Goal: Information Seeking & Learning: Learn about a topic

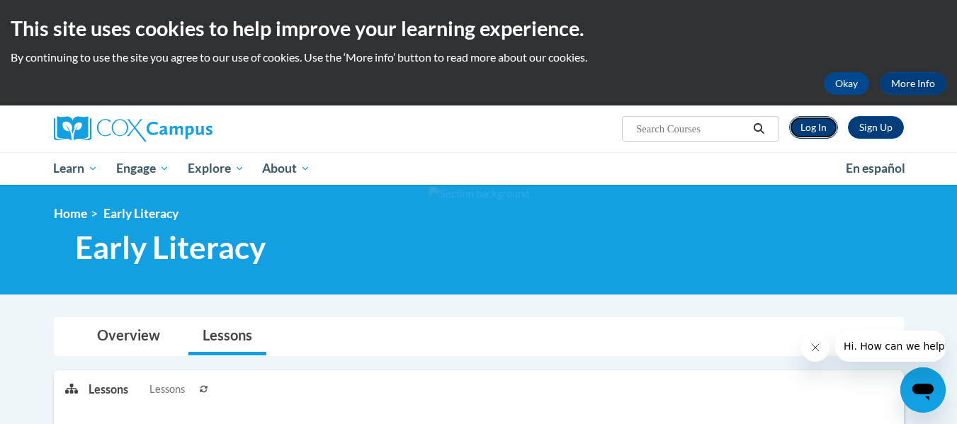
click at [814, 130] on link "Log In" at bounding box center [813, 127] width 49 height 23
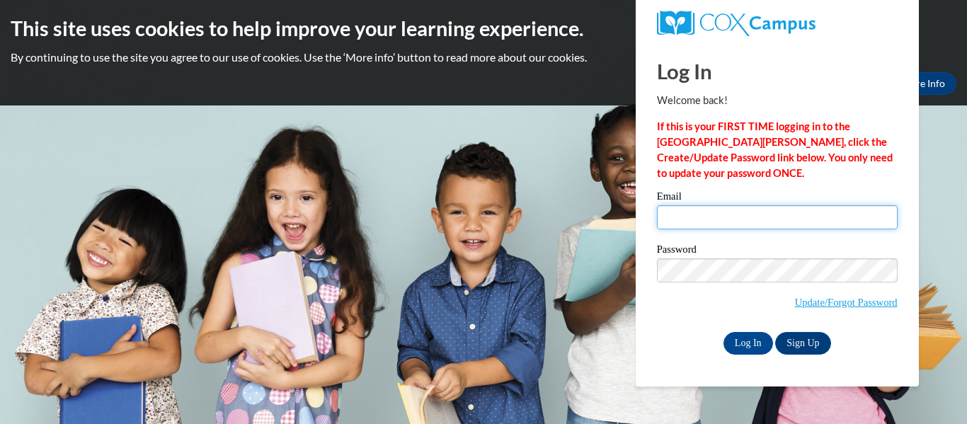
type input "ngebe.marculine@students.cau.edu"
click at [708, 226] on input "ngebe.marculine@students.cau.edu" at bounding box center [777, 217] width 241 height 24
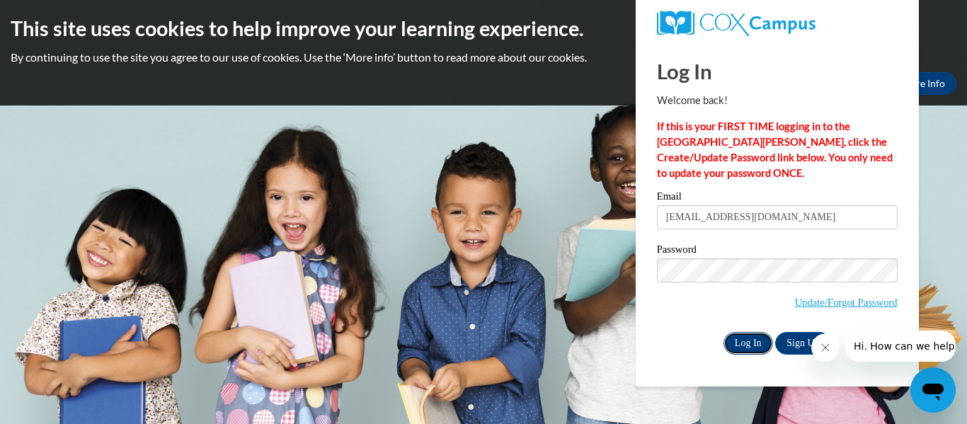
click at [749, 344] on input "Log In" at bounding box center [749, 343] width 50 height 23
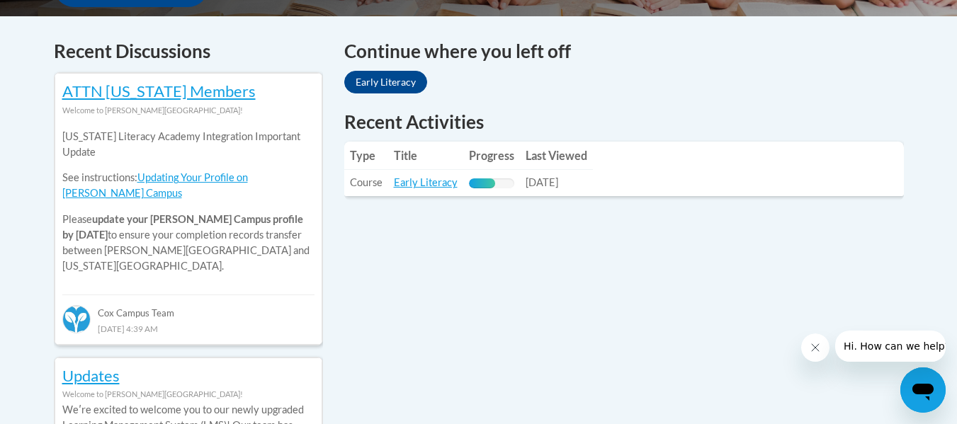
scroll to position [586, 0]
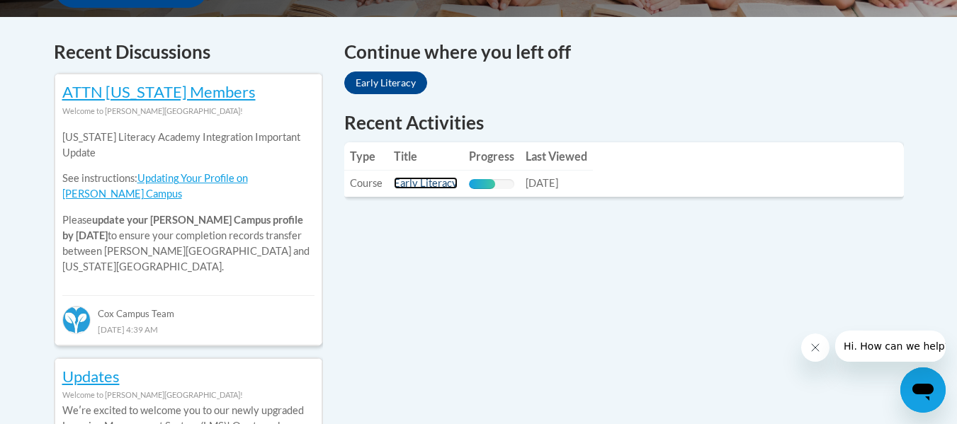
click at [441, 181] on link "Early Literacy" at bounding box center [426, 183] width 64 height 12
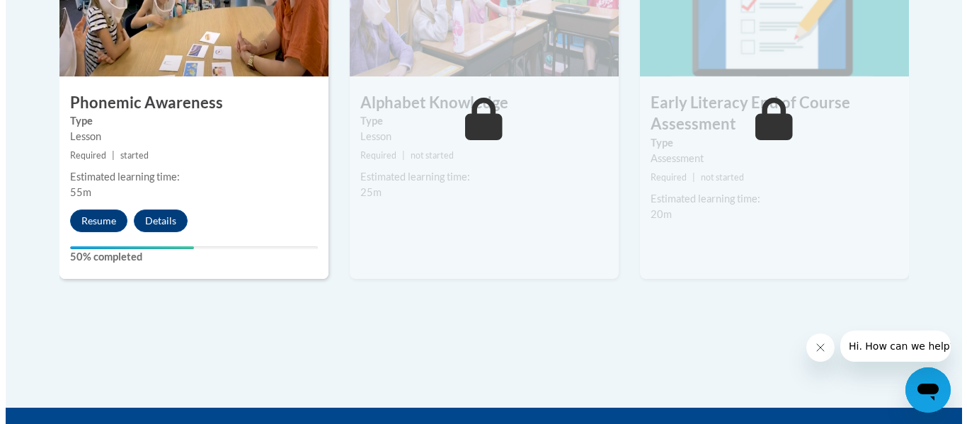
scroll to position [933, 0]
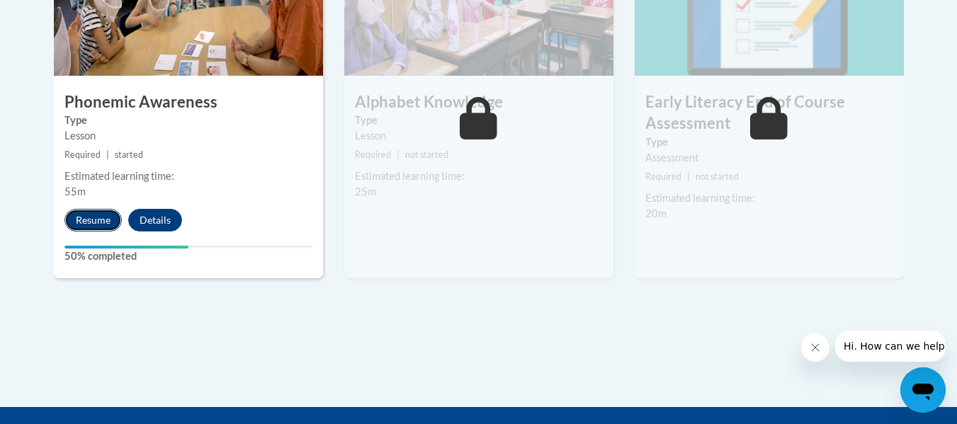
click at [84, 217] on button "Resume" at bounding box center [92, 220] width 57 height 23
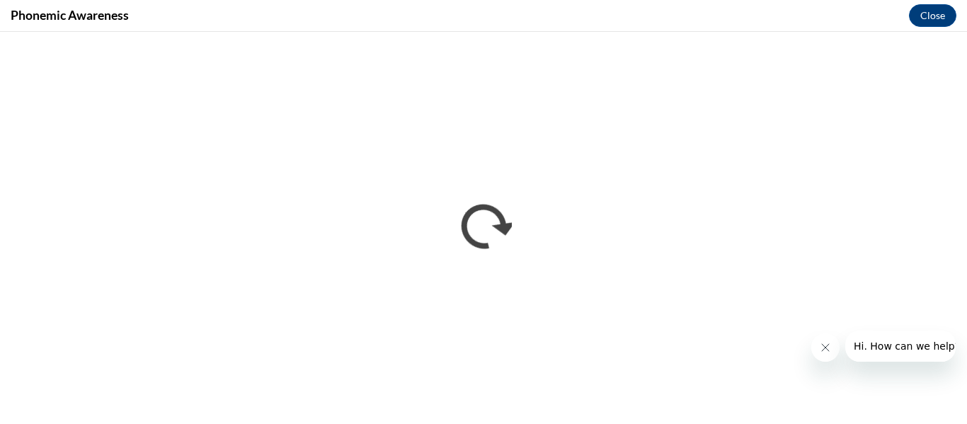
scroll to position [0, 0]
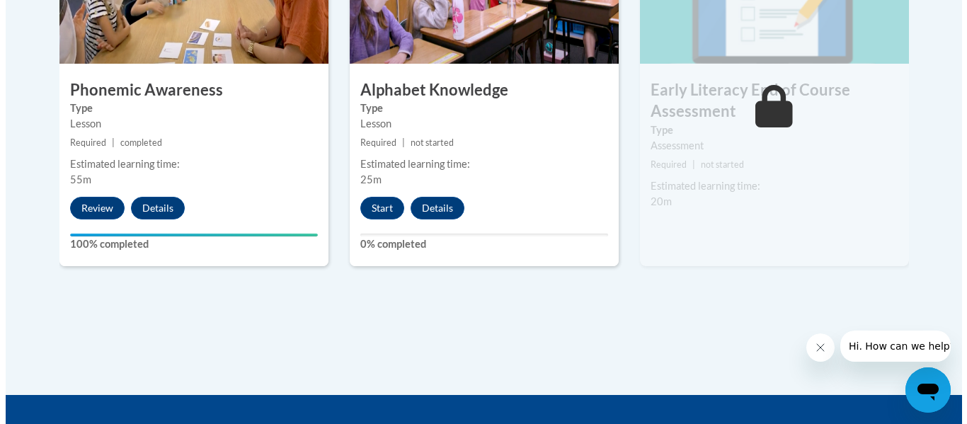
scroll to position [962, 0]
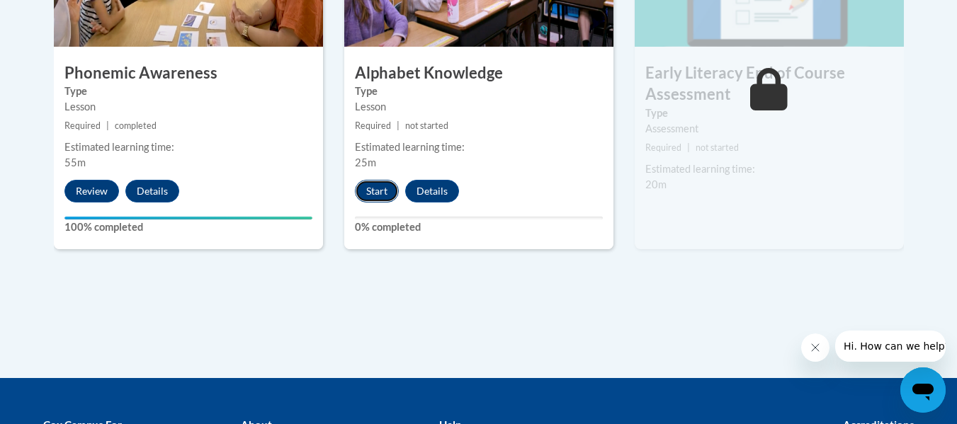
click at [372, 191] on button "Start" at bounding box center [377, 191] width 44 height 23
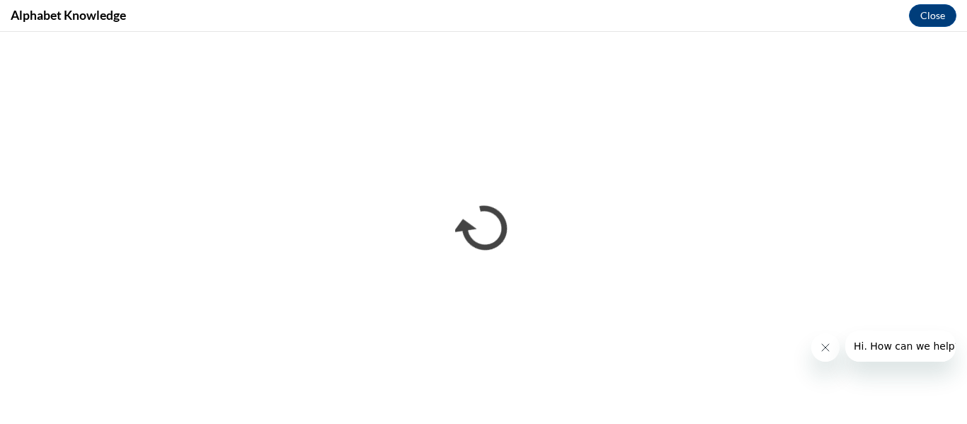
scroll to position [0, 0]
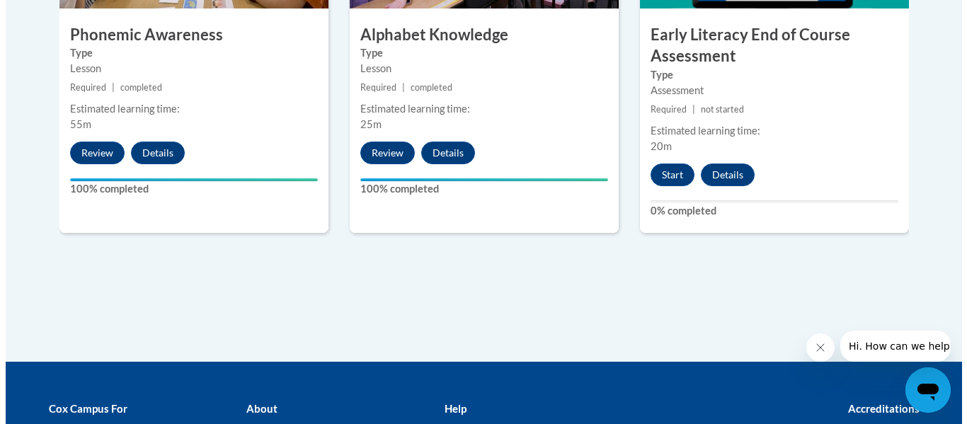
scroll to position [1001, 0]
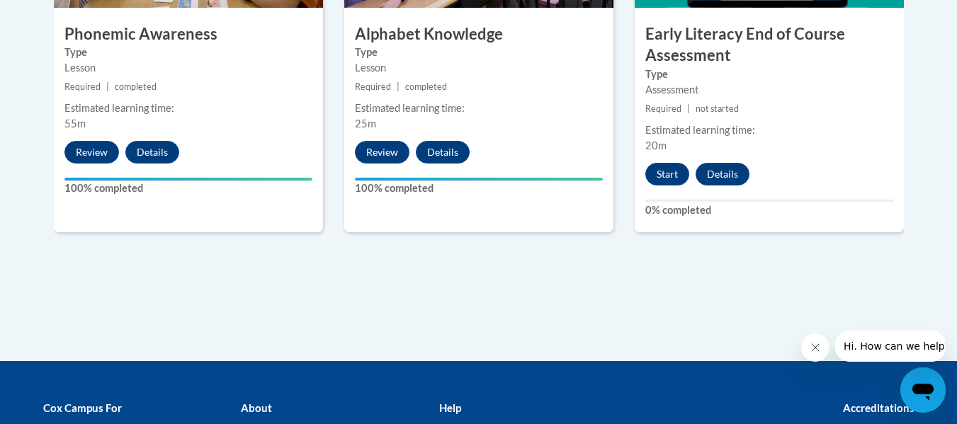
click at [712, 186] on div "6 Early Literacy End of Course Assessment Type Assessment Required | not starte…" at bounding box center [769, 49] width 269 height 366
click at [665, 179] on button "Start" at bounding box center [667, 174] width 44 height 23
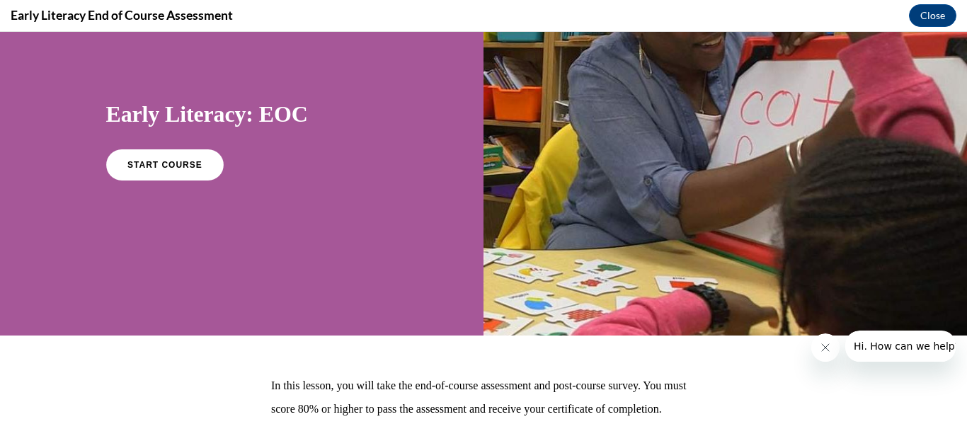
scroll to position [84, 0]
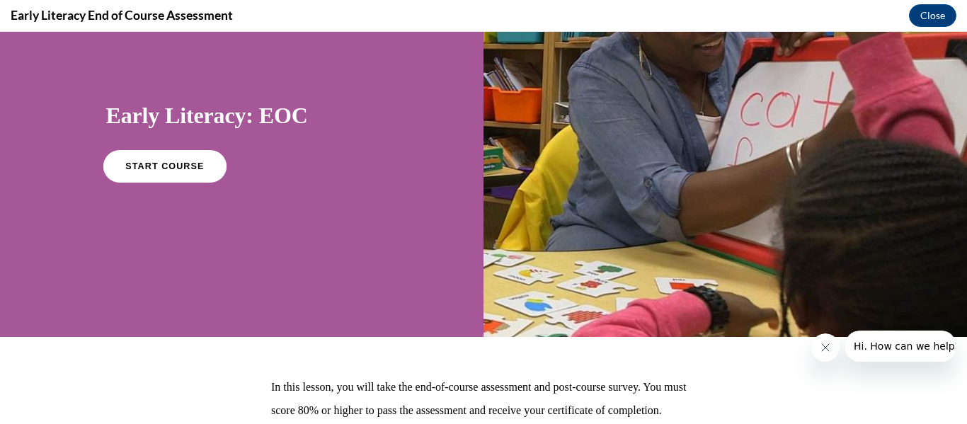
click at [179, 157] on link "START COURSE" at bounding box center [164, 166] width 123 height 33
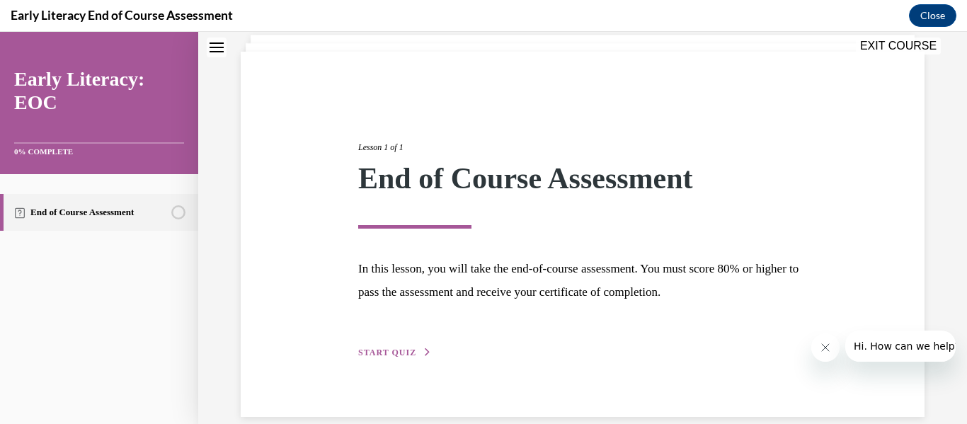
scroll to position [109, 0]
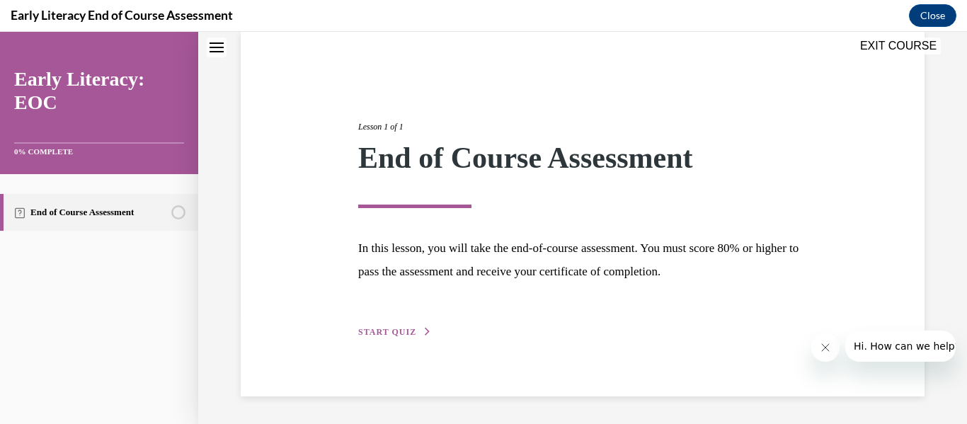
click at [403, 337] on button "START QUIZ" at bounding box center [395, 332] width 74 height 13
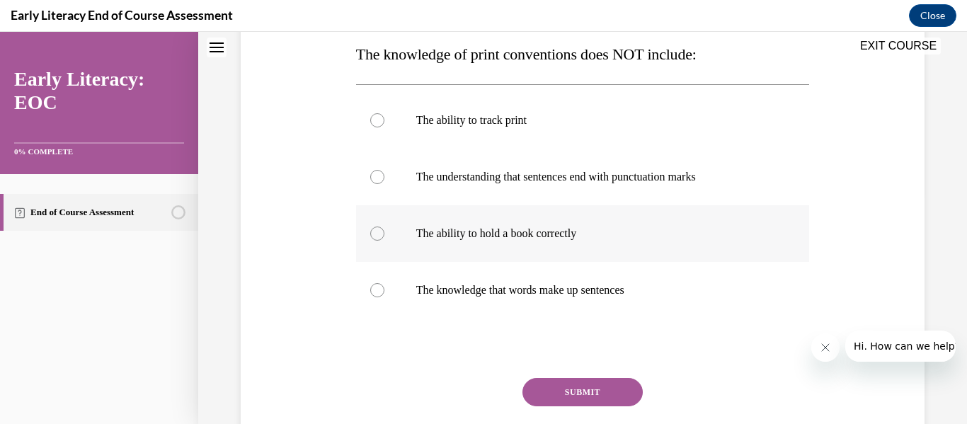
scroll to position [237, 0]
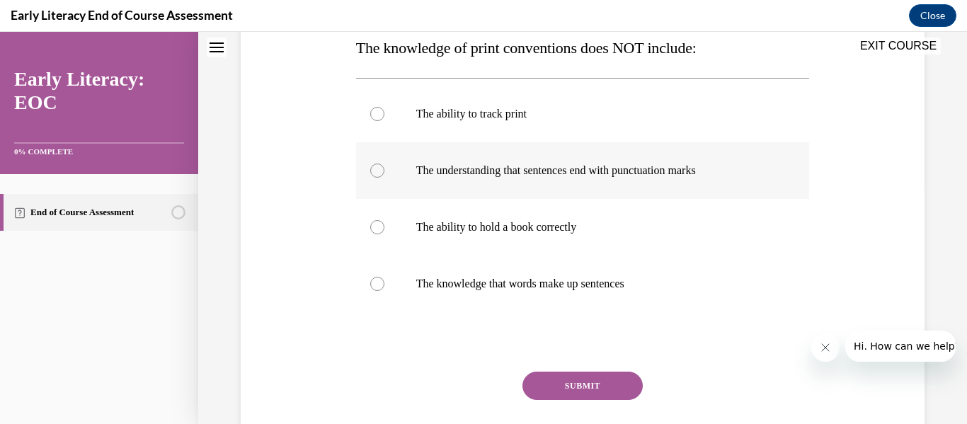
click at [685, 168] on p "The understanding that sentences end with punctuation marks" at bounding box center [595, 171] width 358 height 14
click at [584, 386] on button "SUBMIT" at bounding box center [583, 386] width 120 height 28
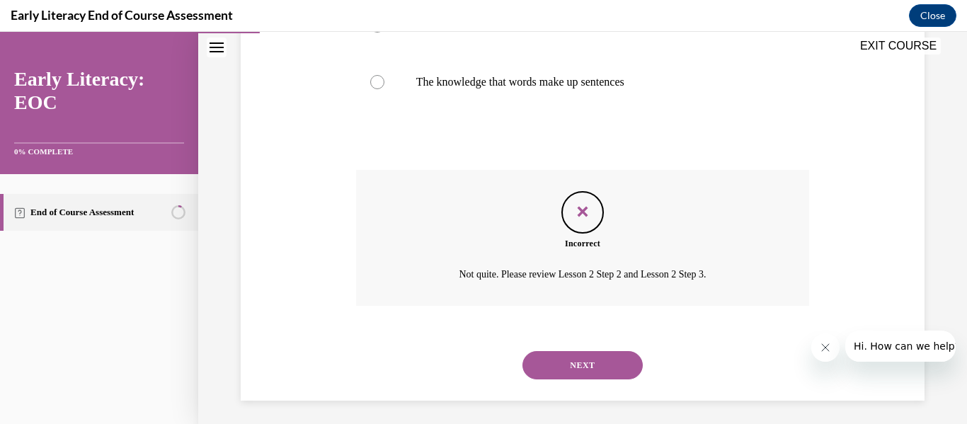
scroll to position [444, 0]
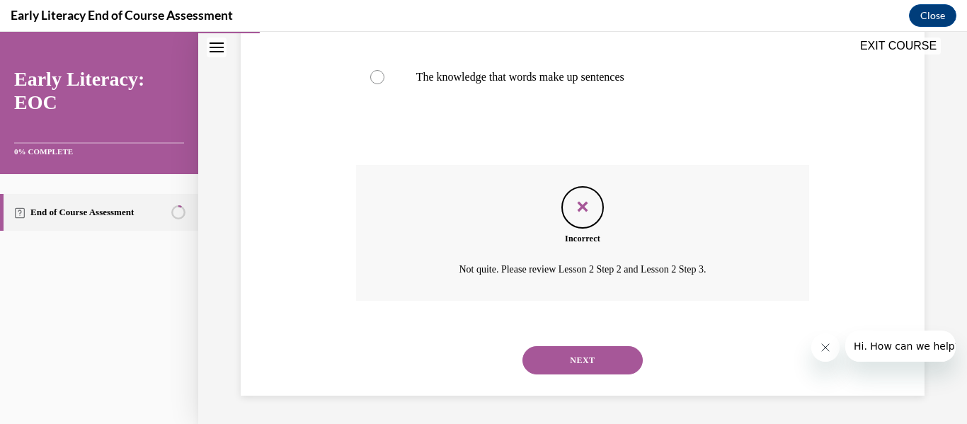
click at [594, 350] on button "NEXT" at bounding box center [583, 360] width 120 height 28
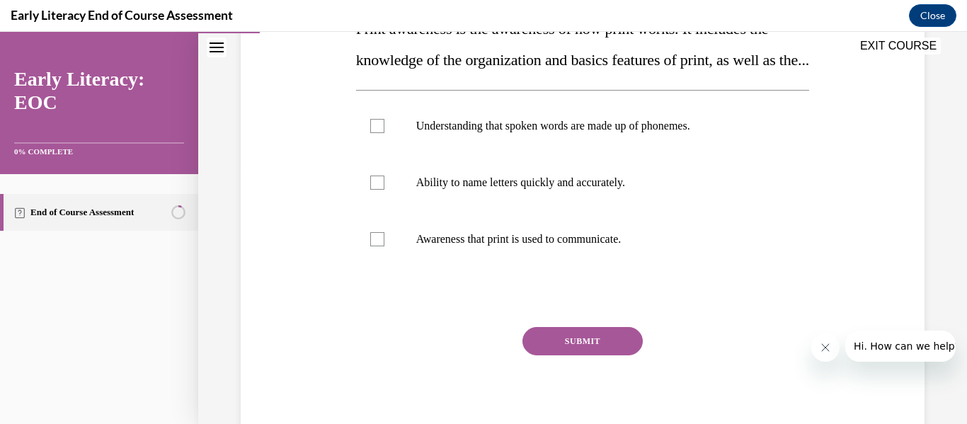
scroll to position [258, 0]
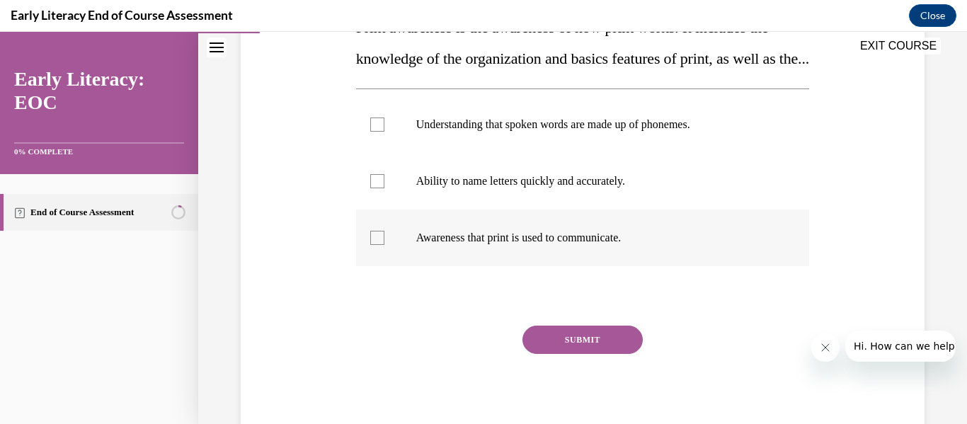
click at [575, 266] on div at bounding box center [583, 238] width 454 height 57
click at [572, 354] on button "SUBMIT" at bounding box center [583, 340] width 120 height 28
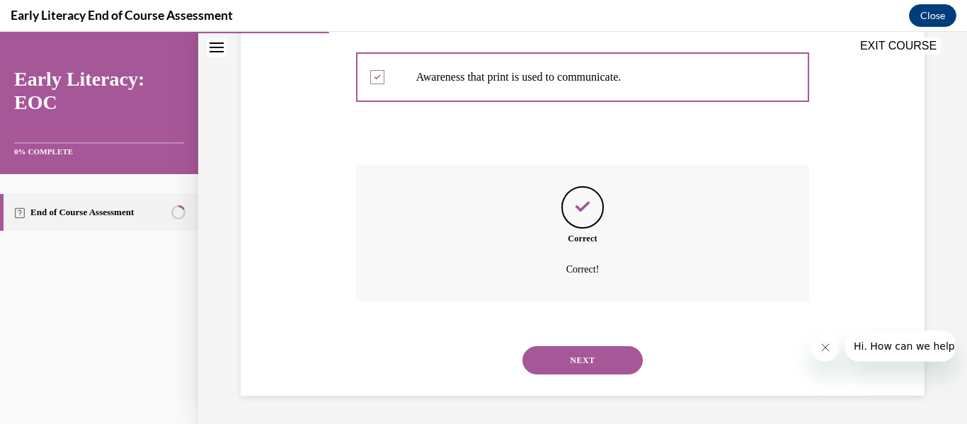
click at [573, 371] on button "NEXT" at bounding box center [583, 360] width 120 height 28
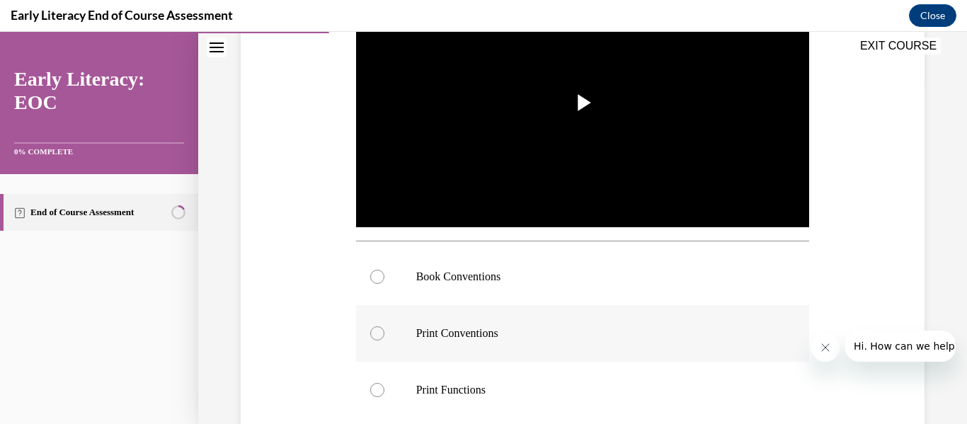
scroll to position [337, 0]
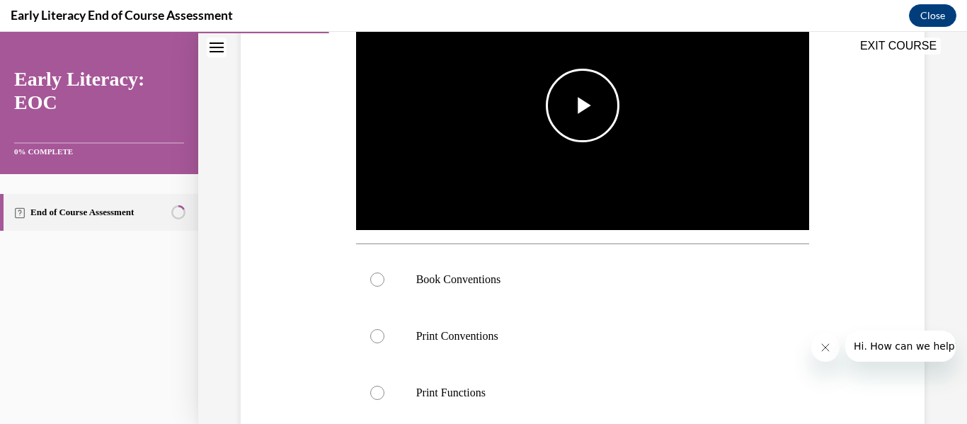
click at [583, 106] on span "Video player" at bounding box center [583, 106] width 0 height 0
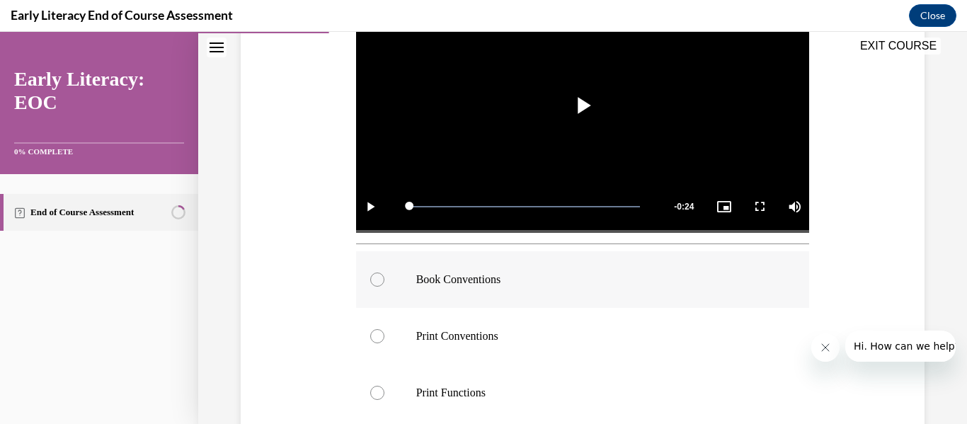
click at [376, 278] on div at bounding box center [377, 280] width 14 height 14
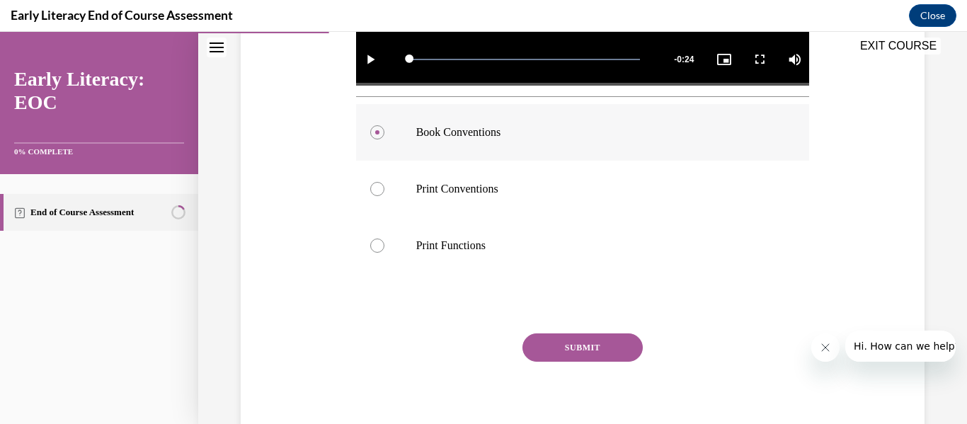
scroll to position [485, 0]
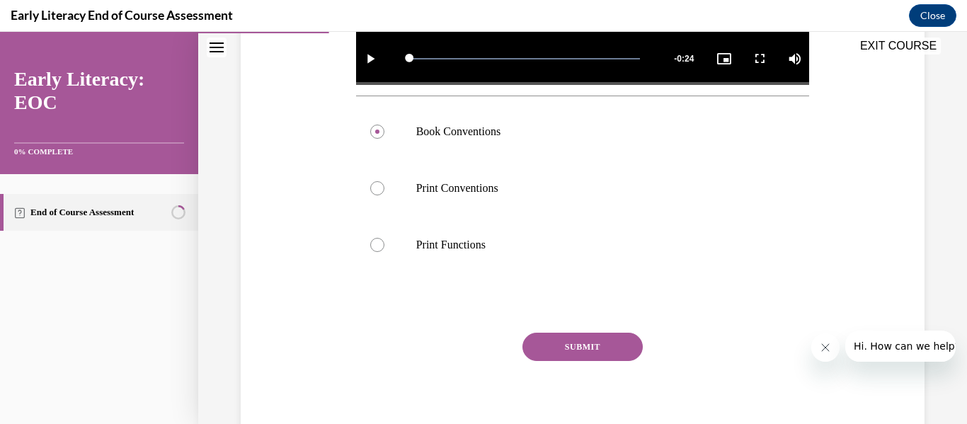
click at [604, 350] on button "SUBMIT" at bounding box center [583, 347] width 120 height 28
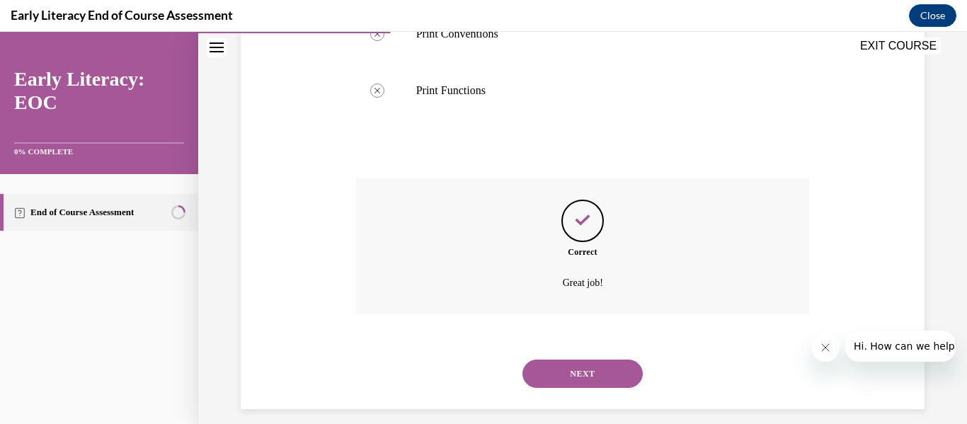
scroll to position [644, 0]
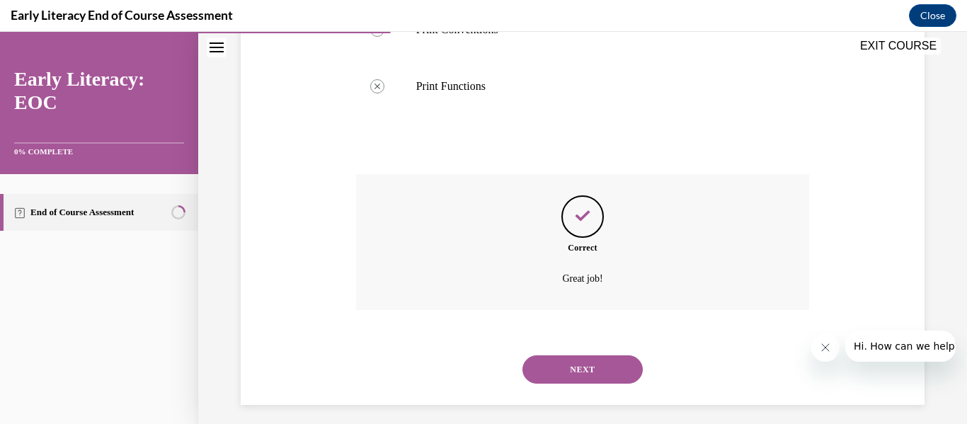
click at [591, 361] on button "NEXT" at bounding box center [583, 370] width 120 height 28
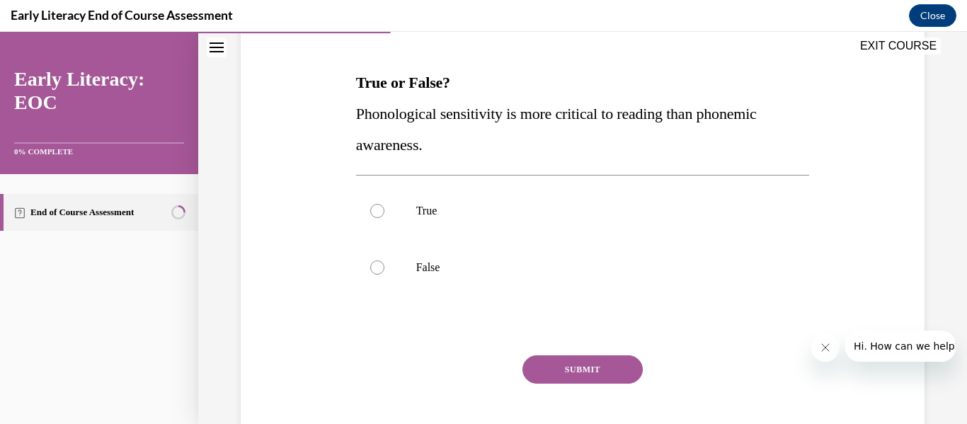
scroll to position [203, 0]
click at [380, 267] on div at bounding box center [377, 267] width 14 height 14
click at [555, 368] on button "SUBMIT" at bounding box center [583, 369] width 120 height 28
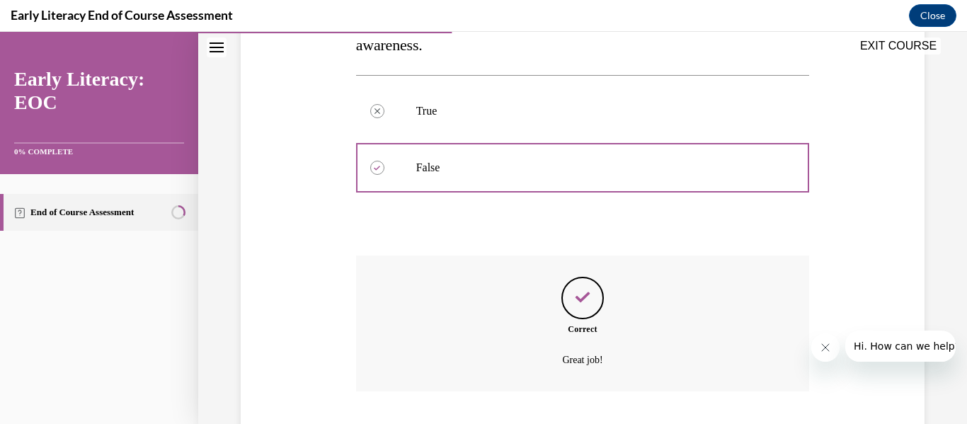
scroll to position [361, 0]
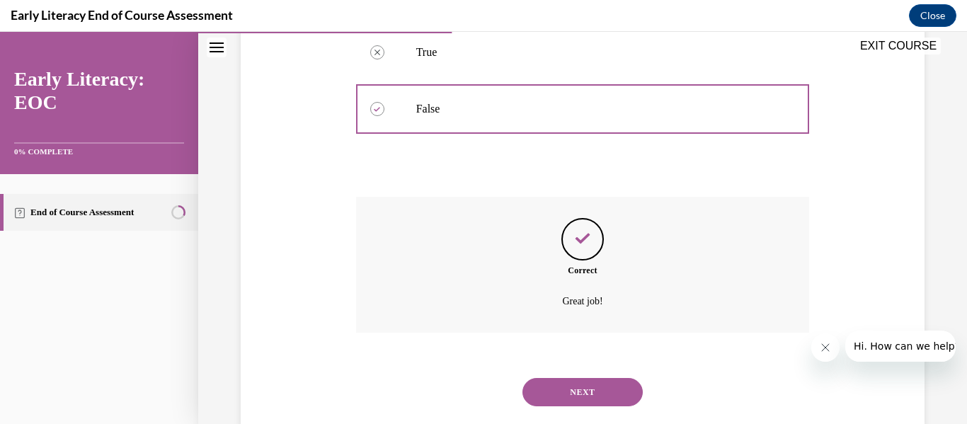
click at [569, 394] on button "NEXT" at bounding box center [583, 392] width 120 height 28
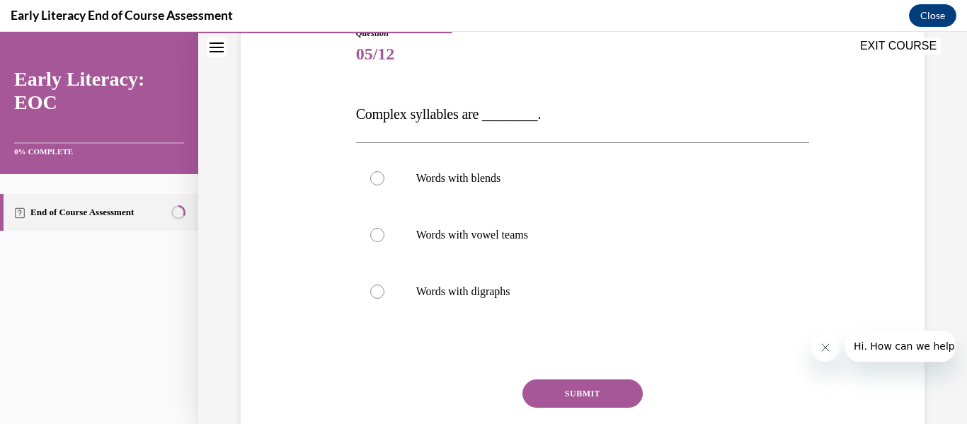
scroll to position [176, 0]
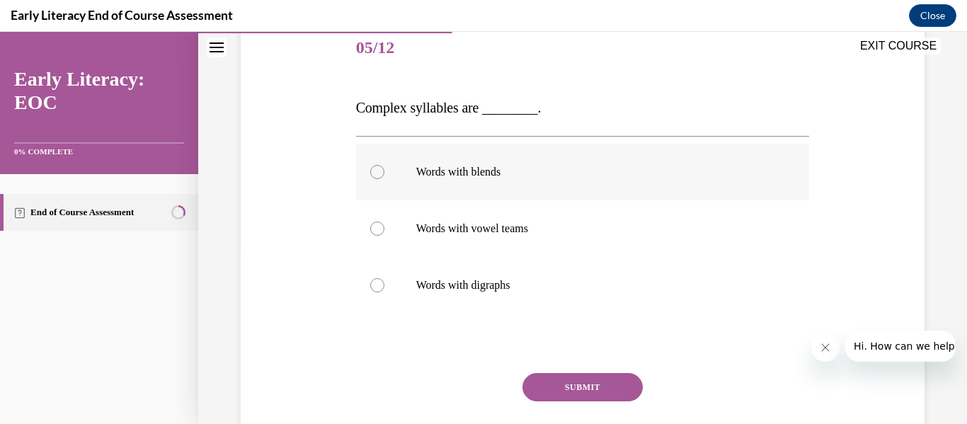
click at [479, 174] on p "Words with blends" at bounding box center [595, 172] width 358 height 14
click at [570, 383] on button "SUBMIT" at bounding box center [583, 387] width 120 height 28
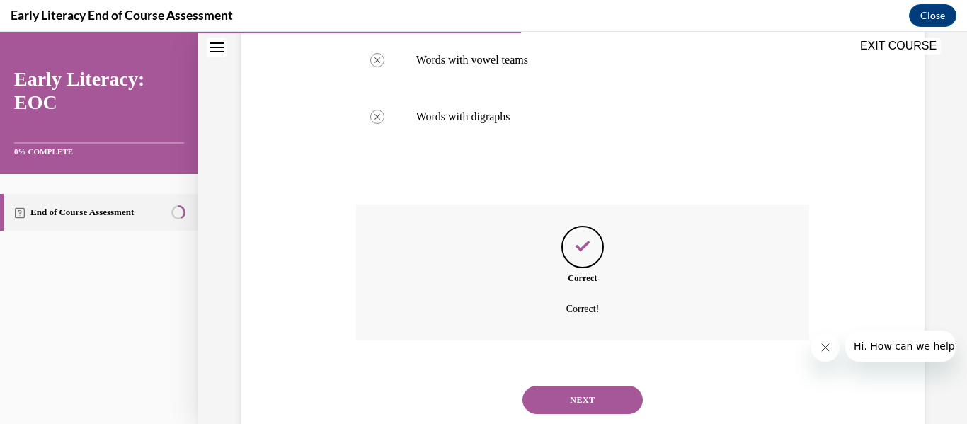
scroll to position [350, 0]
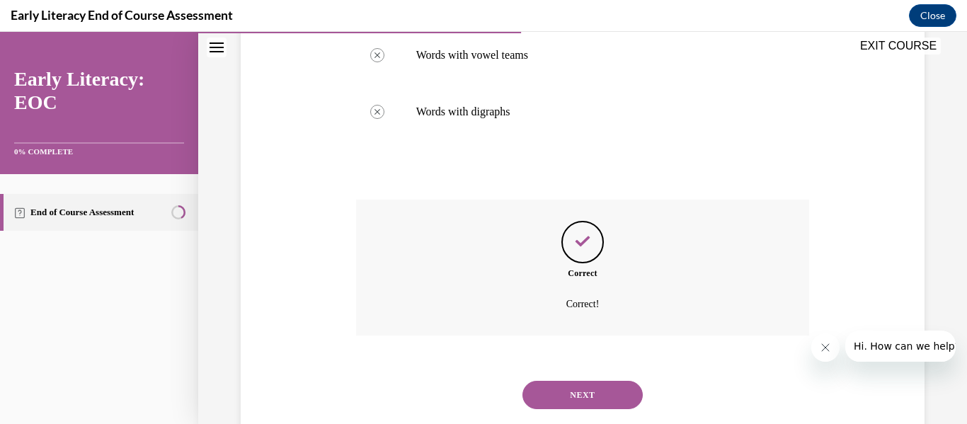
click at [579, 391] on button "NEXT" at bounding box center [583, 395] width 120 height 28
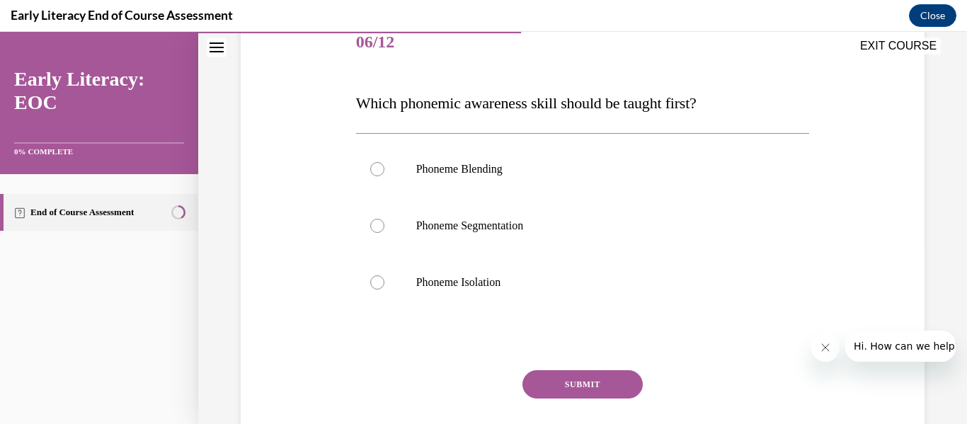
scroll to position [189, 0]
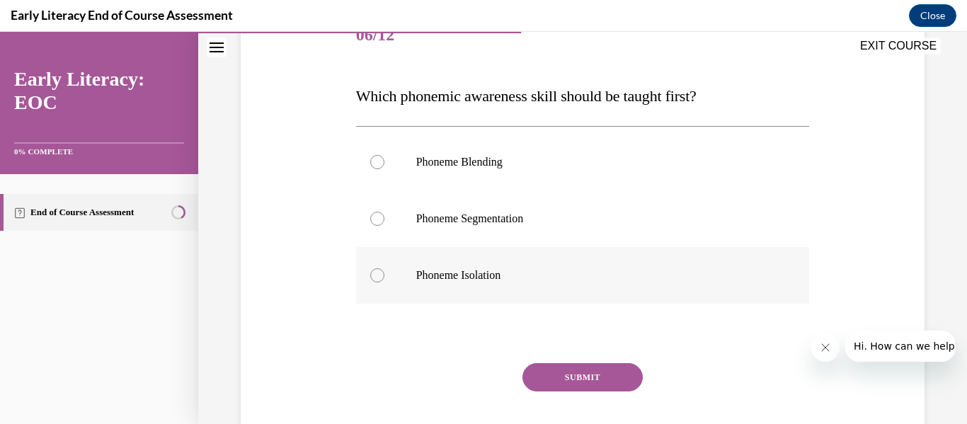
click at [489, 277] on p "Phoneme Isolation" at bounding box center [595, 275] width 358 height 14
click at [564, 378] on button "SUBMIT" at bounding box center [583, 377] width 120 height 28
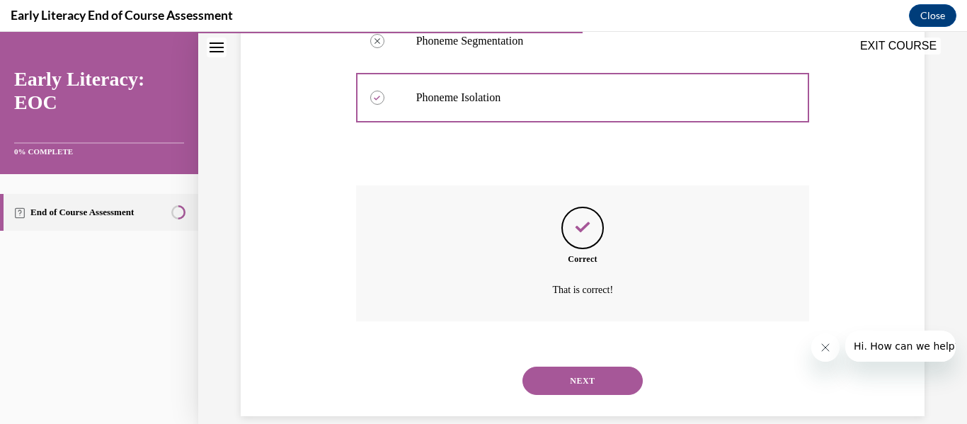
scroll to position [368, 0]
click at [586, 377] on button "NEXT" at bounding box center [583, 380] width 120 height 28
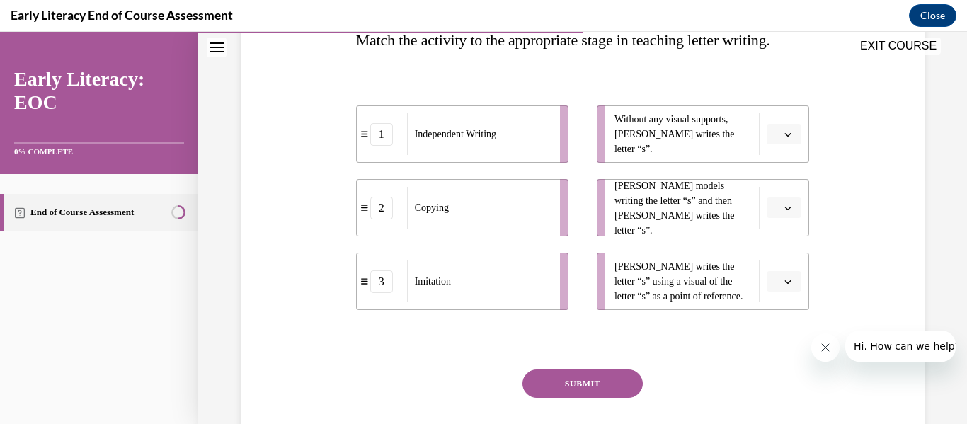
scroll to position [250, 0]
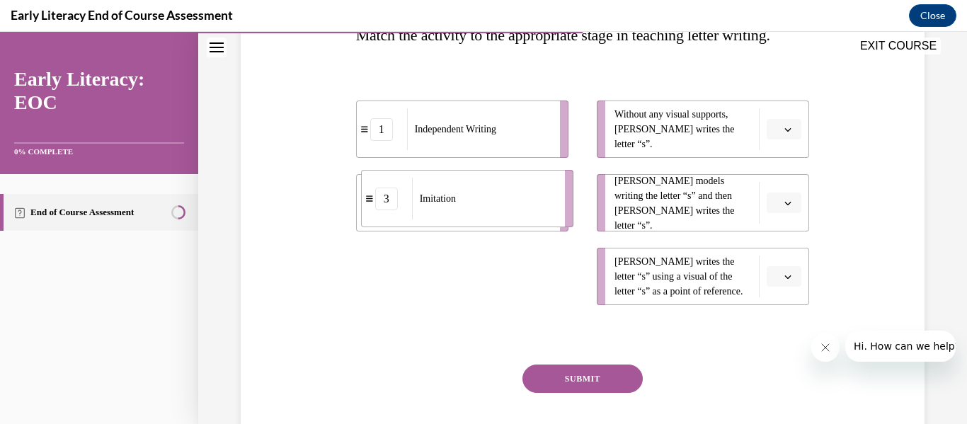
drag, startPoint x: 432, startPoint y: 319, endPoint x: 439, endPoint y: 227, distance: 92.3
click at [439, 220] on div "Imitation" at bounding box center [484, 199] width 144 height 42
click at [785, 207] on icon "button" at bounding box center [788, 203] width 7 height 7
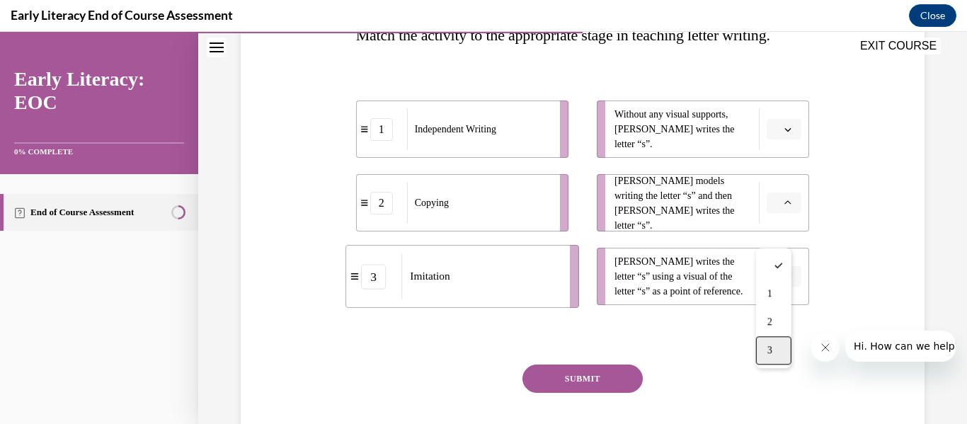
click at [776, 356] on div "3" at bounding box center [773, 350] width 35 height 28
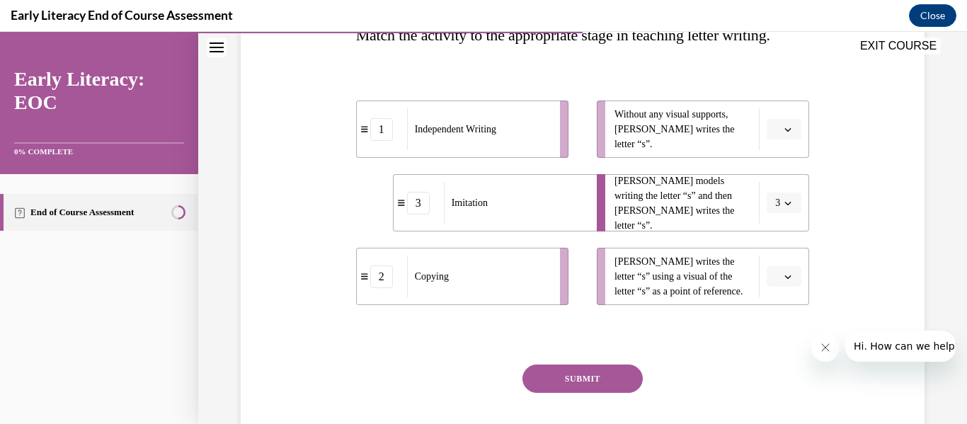
click at [773, 356] on div "Question 07/12 Match the activity to the appropriate stage in teaching letter w…" at bounding box center [583, 214] width 454 height 534
click at [606, 393] on button "SUBMIT" at bounding box center [583, 379] width 120 height 28
click at [785, 132] on icon "button" at bounding box center [788, 130] width 6 height 4
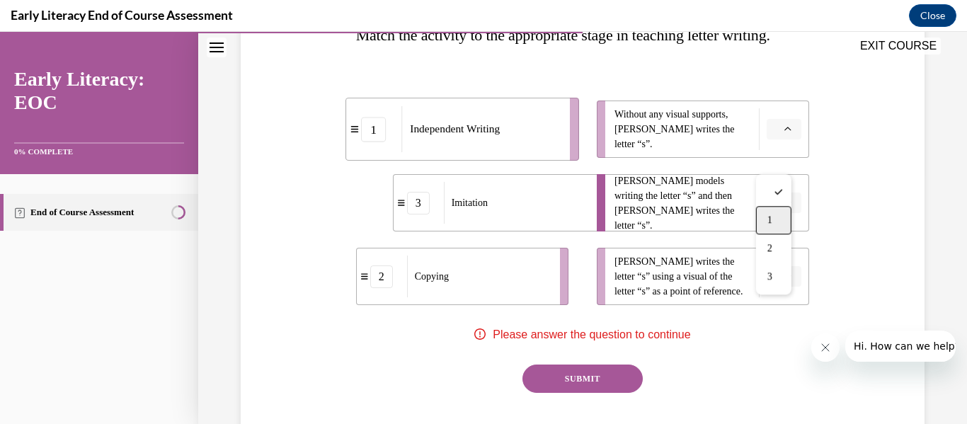
click at [773, 225] on span "1" at bounding box center [770, 220] width 5 height 11
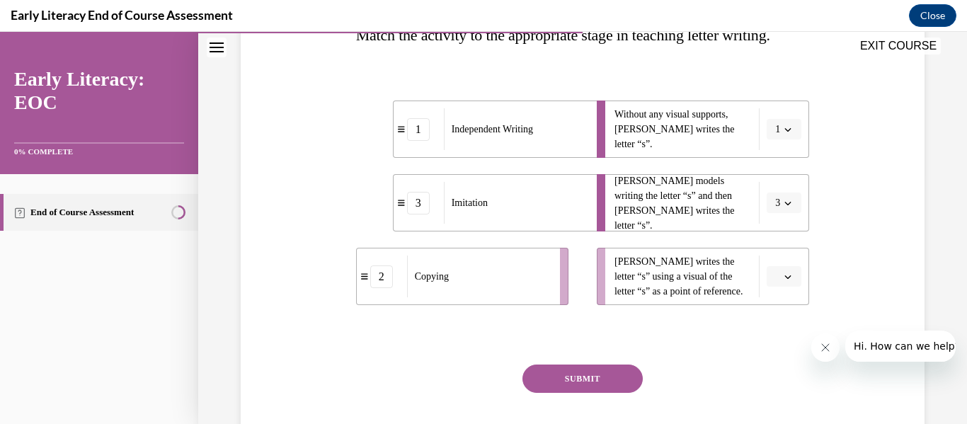
click at [785, 280] on icon "button" at bounding box center [788, 276] width 7 height 7
click at [772, 257] on div "2" at bounding box center [773, 248] width 35 height 28
click at [597, 393] on button "SUBMIT" at bounding box center [583, 379] width 120 height 28
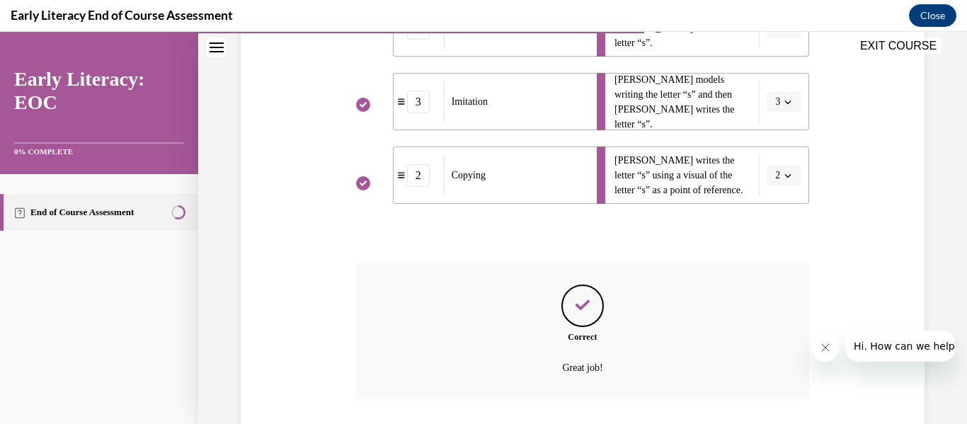
scroll to position [481, 0]
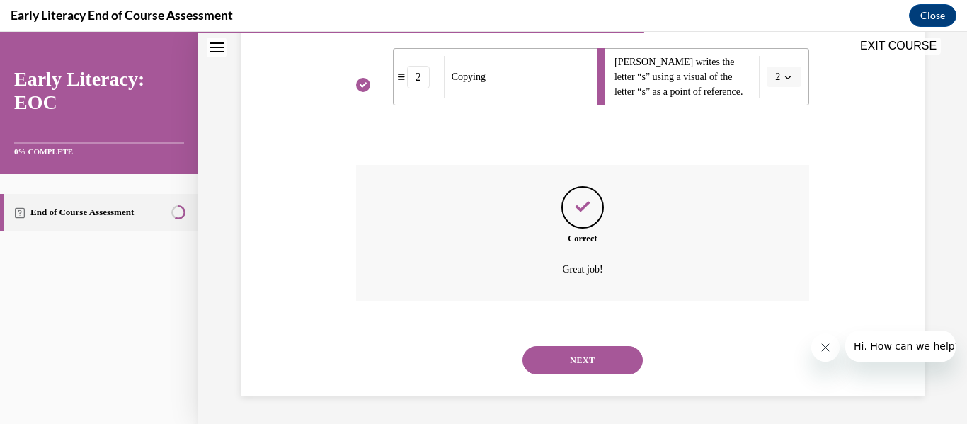
click at [613, 362] on button "NEXT" at bounding box center [583, 360] width 120 height 28
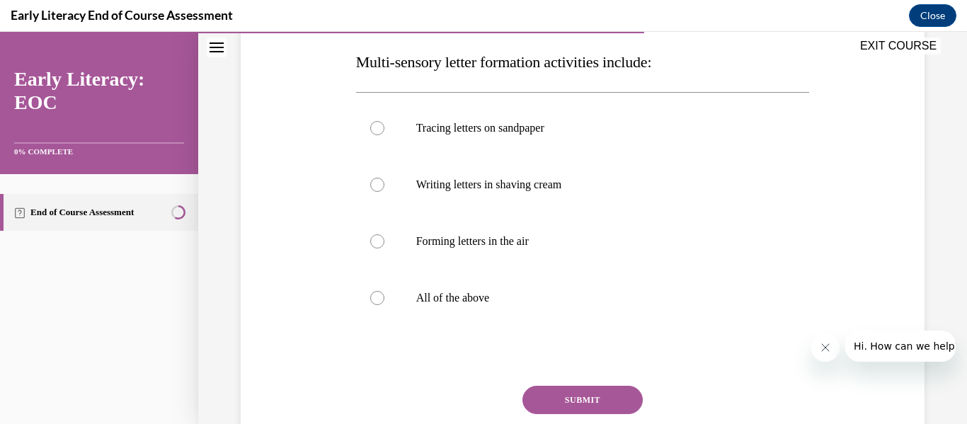
scroll to position [224, 0]
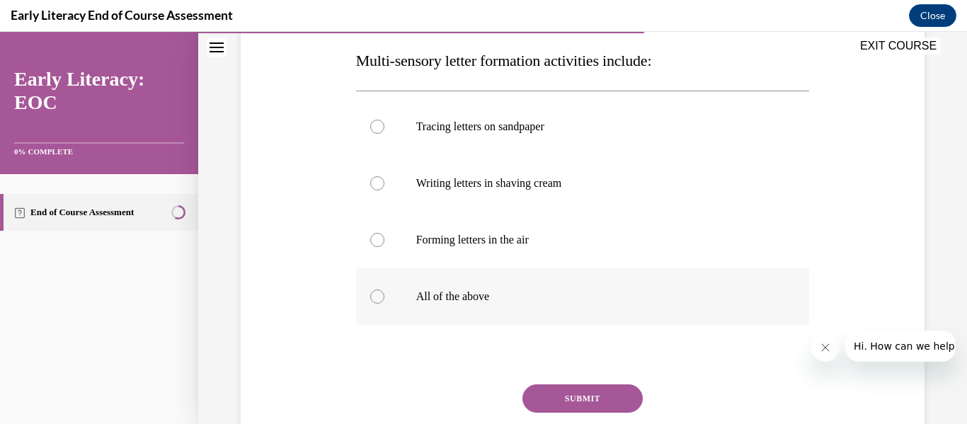
click at [455, 298] on p "All of the above" at bounding box center [595, 297] width 358 height 14
click at [567, 391] on button "SUBMIT" at bounding box center [583, 399] width 120 height 28
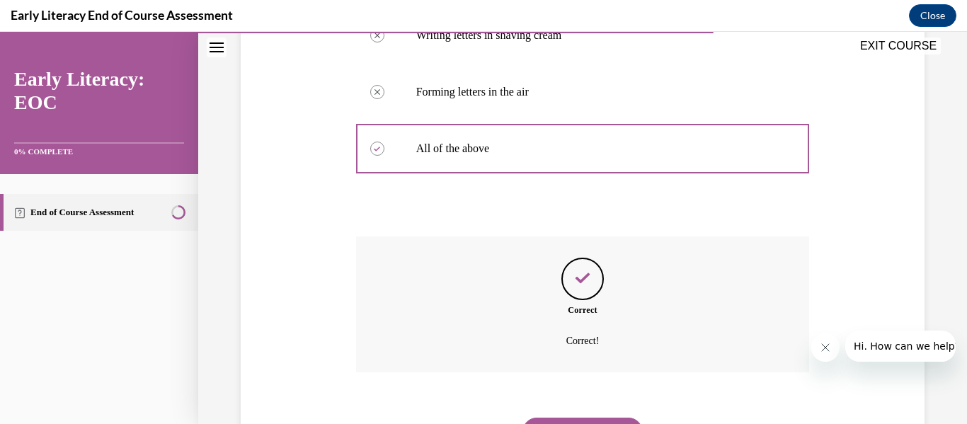
scroll to position [444, 0]
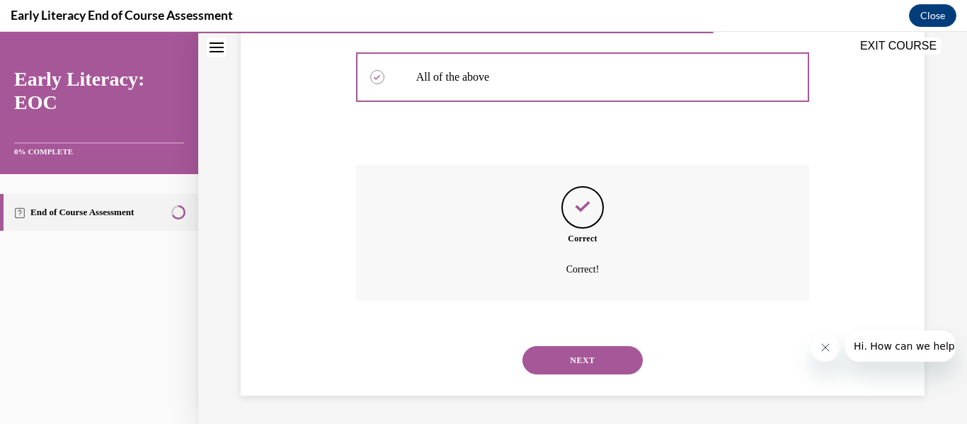
click at [579, 353] on button "NEXT" at bounding box center [583, 360] width 120 height 28
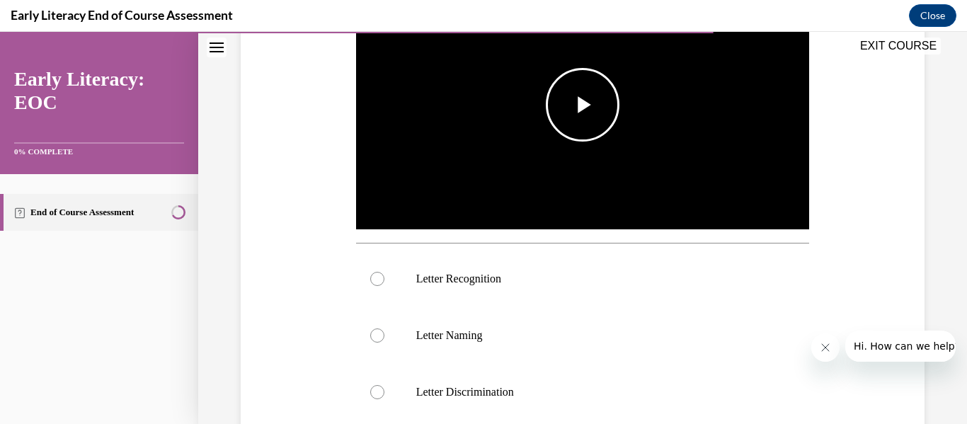
scroll to position [334, 0]
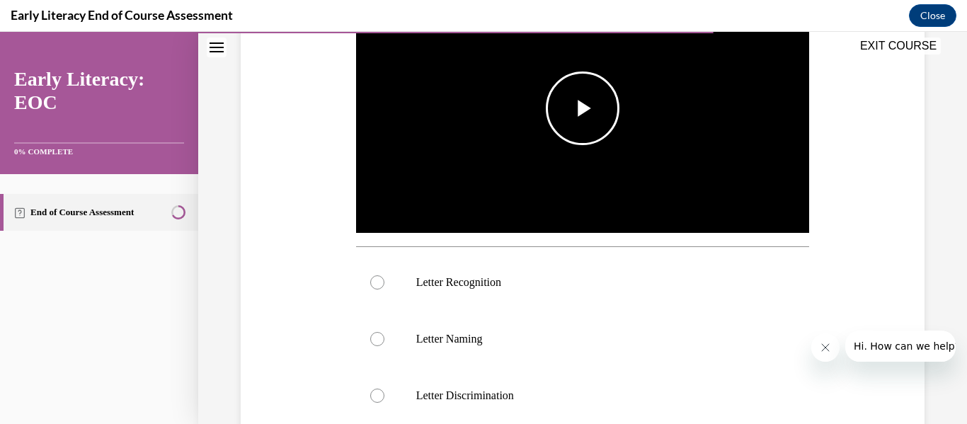
click at [583, 108] on span "Video player" at bounding box center [583, 108] width 0 height 0
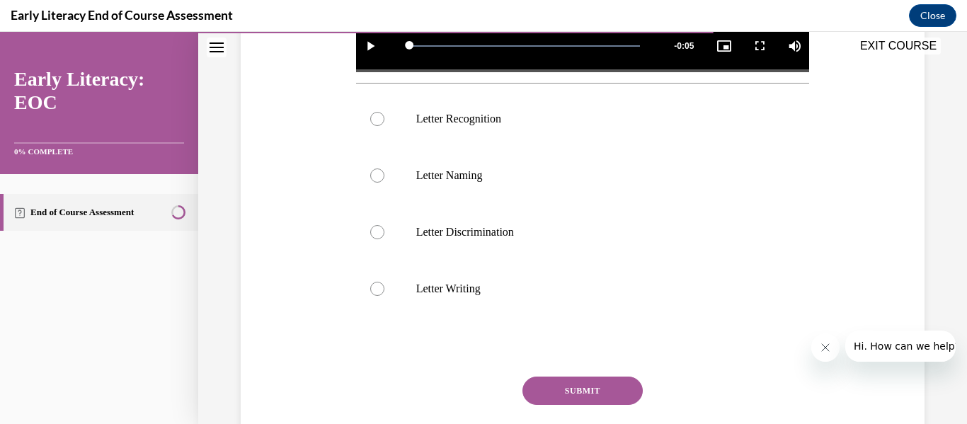
scroll to position [503, 0]
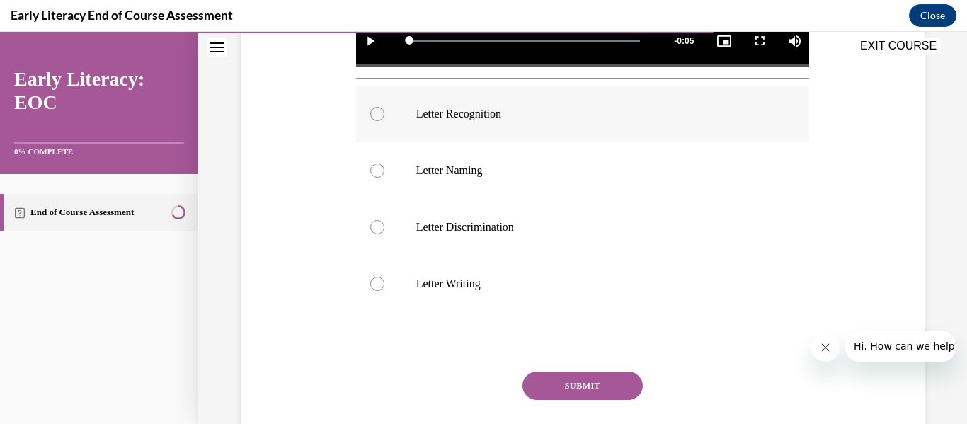
click at [488, 107] on p "Letter Recognition" at bounding box center [595, 114] width 358 height 14
click at [576, 373] on button "SUBMIT" at bounding box center [583, 386] width 120 height 28
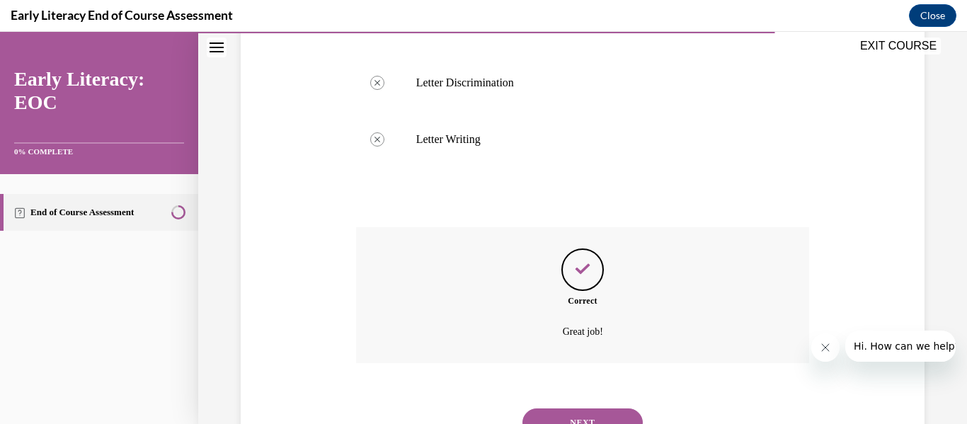
scroll to position [706, 0]
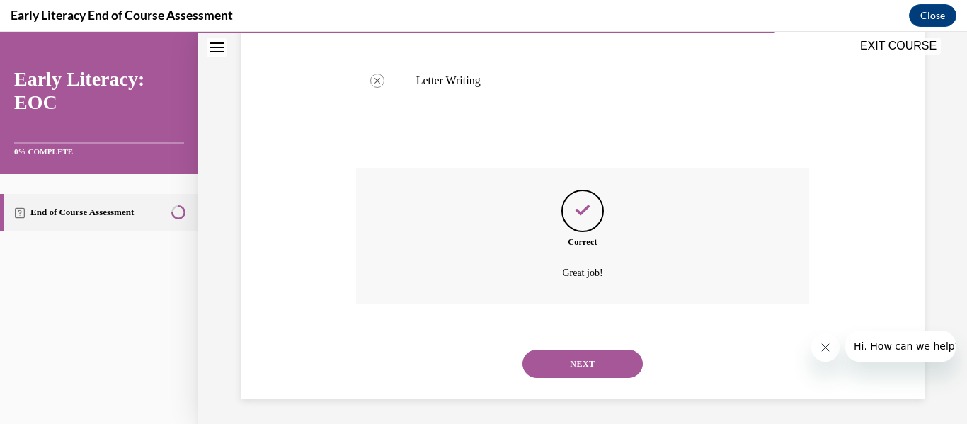
click at [579, 361] on button "NEXT" at bounding box center [583, 364] width 120 height 28
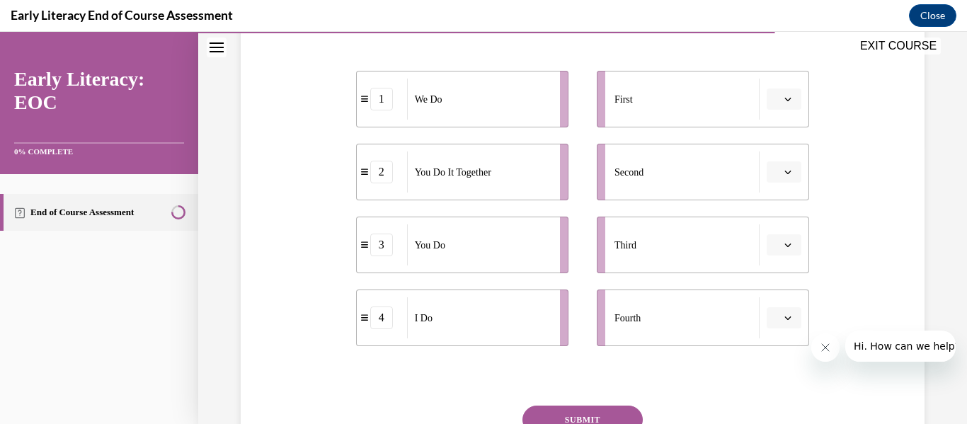
scroll to position [281, 0]
click at [784, 319] on span "button" at bounding box center [788, 317] width 10 height 10
click at [785, 97] on icon "button" at bounding box center [788, 98] width 6 height 4
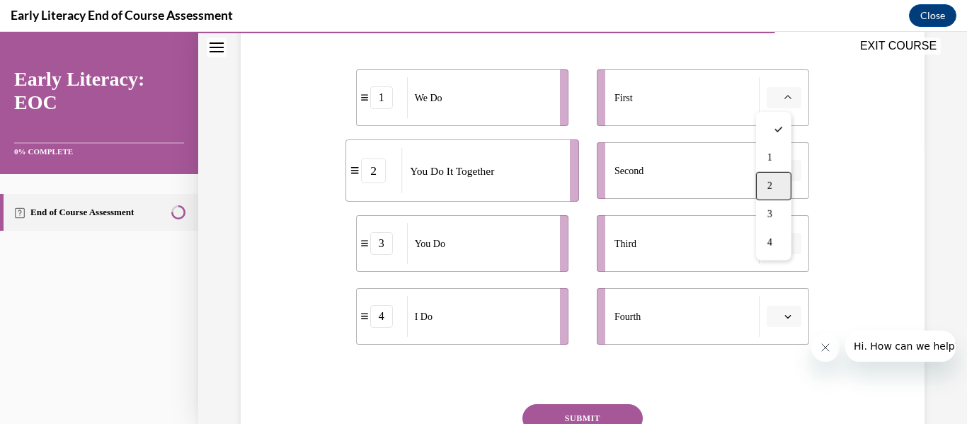
click at [771, 190] on span "2" at bounding box center [770, 186] width 5 height 11
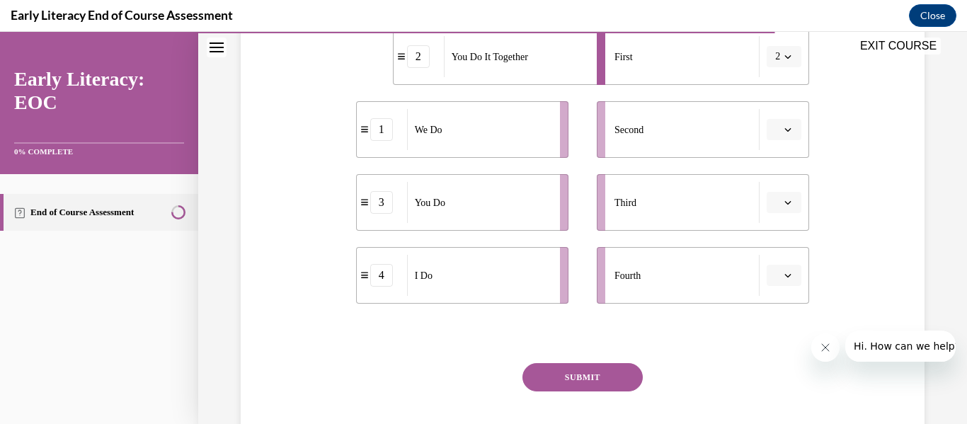
scroll to position [325, 0]
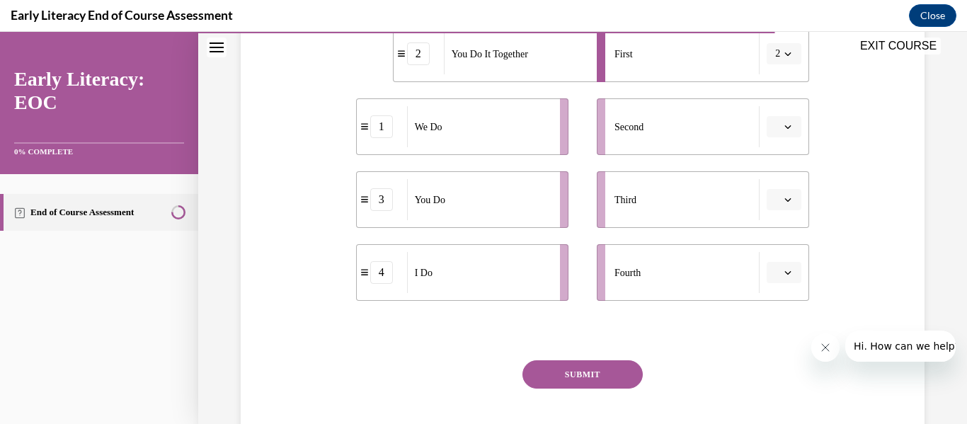
click at [777, 55] on div "EXIT COURSE" at bounding box center [575, 47] width 755 height 31
click at [776, 55] on div "EXIT COURSE" at bounding box center [575, 47] width 755 height 31
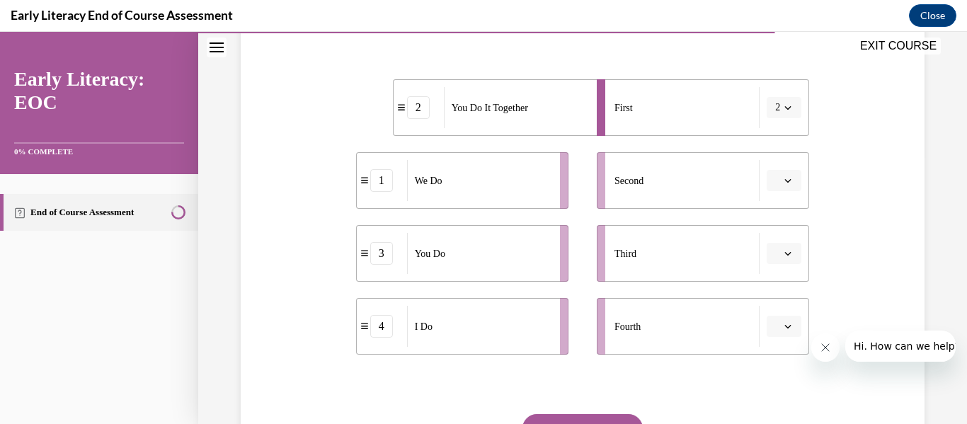
scroll to position [363, 0]
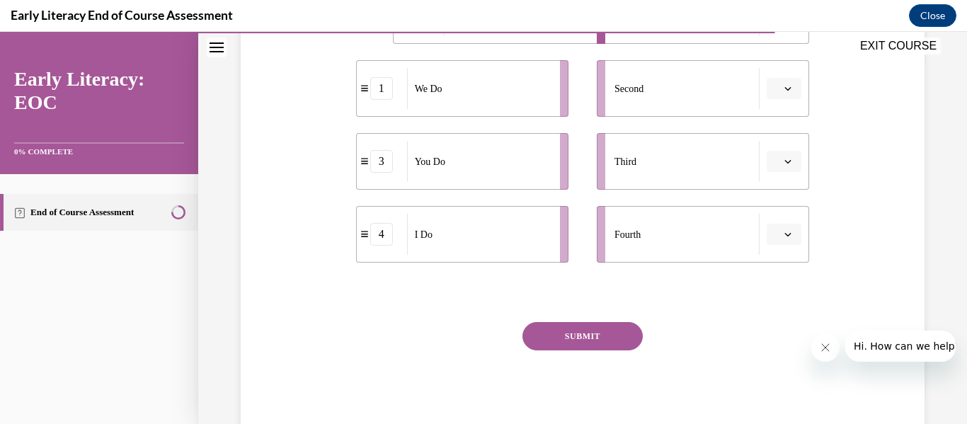
click at [775, 231] on span "Please select an option" at bounding box center [777, 234] width 5 height 14
click at [776, 292] on div "1" at bounding box center [773, 294] width 35 height 28
click at [785, 161] on icon "button" at bounding box center [788, 162] width 6 height 4
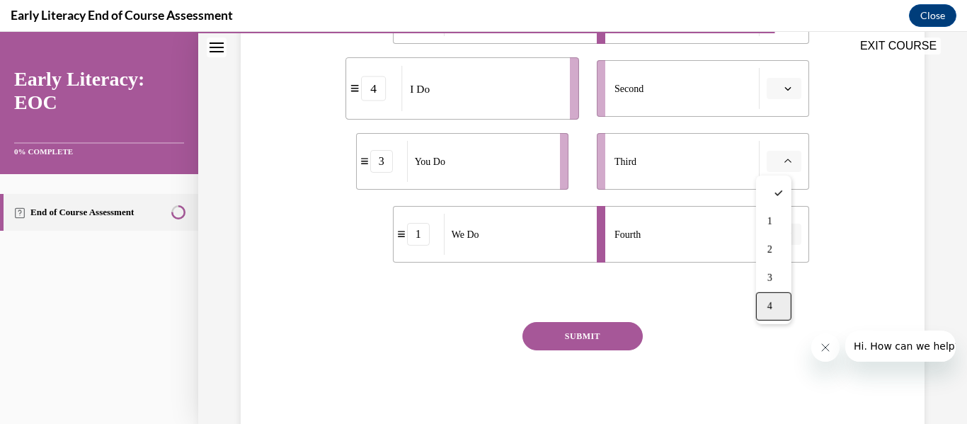
click at [771, 317] on div "4" at bounding box center [773, 306] width 35 height 28
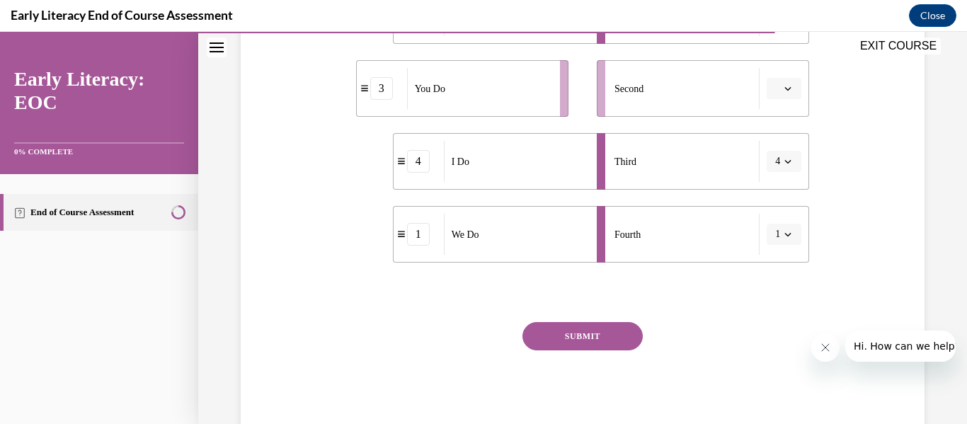
click at [778, 82] on button "button" at bounding box center [784, 88] width 35 height 21
click at [775, 231] on div "4" at bounding box center [773, 234] width 35 height 28
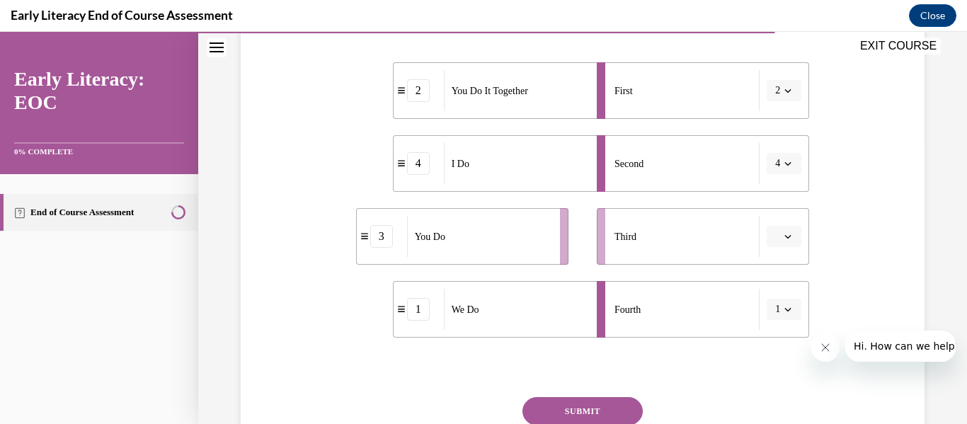
scroll to position [285, 0]
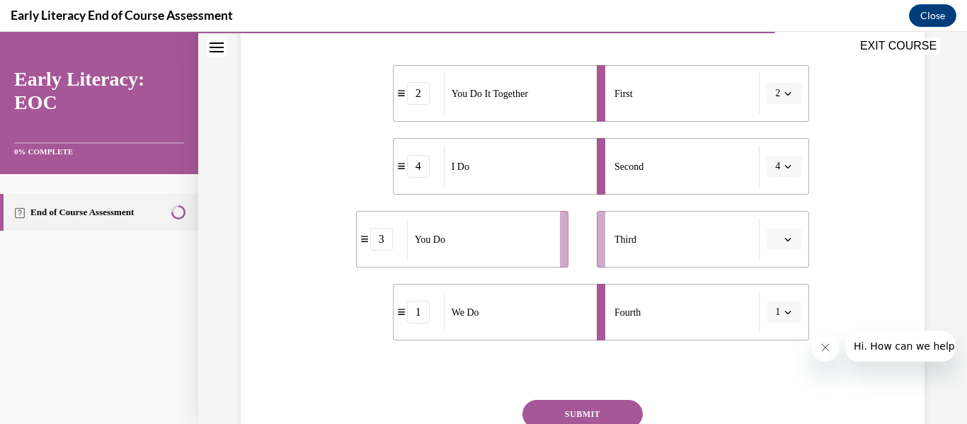
click at [778, 86] on button "2" at bounding box center [784, 93] width 35 height 21
click at [774, 208] on div "3" at bounding box center [771, 210] width 35 height 28
click at [785, 93] on icon "button" at bounding box center [788, 93] width 7 height 7
click at [835, 141] on div "Question 10/12 Put the phases of the gradual release method in order. 3 You Do …" at bounding box center [582, 192] width 691 height 647
click at [780, 161] on button "4" at bounding box center [784, 166] width 35 height 21
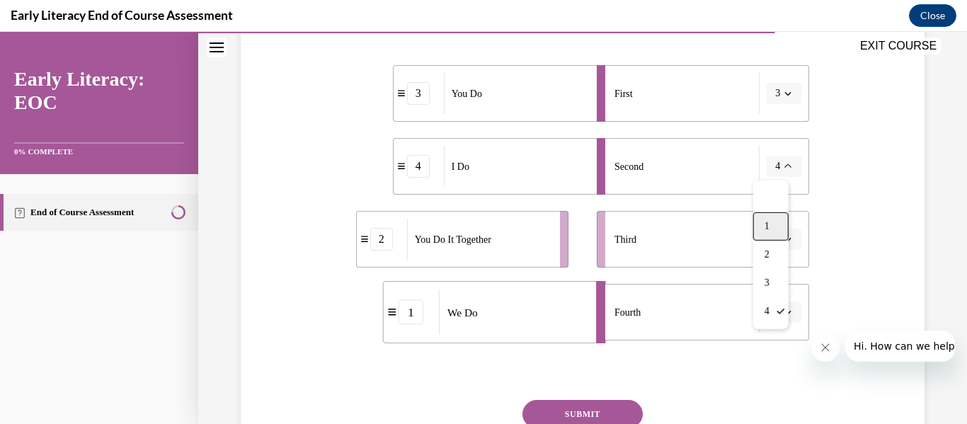
click at [776, 216] on div "1" at bounding box center [771, 226] width 35 height 28
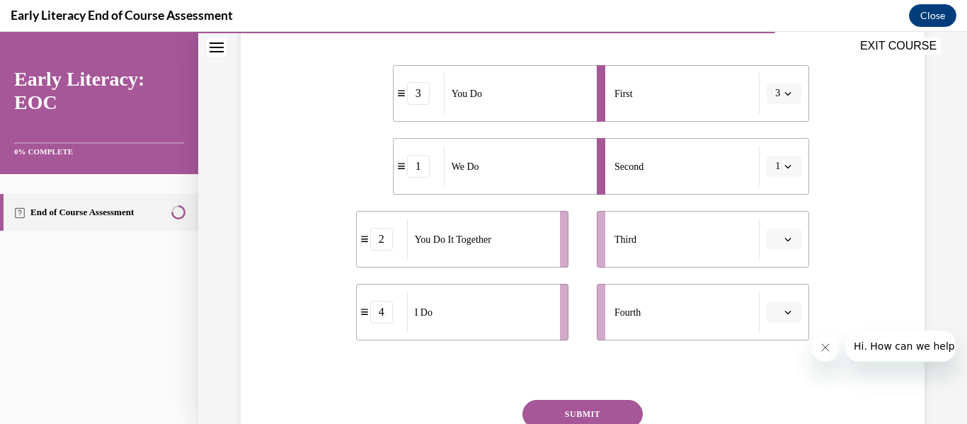
click at [785, 164] on icon "button" at bounding box center [788, 166] width 7 height 7
click at [773, 287] on div "3" at bounding box center [771, 283] width 35 height 28
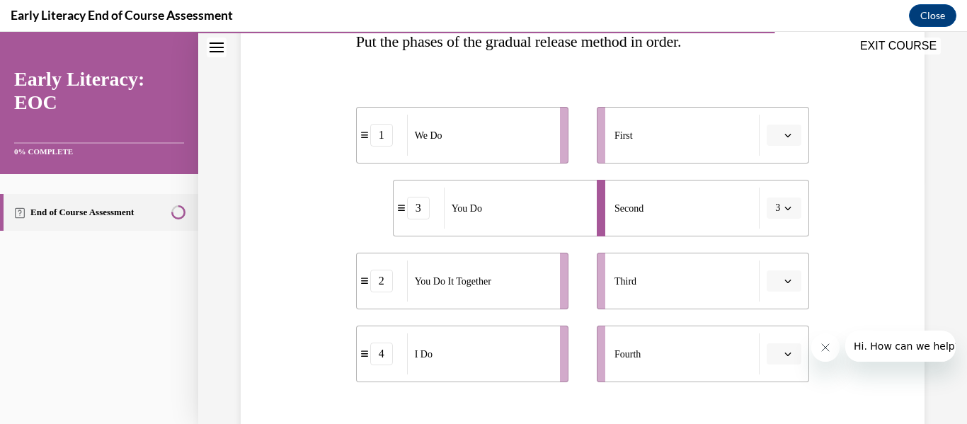
scroll to position [251, 0]
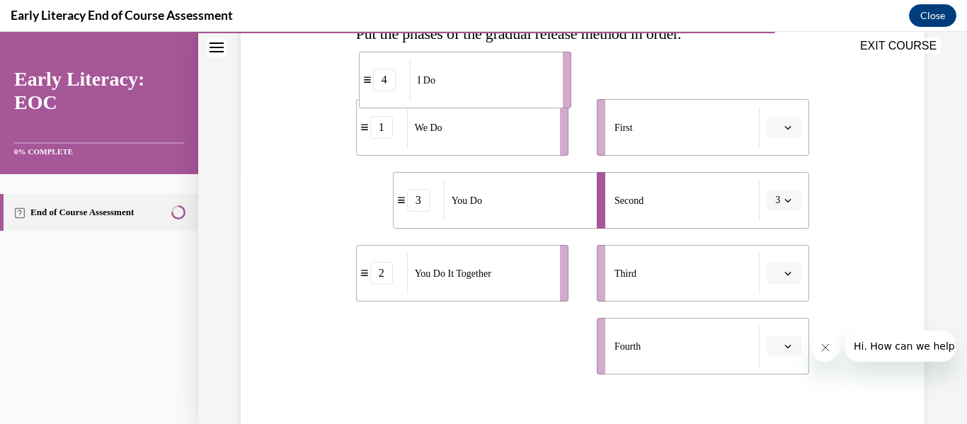
drag, startPoint x: 444, startPoint y: 344, endPoint x: 447, endPoint y: 76, distance: 267.7
click at [447, 76] on div "I Do" at bounding box center [482, 79] width 144 height 41
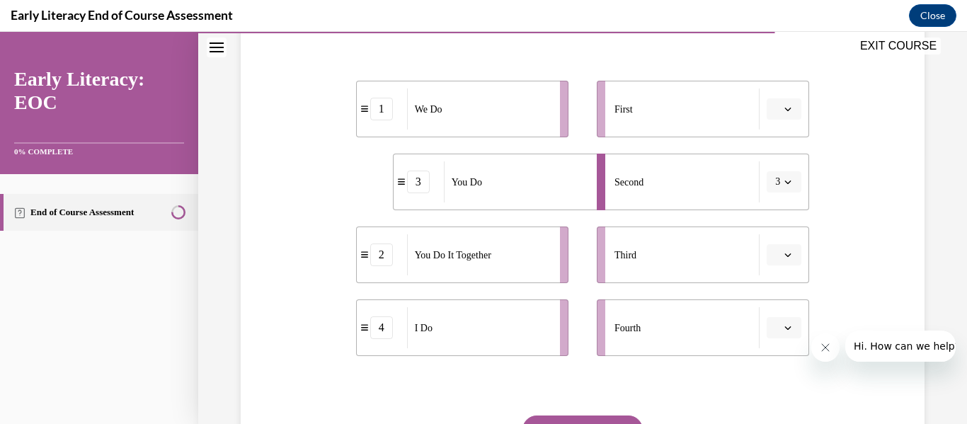
scroll to position [271, 0]
click at [778, 176] on button "3" at bounding box center [784, 181] width 35 height 21
click at [766, 334] on div "4" at bounding box center [771, 326] width 35 height 28
click at [785, 107] on icon "button" at bounding box center [788, 108] width 7 height 7
click at [773, 205] on div "2" at bounding box center [773, 197] width 35 height 28
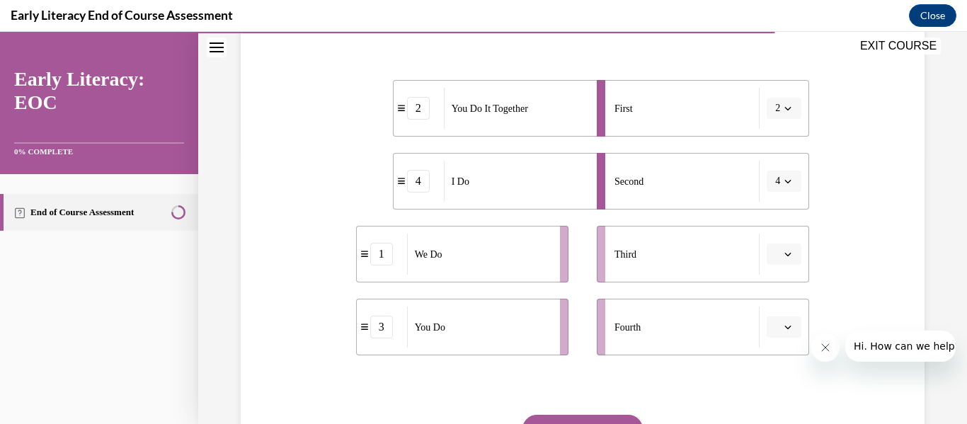
click at [785, 330] on icon "button" at bounding box center [788, 327] width 7 height 7
click at [777, 296] on div "4" at bounding box center [773, 295] width 35 height 28
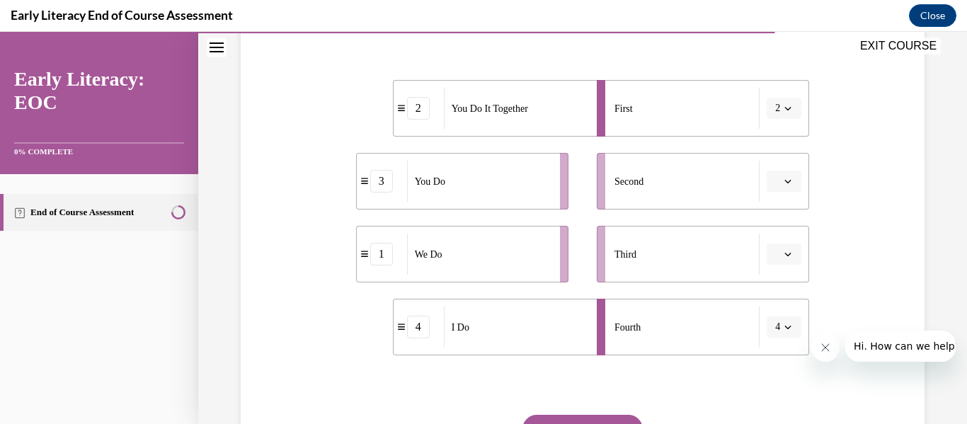
click at [785, 254] on icon "button" at bounding box center [788, 254] width 7 height 7
click at [778, 342] on div "2" at bounding box center [773, 343] width 35 height 28
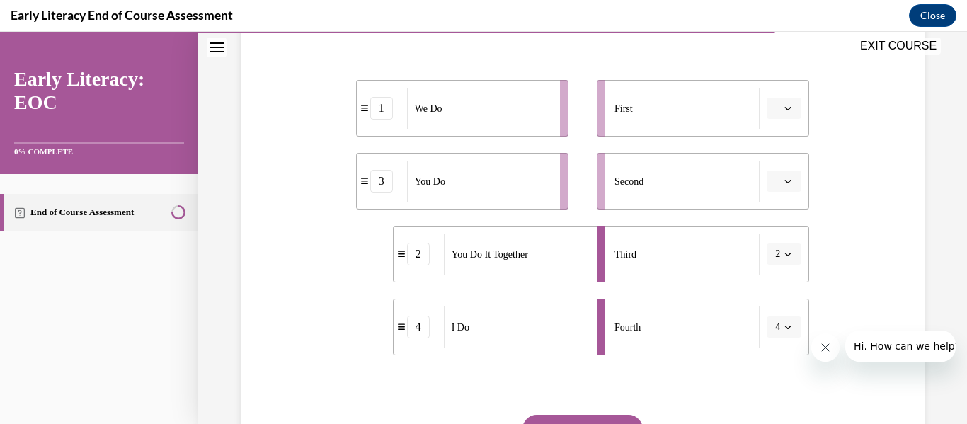
click at [824, 351] on icon "Close message from company" at bounding box center [824, 347] width 11 height 11
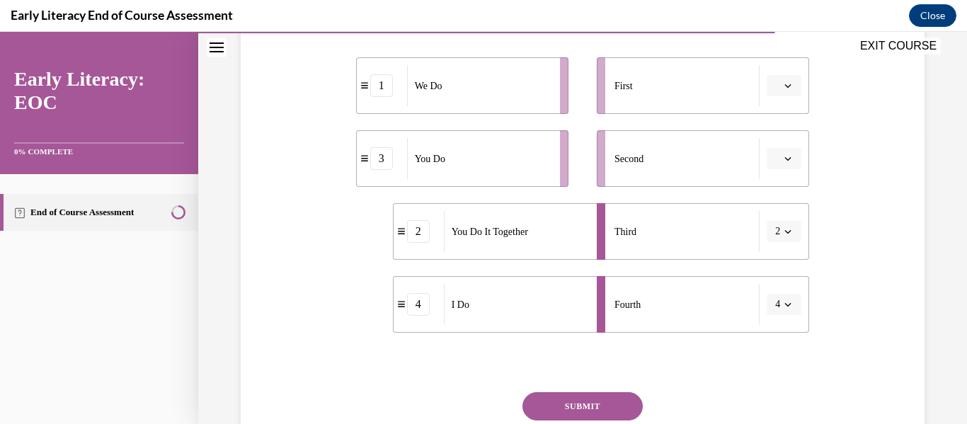
scroll to position [297, 0]
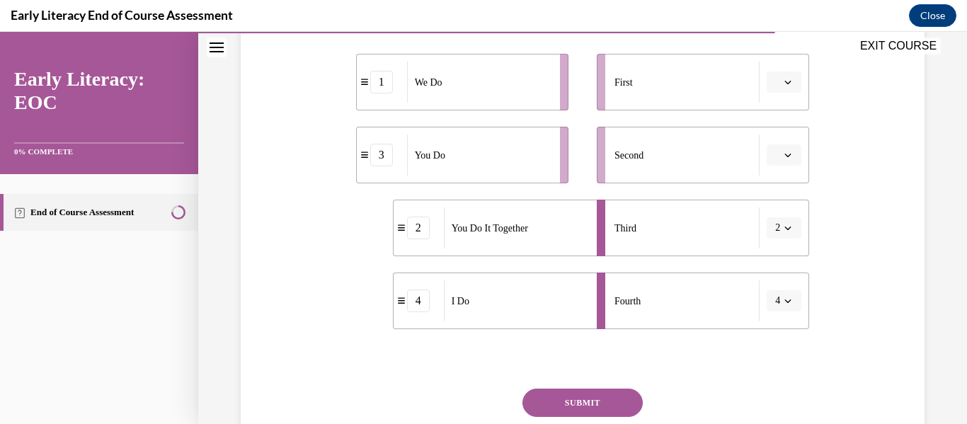
click at [782, 307] on button "4" at bounding box center [784, 300] width 35 height 21
click at [779, 178] on div "1" at bounding box center [771, 184] width 35 height 28
click at [783, 224] on span "button" at bounding box center [788, 228] width 10 height 10
click at [772, 321] on div "2" at bounding box center [771, 316] width 35 height 28
click at [785, 157] on icon "button" at bounding box center [788, 155] width 7 height 7
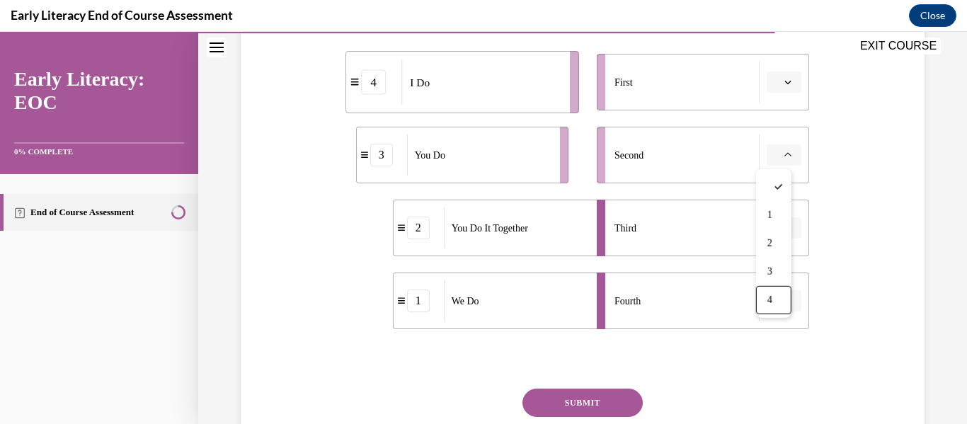
click at [772, 305] on span "4" at bounding box center [770, 300] width 5 height 11
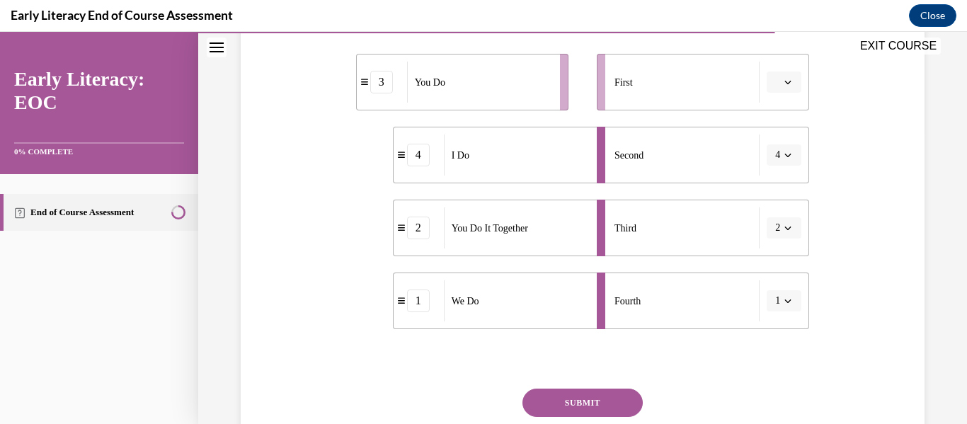
click at [785, 298] on icon "button" at bounding box center [788, 300] width 7 height 7
click at [780, 209] on div "2" at bounding box center [771, 212] width 35 height 28
click at [785, 301] on icon "button" at bounding box center [788, 302] width 6 height 4
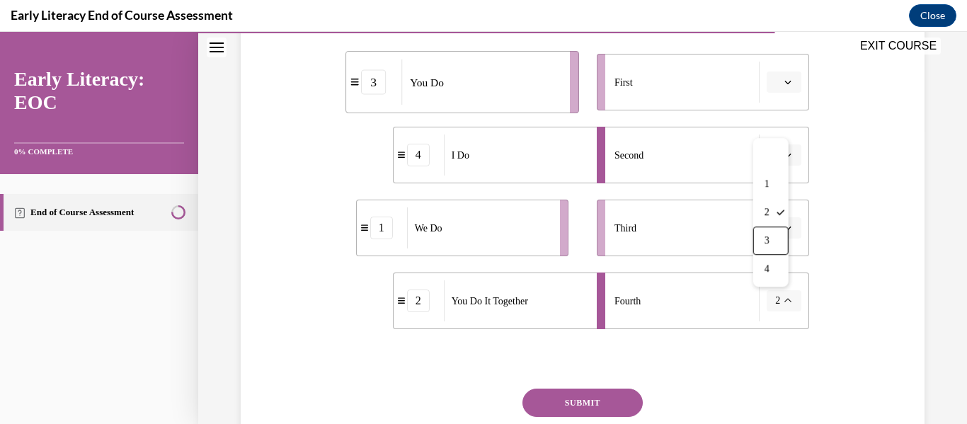
drag, startPoint x: 813, startPoint y: 330, endPoint x: 608, endPoint y: 341, distance: 205.7
click at [608, 341] on div "Question 10/12 Put the phases of the gradual release method in order. 3 You Do …" at bounding box center [583, 202] width 454 height 605
drag, startPoint x: 790, startPoint y: 302, endPoint x: 807, endPoint y: 302, distance: 17.0
click at [807, 302] on div "Question 10/12 Put the phases of the gradual release method in order. 3 You Do …" at bounding box center [582, 181] width 691 height 647
click at [775, 302] on span "2" at bounding box center [777, 301] width 5 height 14
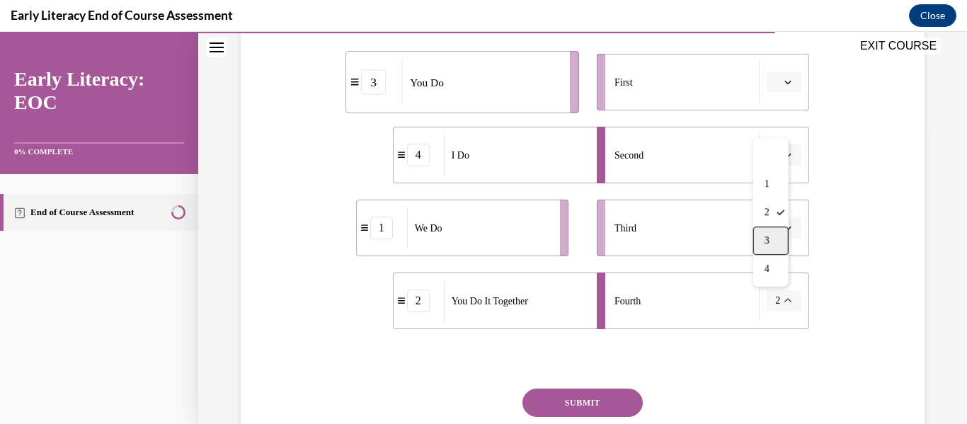
click at [766, 241] on span "3" at bounding box center [767, 240] width 5 height 11
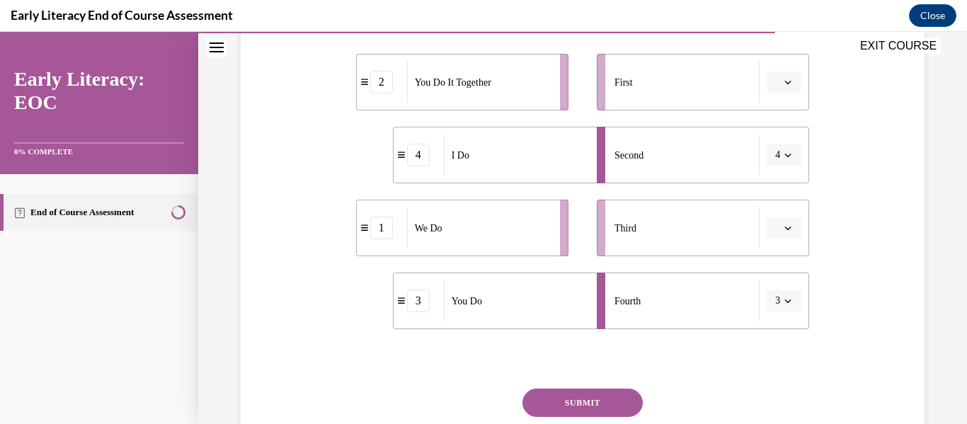
click at [785, 300] on icon "button" at bounding box center [788, 300] width 7 height 7
click at [772, 267] on div "4" at bounding box center [771, 269] width 35 height 28
click at [580, 407] on button "SUBMIT" at bounding box center [583, 403] width 120 height 28
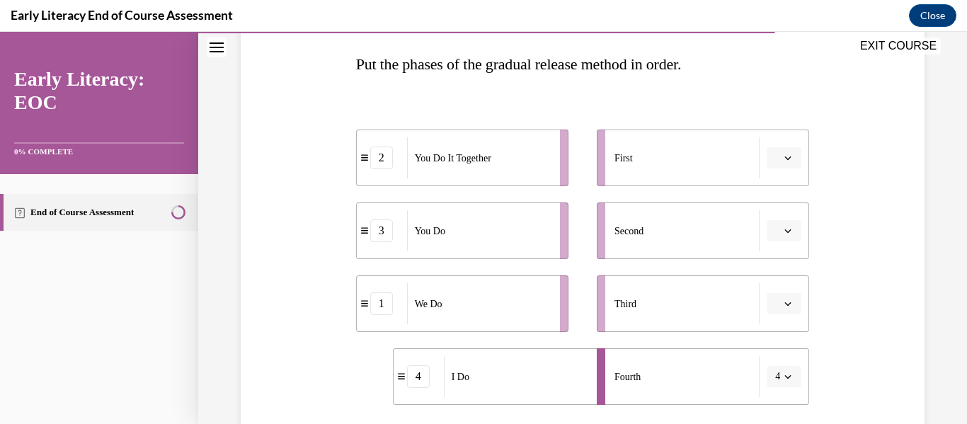
scroll to position [219, 0]
click at [375, 161] on div "2" at bounding box center [381, 160] width 23 height 23
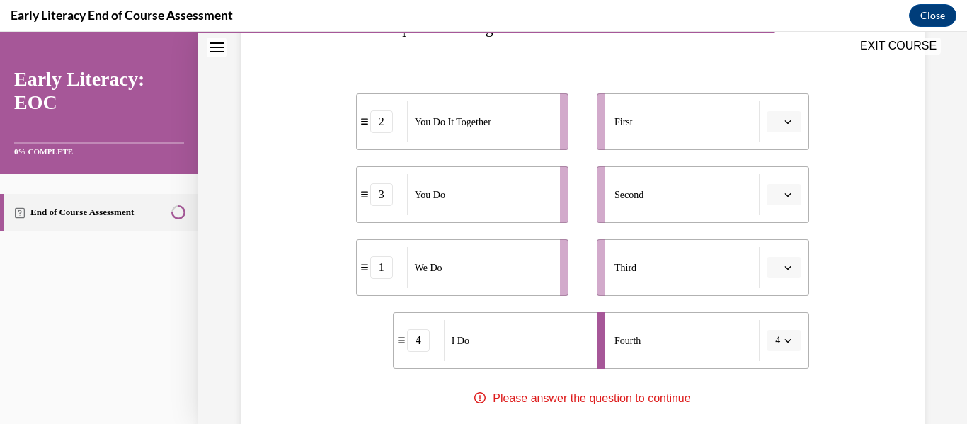
scroll to position [259, 0]
click at [785, 120] on icon "button" at bounding box center [788, 120] width 6 height 4
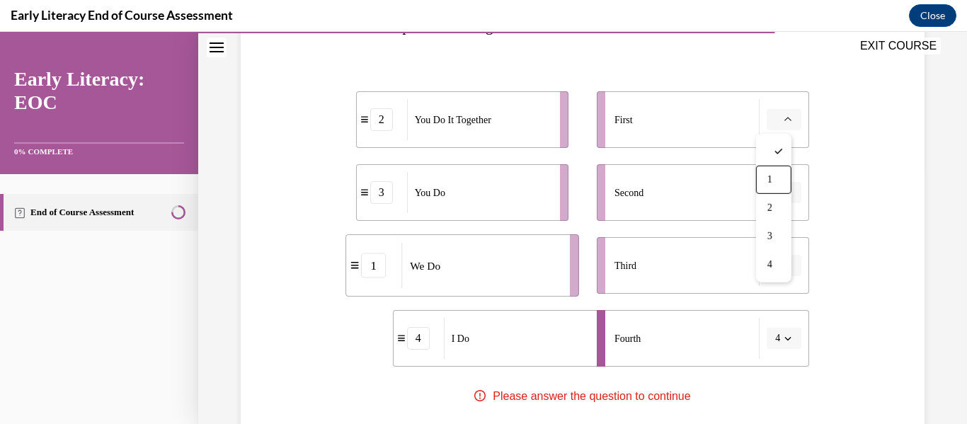
click at [843, 160] on div "Question 10/12 Put the phases of the gradual release method in order. 2 You Do …" at bounding box center [582, 218] width 691 height 647
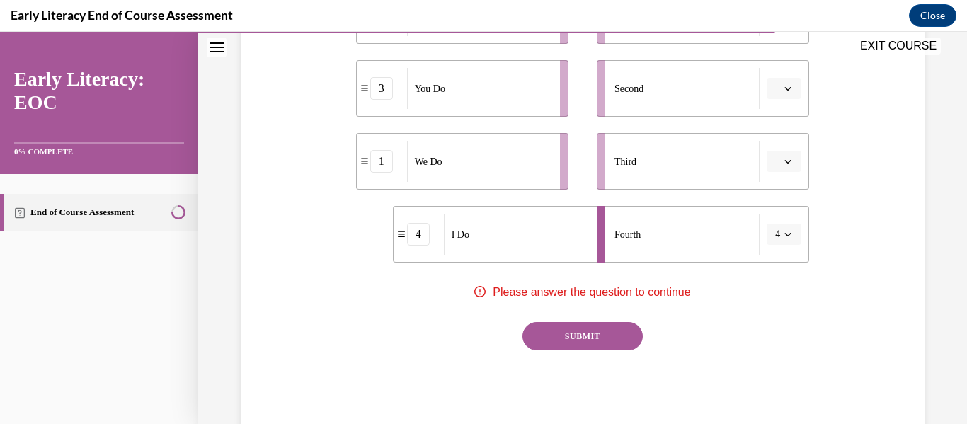
click at [606, 300] on div "Please answer the question to continue" at bounding box center [583, 292] width 454 height 17
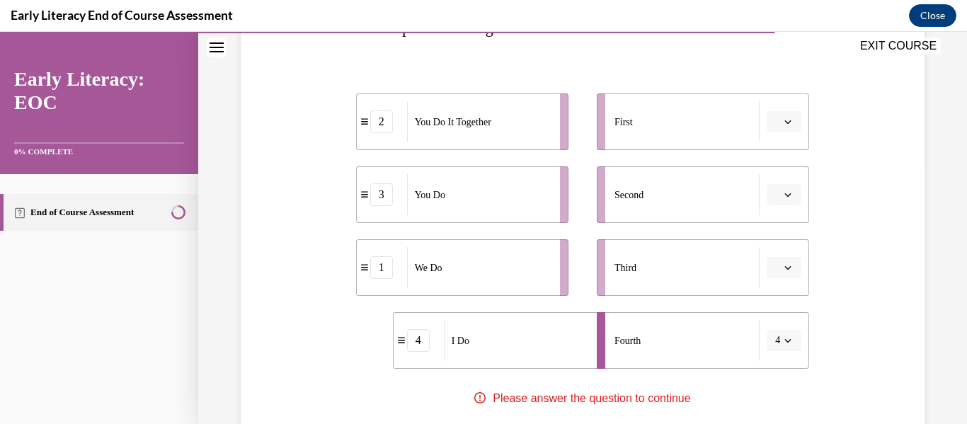
scroll to position [256, 0]
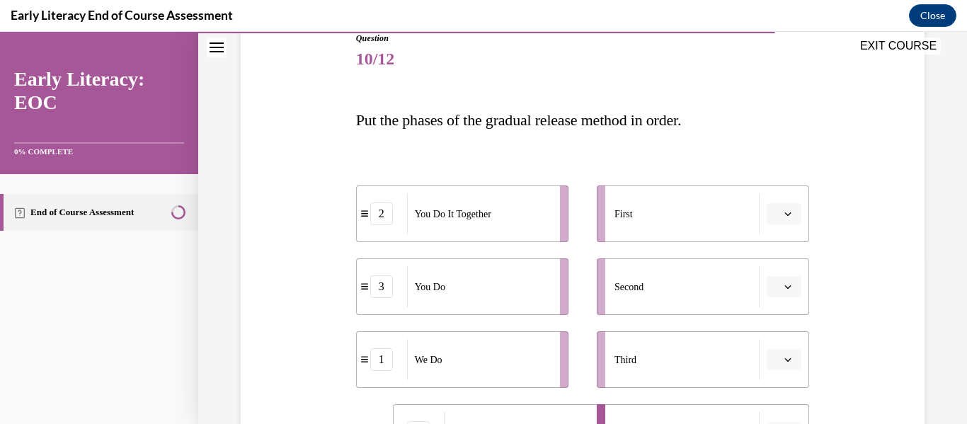
click at [534, 195] on div "You Do It Together" at bounding box center [479, 213] width 144 height 41
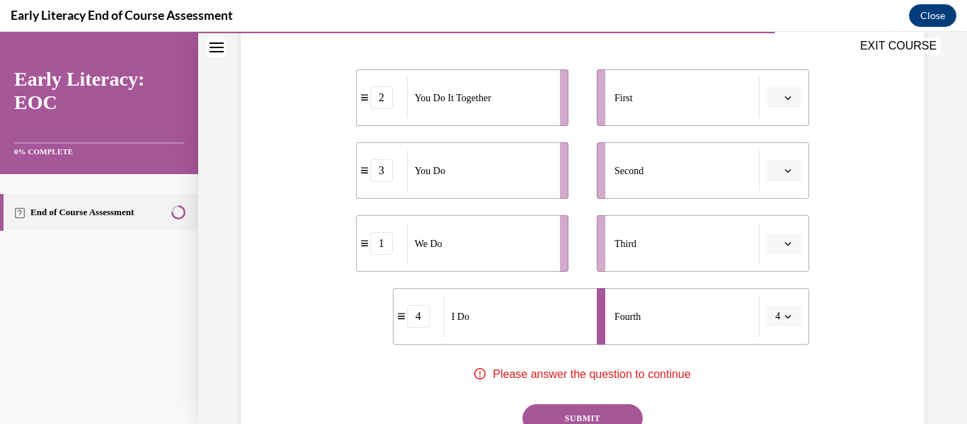
scroll to position [282, 0]
click at [516, 337] on li "4 I Do" at bounding box center [499, 316] width 212 height 57
click at [656, 330] on div "Fourth" at bounding box center [687, 315] width 145 height 41
click at [783, 101] on span "button" at bounding box center [788, 97] width 10 height 10
click at [676, 311] on div "Fourth" at bounding box center [687, 315] width 145 height 41
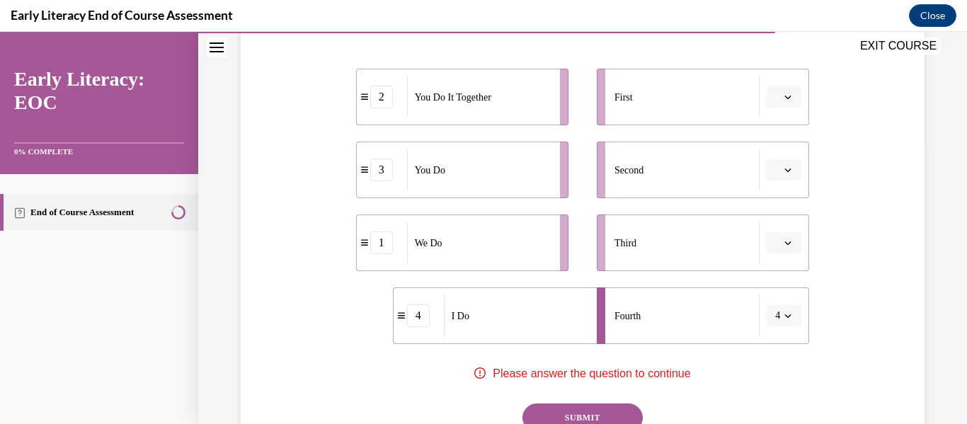
drag, startPoint x: 676, startPoint y: 311, endPoint x: 662, endPoint y: 239, distance: 73.6
drag, startPoint x: 662, startPoint y: 239, endPoint x: 316, endPoint y: 339, distance: 360.6
click at [316, 339] on div "Question 10/12 Put the phases of the gradual release method in order. 2 You Do …" at bounding box center [582, 196] width 691 height 647
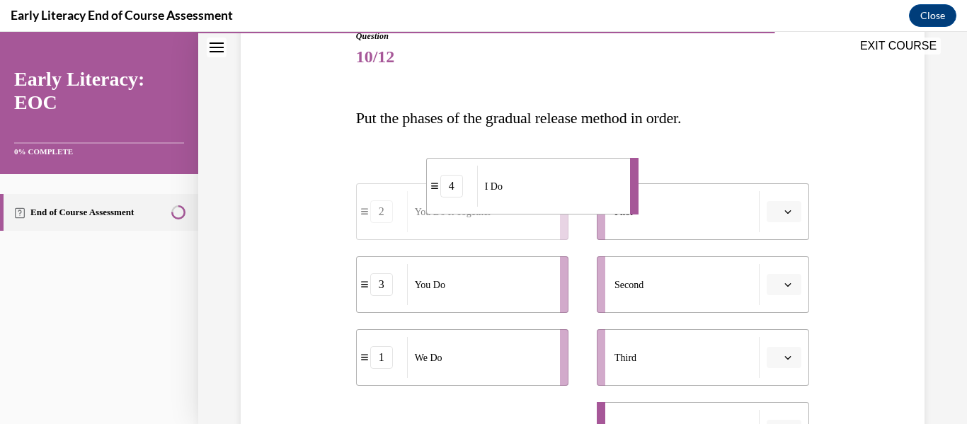
scroll to position [161, 0]
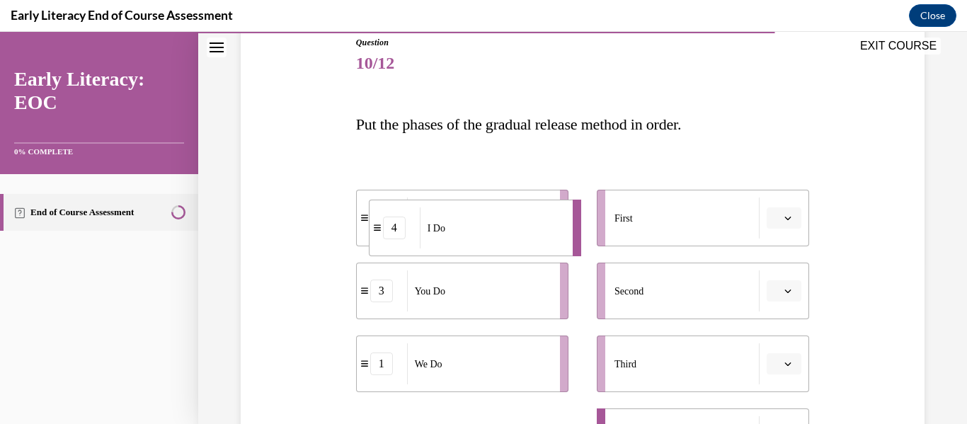
drag, startPoint x: 416, startPoint y: 299, endPoint x: 379, endPoint y: 142, distance: 161.5
click at [379, 142] on div "Question 10/12 Put the phases of the gradual release method in order. 2 You Do …" at bounding box center [583, 338] width 454 height 605
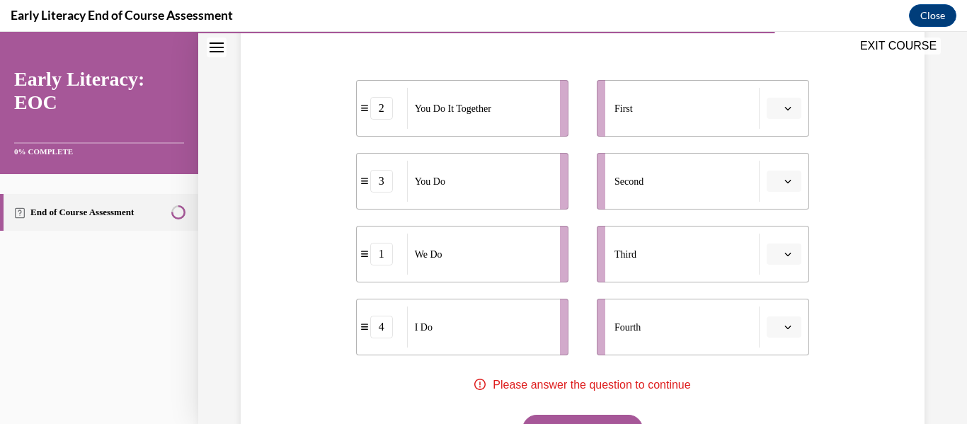
scroll to position [270, 0]
click at [385, 339] on div "4" at bounding box center [381, 328] width 23 height 23
click at [790, 330] on button "button" at bounding box center [784, 327] width 35 height 21
click at [779, 207] on div "1" at bounding box center [773, 211] width 35 height 28
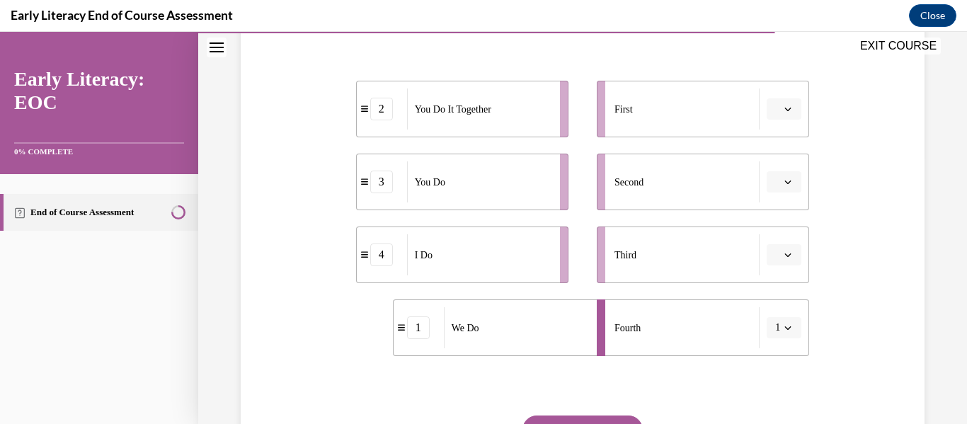
click at [793, 115] on li "First" at bounding box center [703, 109] width 212 height 57
click at [783, 109] on span "button" at bounding box center [788, 109] width 10 height 10
click at [773, 229] on div "3" at bounding box center [773, 226] width 35 height 28
click at [783, 105] on span "button" at bounding box center [788, 109] width 10 height 10
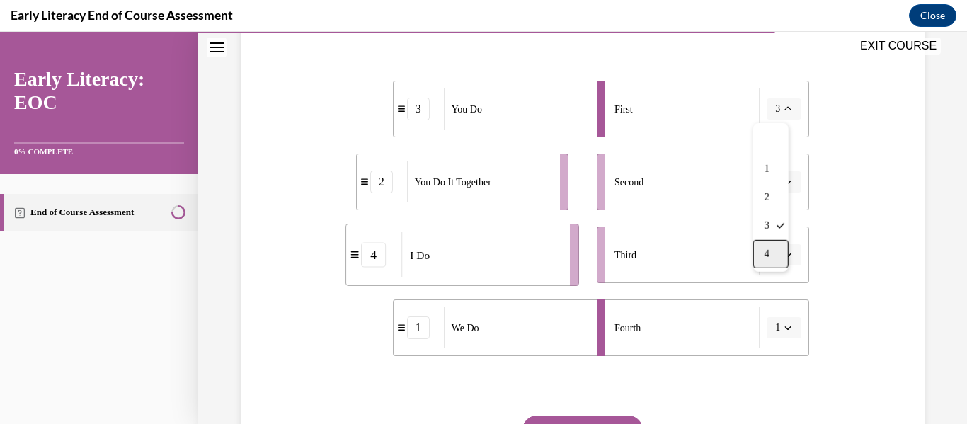
click at [771, 252] on div "4" at bounding box center [771, 254] width 35 height 28
click at [785, 107] on icon "button" at bounding box center [788, 109] width 7 height 7
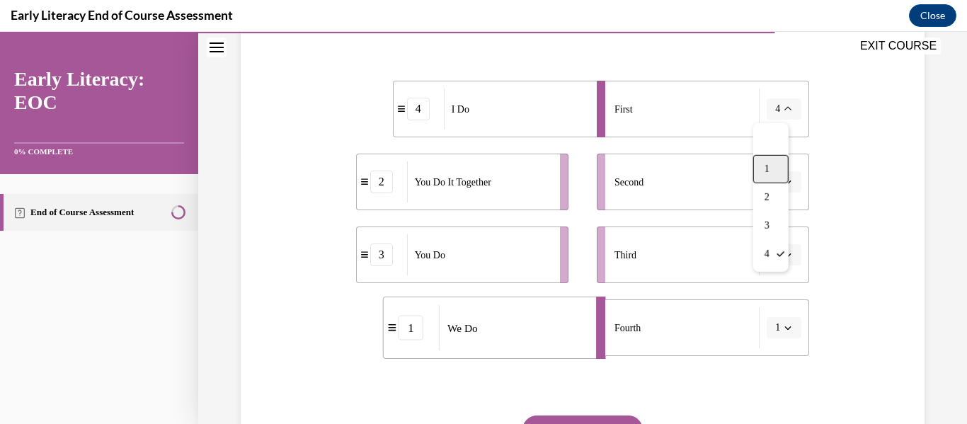
click at [772, 171] on div "1" at bounding box center [771, 169] width 35 height 28
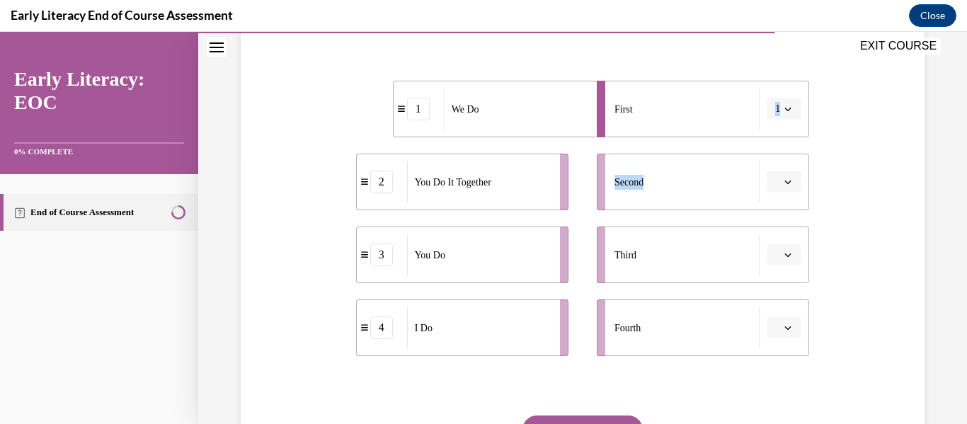
drag, startPoint x: 711, startPoint y: 89, endPoint x: 725, endPoint y: 194, distance: 106.5
click at [725, 194] on ul "First 1 Second Third Fourth" at bounding box center [696, 218] width 227 height 275
click at [836, 201] on div "Question 10/12 Put the phases of the gradual release method in order. 1 We Do 2…" at bounding box center [582, 208] width 691 height 647
click at [785, 112] on icon "button" at bounding box center [788, 109] width 7 height 7
click at [780, 194] on div "2" at bounding box center [771, 197] width 35 height 28
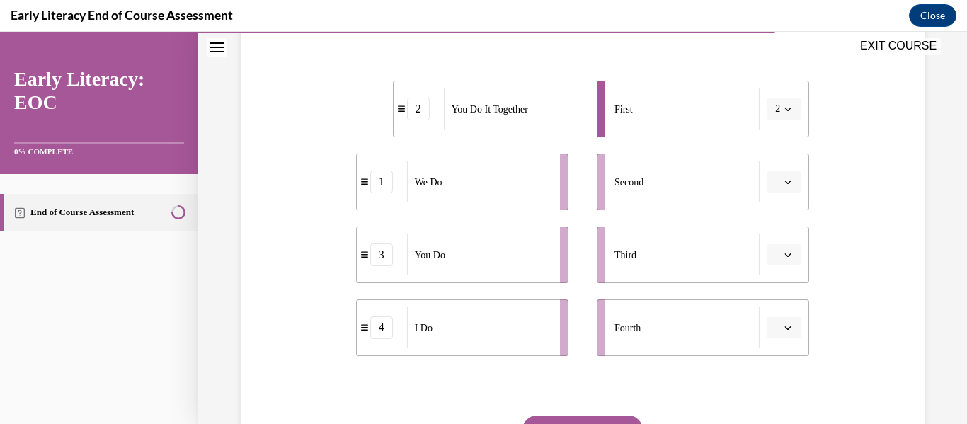
click at [415, 340] on div "I Do" at bounding box center [479, 327] width 144 height 41
click at [656, 290] on ul "First 2 Second Third Fourth" at bounding box center [696, 218] width 227 height 275
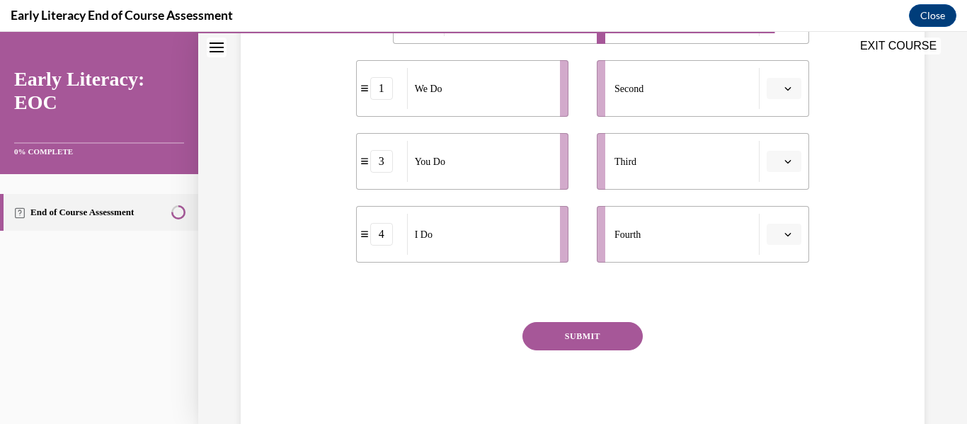
click at [573, 349] on button "SUBMIT" at bounding box center [583, 336] width 120 height 28
click at [699, 225] on div "Fourth" at bounding box center [687, 234] width 145 height 41
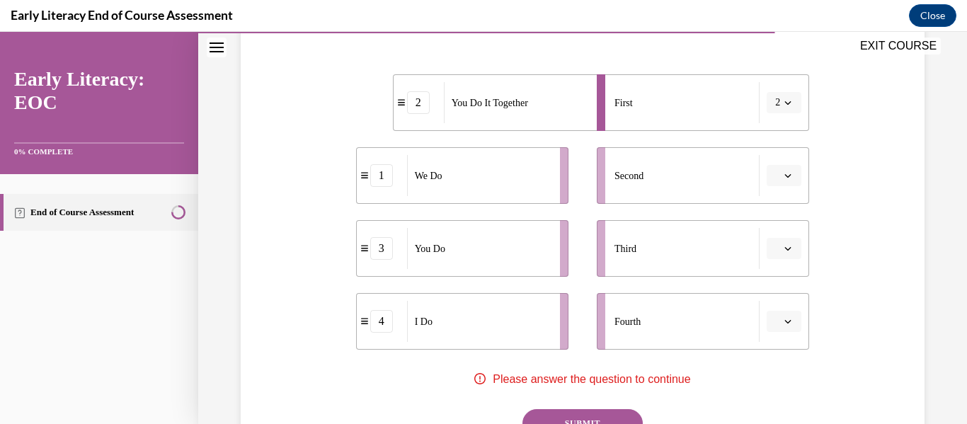
scroll to position [277, 0]
drag, startPoint x: 617, startPoint y: 332, endPoint x: 518, endPoint y: 305, distance: 102.1
click at [518, 305] on div "2 You Do It Together 1 We Do 3 You Do 4 I Do First 2 Second Third Fourth" at bounding box center [583, 197] width 454 height 304
click at [693, 324] on div "Fourth" at bounding box center [687, 320] width 145 height 41
click at [382, 328] on div "4" at bounding box center [381, 320] width 23 height 23
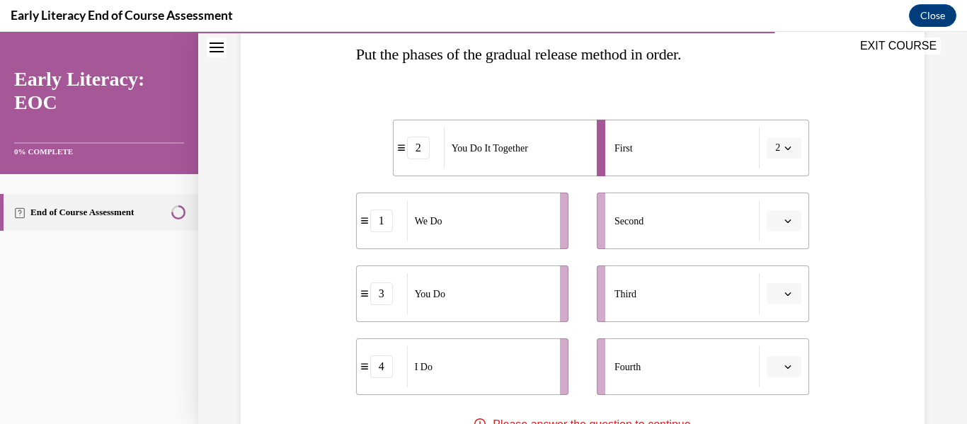
scroll to position [232, 0]
click at [377, 220] on div "1" at bounding box center [381, 220] width 23 height 23
click at [785, 220] on icon "button" at bounding box center [788, 221] width 6 height 4
click at [778, 312] on div "2" at bounding box center [773, 309] width 35 height 28
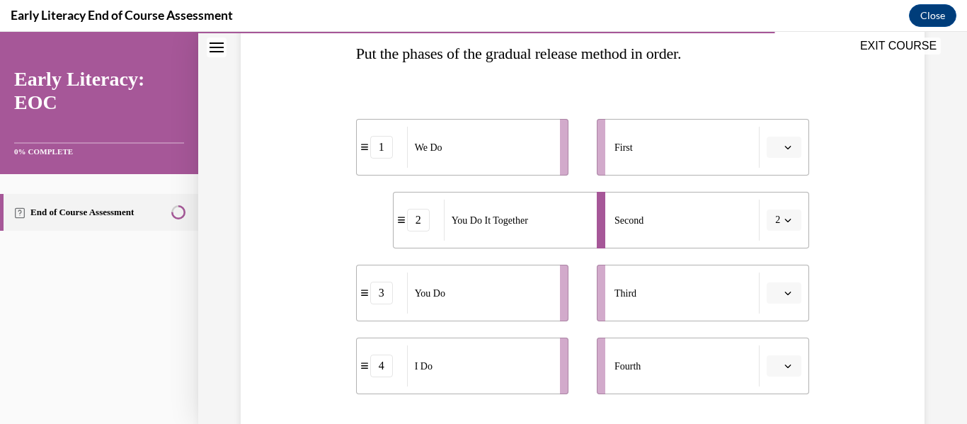
click at [775, 225] on span "2" at bounding box center [777, 220] width 5 height 14
click at [773, 344] on div "3" at bounding box center [771, 337] width 35 height 28
click at [784, 293] on span "button" at bounding box center [788, 293] width 10 height 10
click at [771, 237] on span "3" at bounding box center [770, 232] width 5 height 11
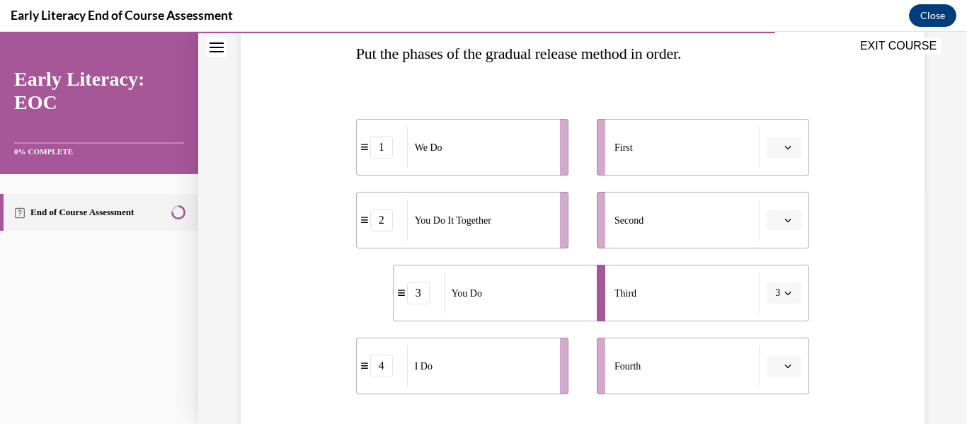
click at [774, 374] on button "button" at bounding box center [784, 366] width 35 height 21
click at [782, 237] on div "1" at bounding box center [773, 249] width 35 height 28
click at [792, 144] on button "button" at bounding box center [784, 147] width 35 height 21
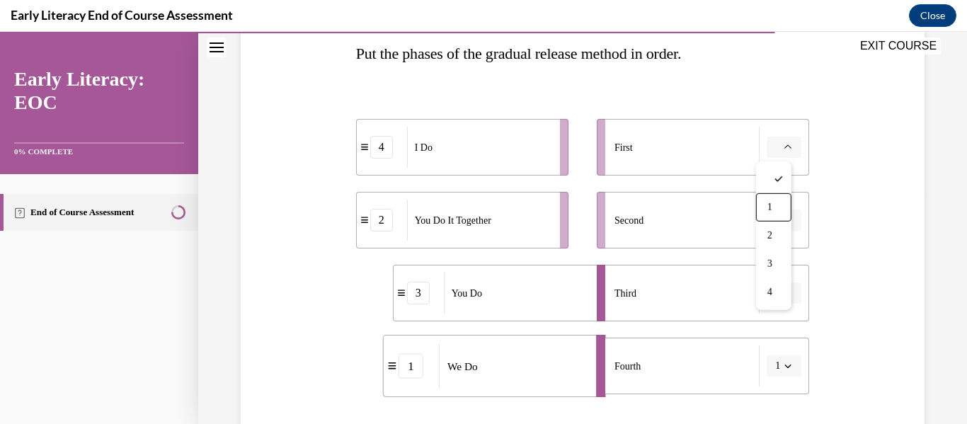
click at [843, 329] on div "Question 10/12 Put the phases of the gradual release method in order. 4 I Do 2 …" at bounding box center [582, 246] width 691 height 647
drag, startPoint x: 614, startPoint y: 164, endPoint x: 546, endPoint y: 161, distance: 68.0
click at [546, 161] on div "4 I Do 2 You Do It Together 3 You Do 1 We Do First Second Third 3 Fourth 1" at bounding box center [583, 243] width 454 height 304
click at [730, 159] on div "First" at bounding box center [687, 147] width 145 height 41
click at [785, 145] on icon "button" at bounding box center [788, 147] width 7 height 7
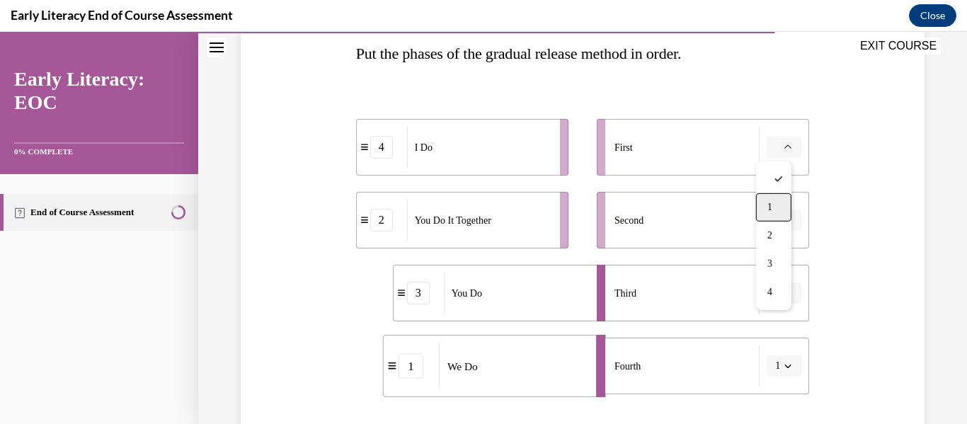
click at [777, 212] on div "1" at bounding box center [773, 207] width 35 height 28
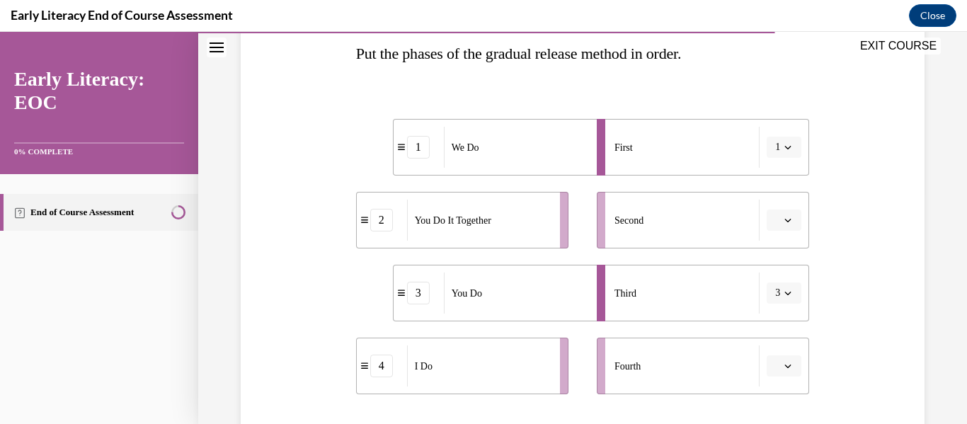
click at [773, 213] on button "button" at bounding box center [784, 220] width 35 height 21
click at [829, 307] on div "Question 10/12 Put the phases of the gradual release method in order. 1 We Do 2…" at bounding box center [582, 246] width 691 height 647
click at [775, 220] on span "Please select an option" at bounding box center [777, 220] width 5 height 14
click at [773, 317] on div "2" at bounding box center [773, 309] width 35 height 28
click at [785, 294] on icon "button" at bounding box center [788, 294] width 6 height 4
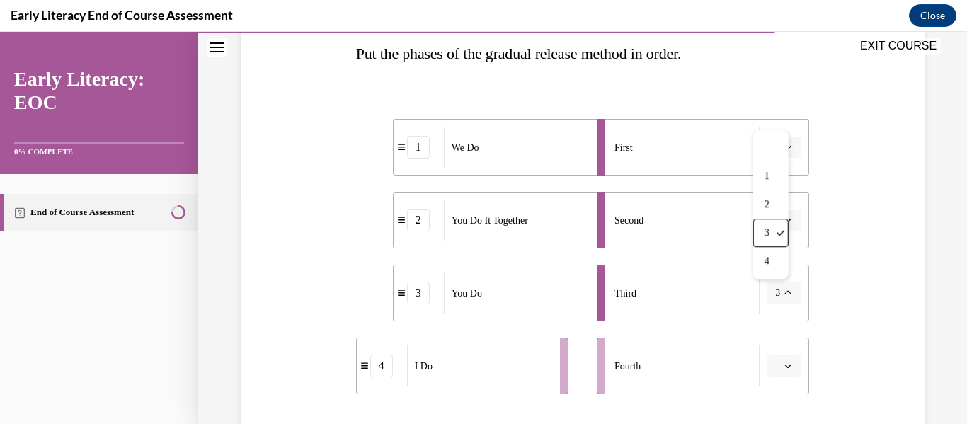
click at [783, 363] on span "button" at bounding box center [788, 366] width 10 height 10
click at [780, 244] on div "1" at bounding box center [773, 249] width 35 height 28
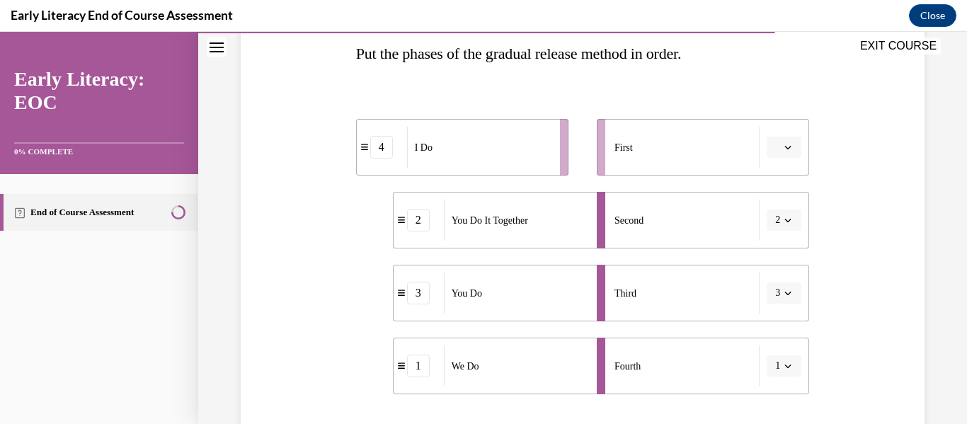
click at [785, 145] on icon "button" at bounding box center [788, 147] width 7 height 7
click at [779, 215] on div "1" at bounding box center [773, 207] width 35 height 28
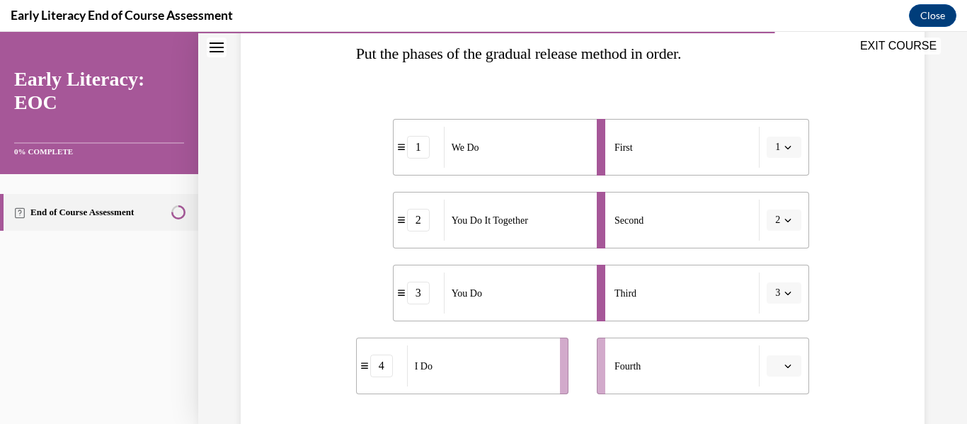
click at [785, 368] on icon "button" at bounding box center [788, 366] width 7 height 7
click at [773, 250] on span "1" at bounding box center [770, 249] width 5 height 11
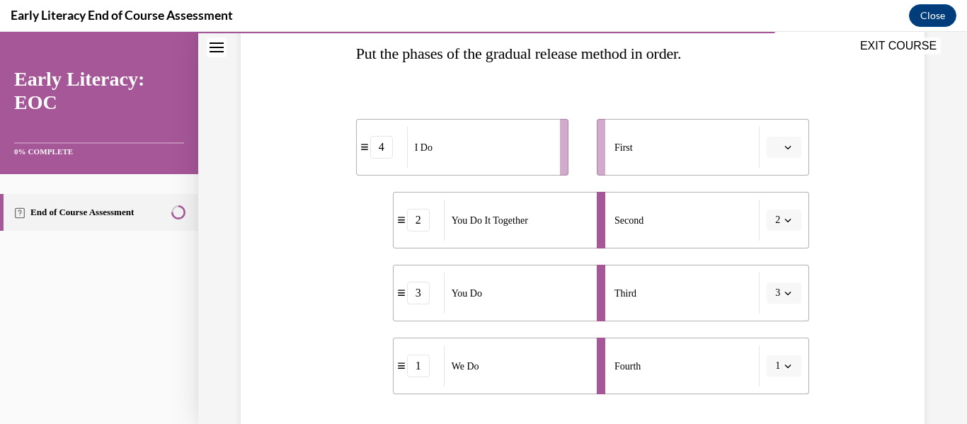
click at [783, 224] on span "button" at bounding box center [788, 220] width 10 height 10
click at [773, 336] on div "3" at bounding box center [771, 337] width 35 height 28
click at [783, 151] on span "button" at bounding box center [788, 147] width 10 height 10
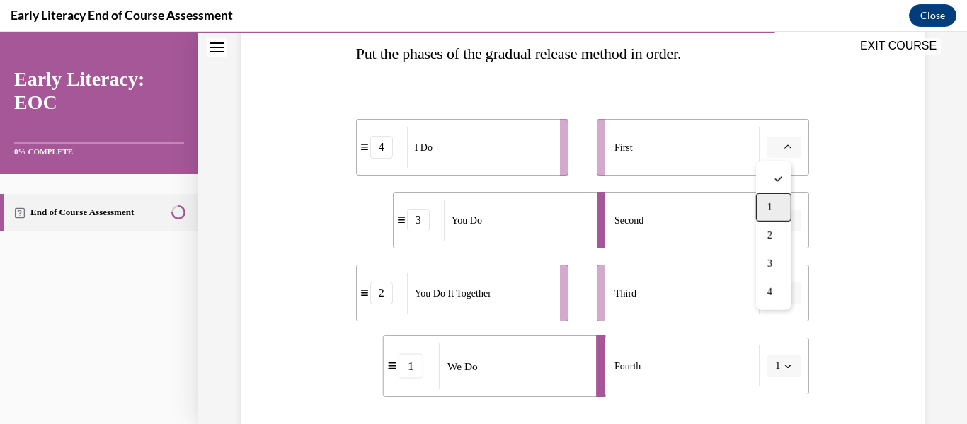
click at [770, 219] on div "1" at bounding box center [773, 207] width 35 height 28
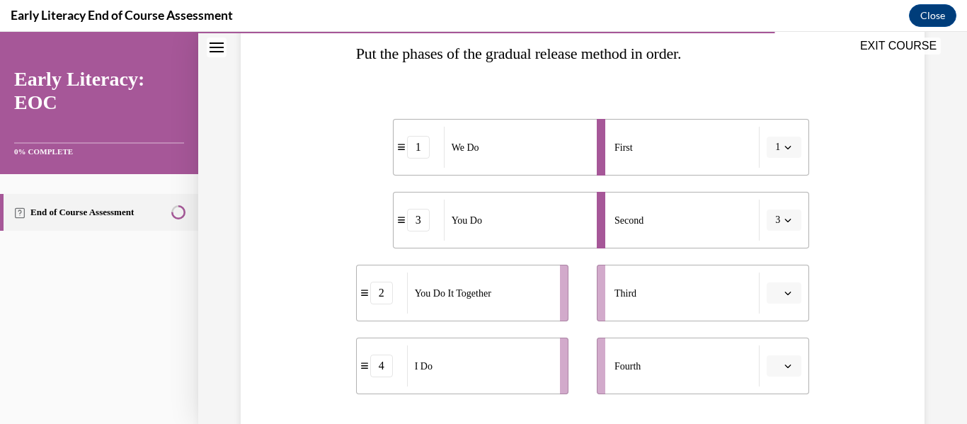
click at [785, 292] on icon "button" at bounding box center [788, 293] width 7 height 7
click at [789, 235] on div "3" at bounding box center [773, 233] width 35 height 28
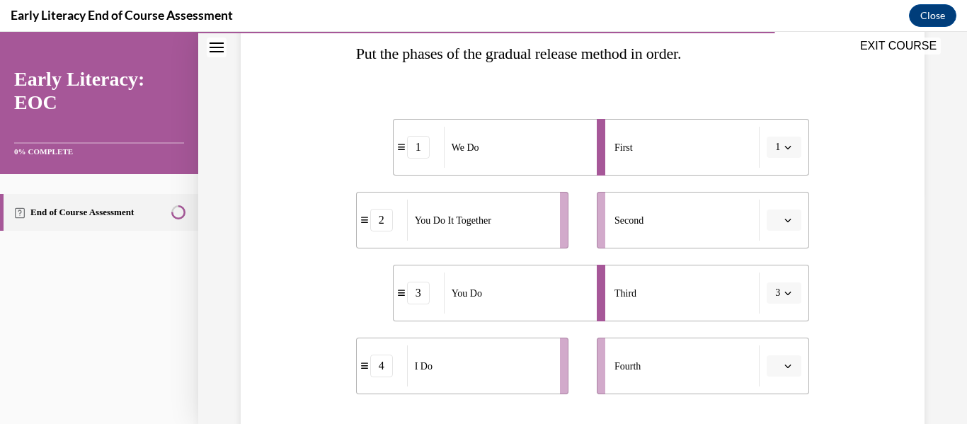
drag, startPoint x: 773, startPoint y: 353, endPoint x: 784, endPoint y: 379, distance: 27.9
click at [784, 379] on li "Fourth" at bounding box center [703, 366] width 212 height 57
click at [785, 369] on icon "button" at bounding box center [788, 366] width 7 height 7
click at [778, 246] on div "1" at bounding box center [773, 249] width 35 height 28
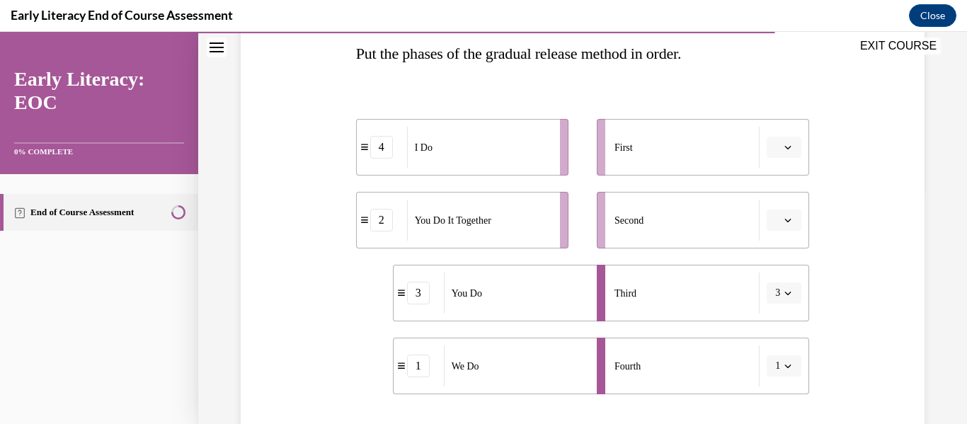
click at [777, 213] on button "button" at bounding box center [784, 220] width 35 height 21
click at [776, 312] on div "2" at bounding box center [773, 309] width 35 height 28
click at [780, 153] on button "button" at bounding box center [784, 147] width 35 height 21
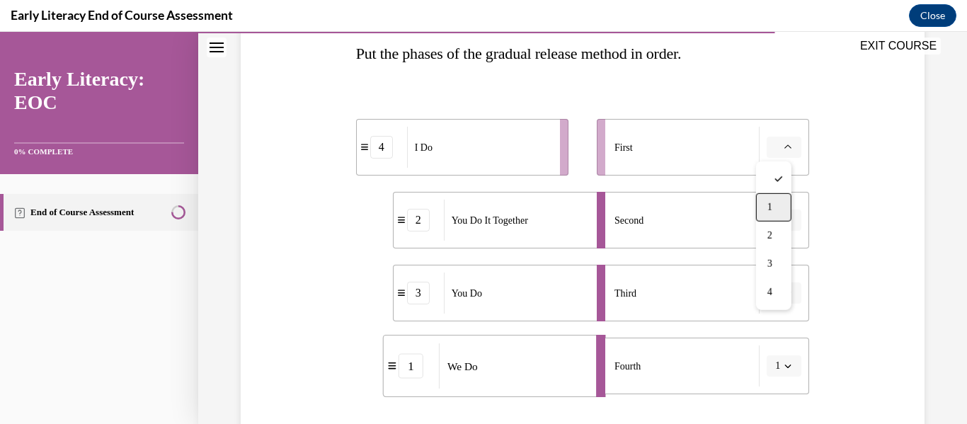
click at [773, 205] on span "1" at bounding box center [770, 207] width 5 height 11
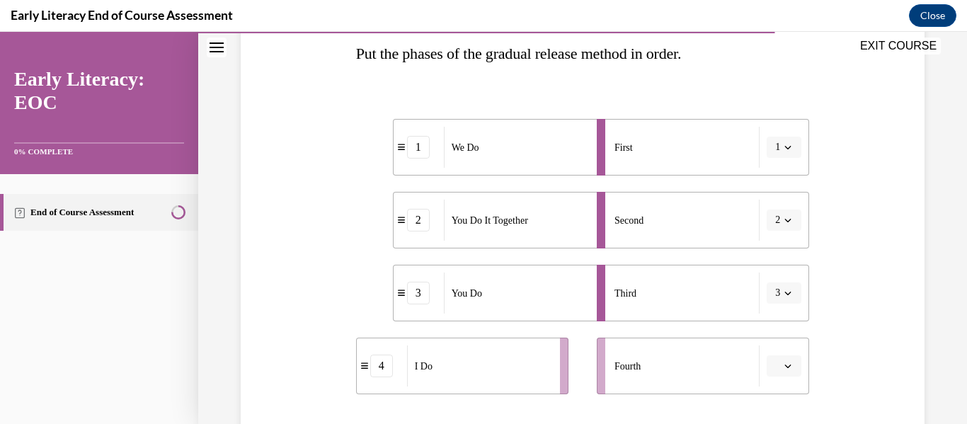
click at [780, 372] on button "button" at bounding box center [784, 366] width 35 height 21
click at [776, 336] on div "4" at bounding box center [773, 334] width 35 height 28
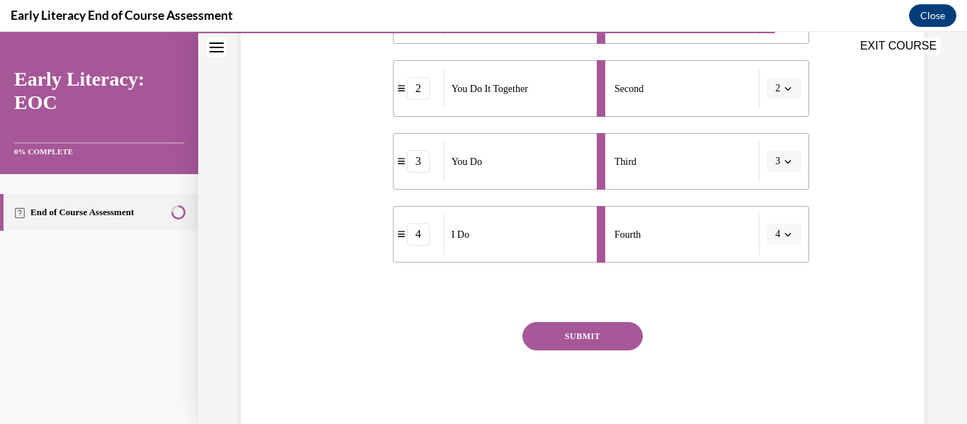
click at [615, 335] on button "SUBMIT" at bounding box center [583, 336] width 120 height 28
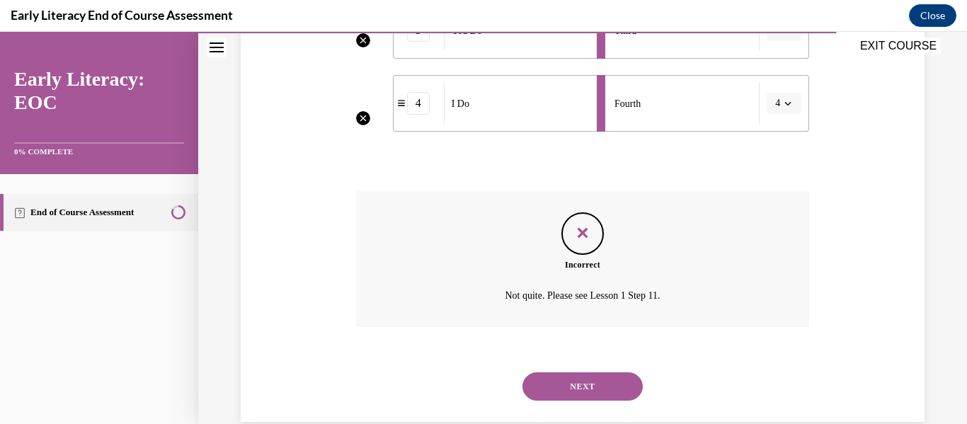
scroll to position [521, 0]
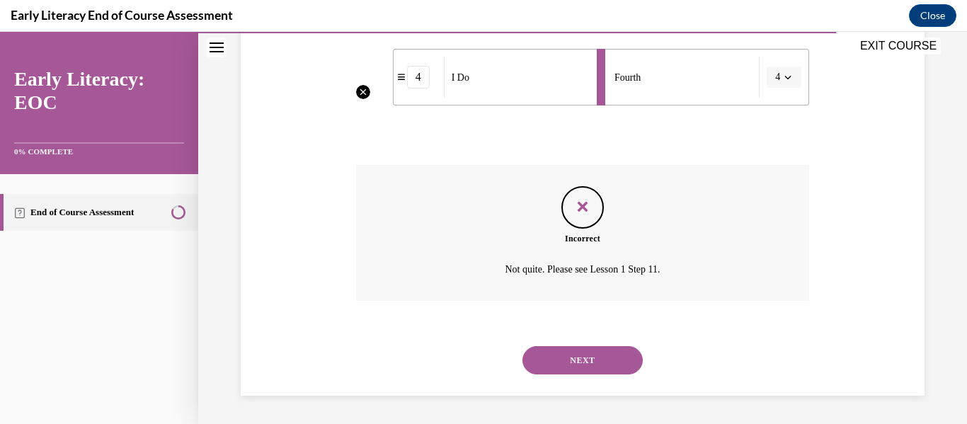
click at [569, 367] on button "NEXT" at bounding box center [583, 360] width 120 height 28
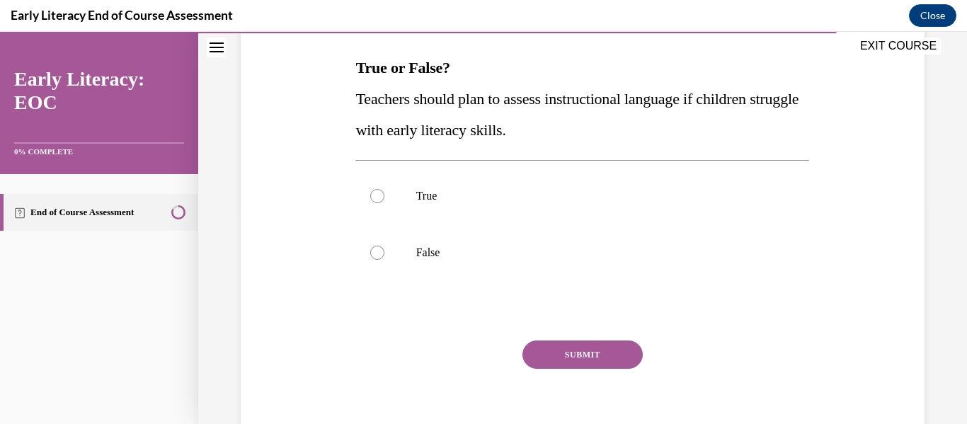
scroll to position [218, 0]
drag, startPoint x: 438, startPoint y: 204, endPoint x: 425, endPoint y: 191, distance: 18.5
click at [425, 191] on p "True" at bounding box center [595, 195] width 358 height 14
click at [598, 348] on button "SUBMIT" at bounding box center [583, 354] width 120 height 28
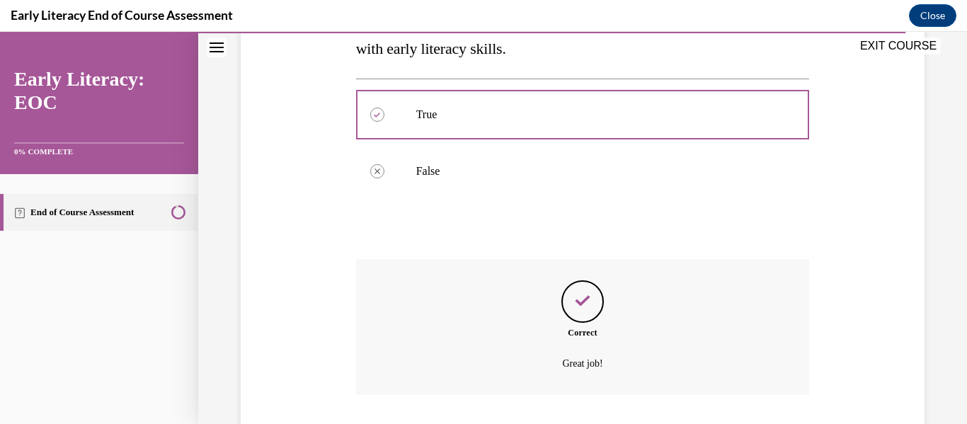
scroll to position [300, 0]
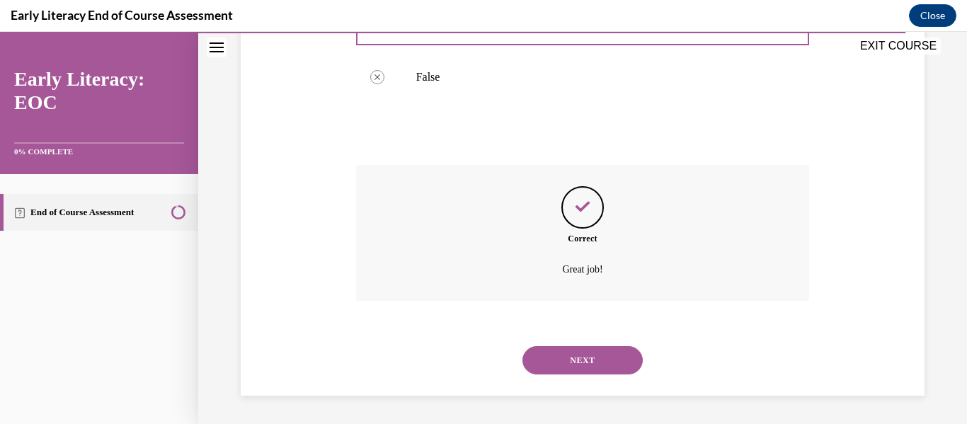
click at [584, 358] on button "NEXT" at bounding box center [583, 360] width 120 height 28
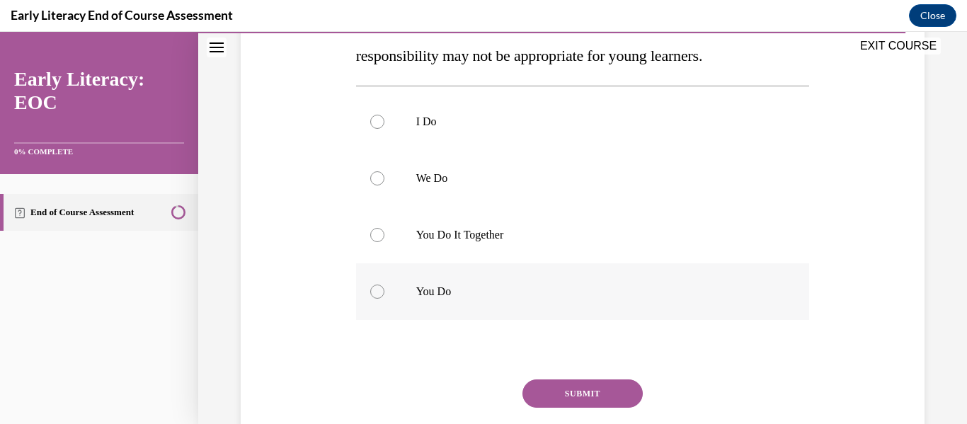
scroll to position [264, 0]
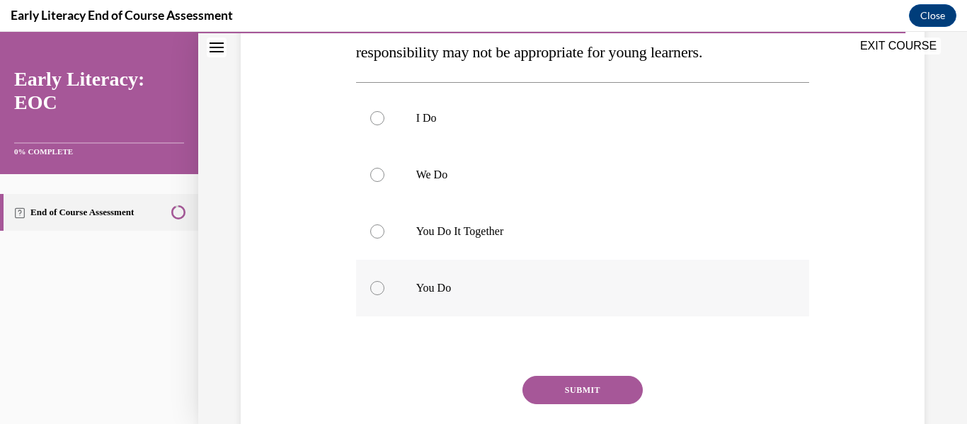
click at [375, 288] on div at bounding box center [377, 288] width 14 height 14
click at [568, 391] on button "SUBMIT" at bounding box center [583, 390] width 120 height 28
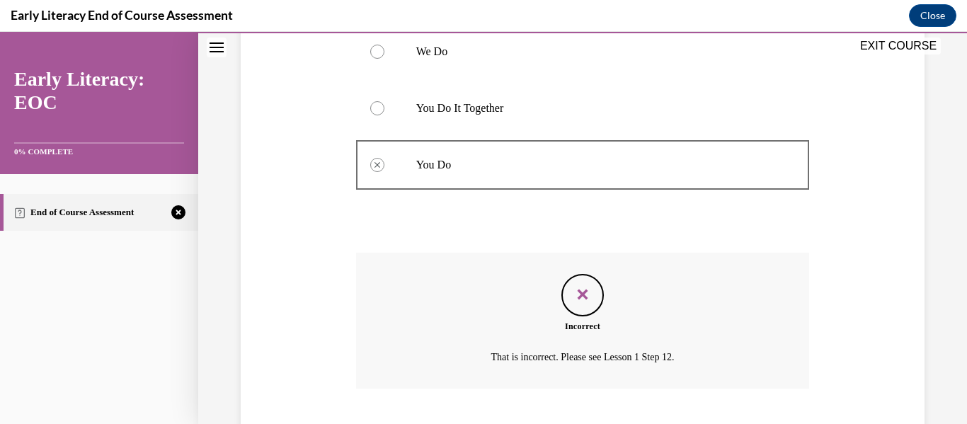
scroll to position [475, 0]
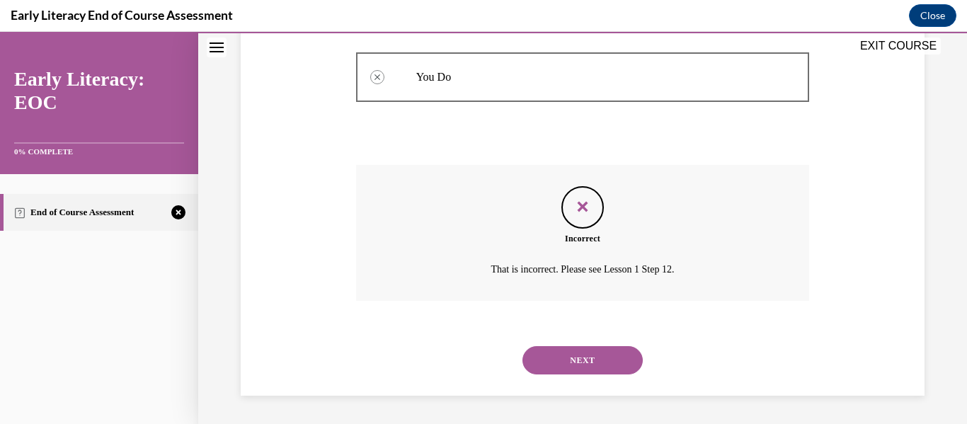
click at [582, 363] on button "NEXT" at bounding box center [583, 360] width 120 height 28
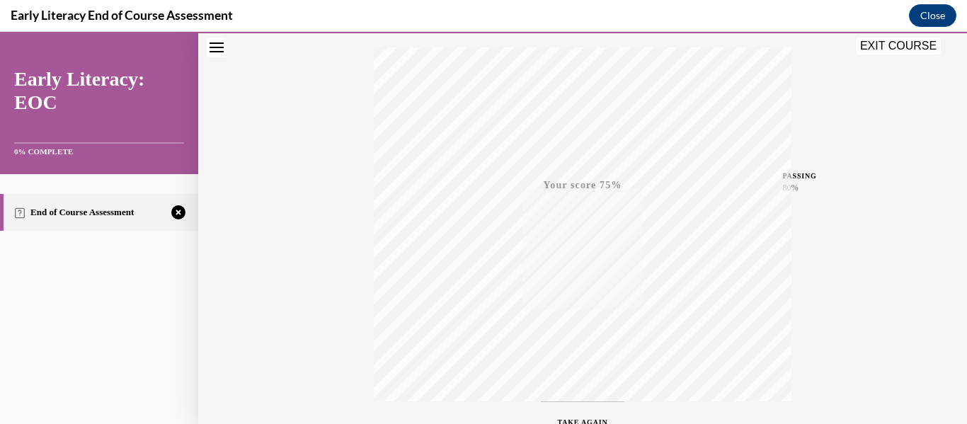
scroll to position [334, 0]
click at [580, 330] on icon "button" at bounding box center [583, 338] width 50 height 16
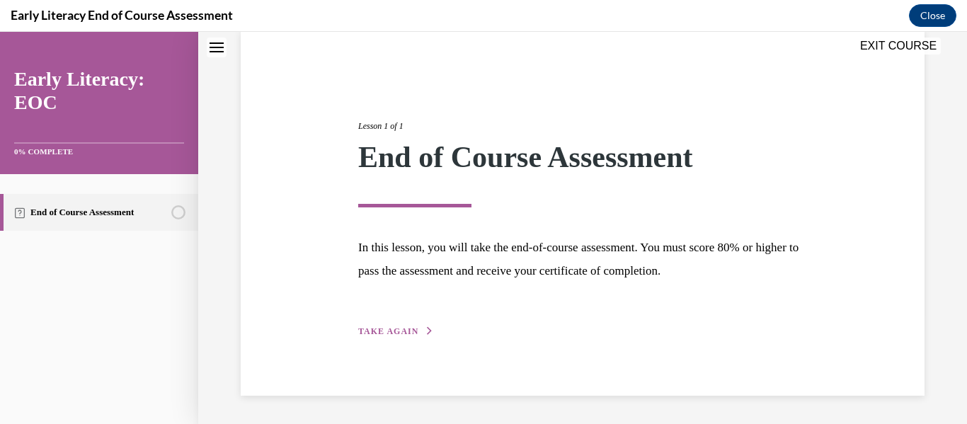
scroll to position [109, 0]
click at [387, 336] on span "TAKE AGAIN" at bounding box center [388, 332] width 60 height 10
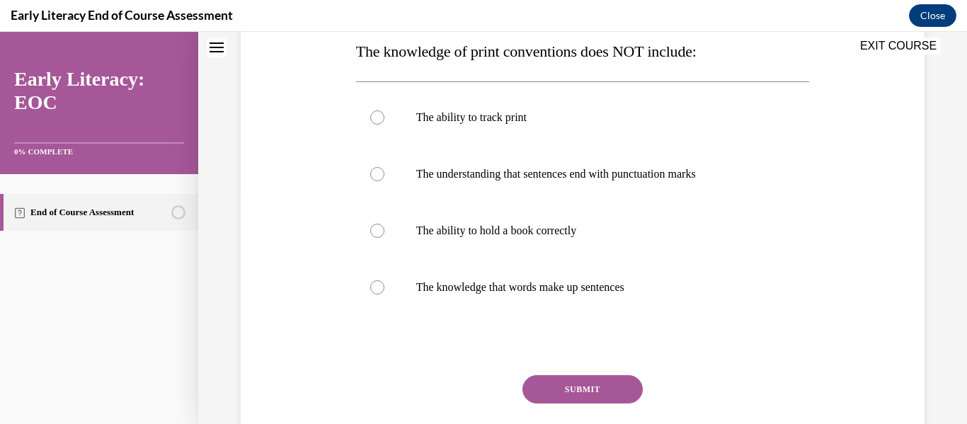
scroll to position [236, 0]
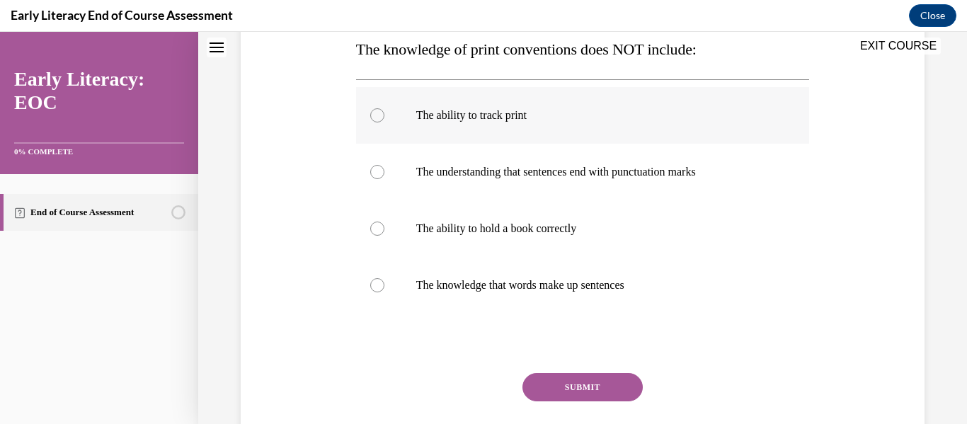
click at [376, 115] on div at bounding box center [377, 115] width 14 height 14
click at [578, 397] on button "SUBMIT" at bounding box center [583, 387] width 120 height 28
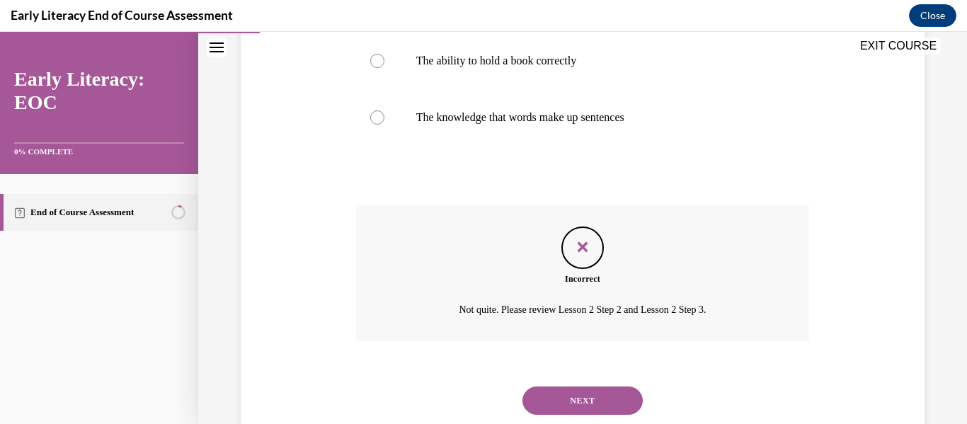
scroll to position [444, 0]
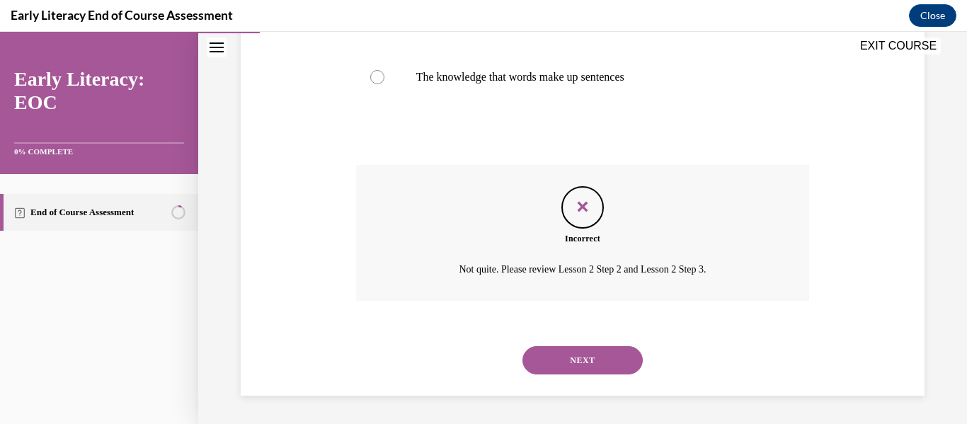
click at [564, 359] on button "NEXT" at bounding box center [583, 360] width 120 height 28
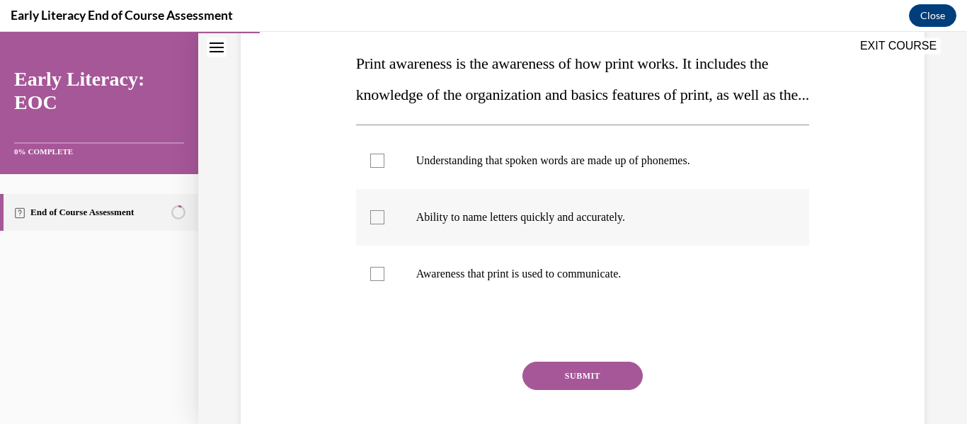
scroll to position [222, 0]
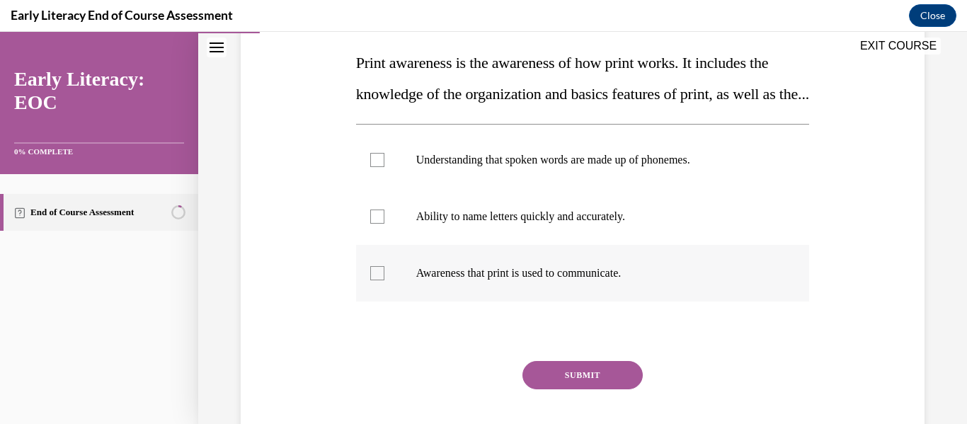
click at [579, 295] on div at bounding box center [583, 273] width 454 height 57
click at [610, 390] on button "SUBMIT" at bounding box center [583, 375] width 120 height 28
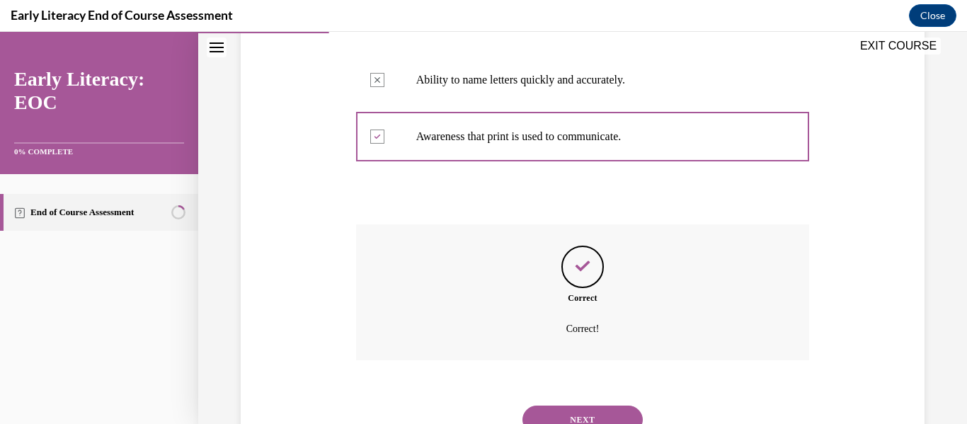
scroll to position [450, 0]
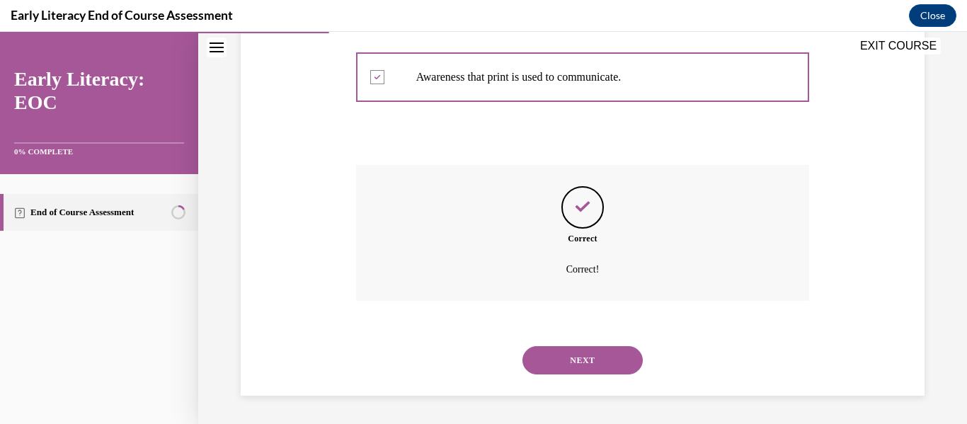
click at [559, 356] on button "NEXT" at bounding box center [583, 360] width 120 height 28
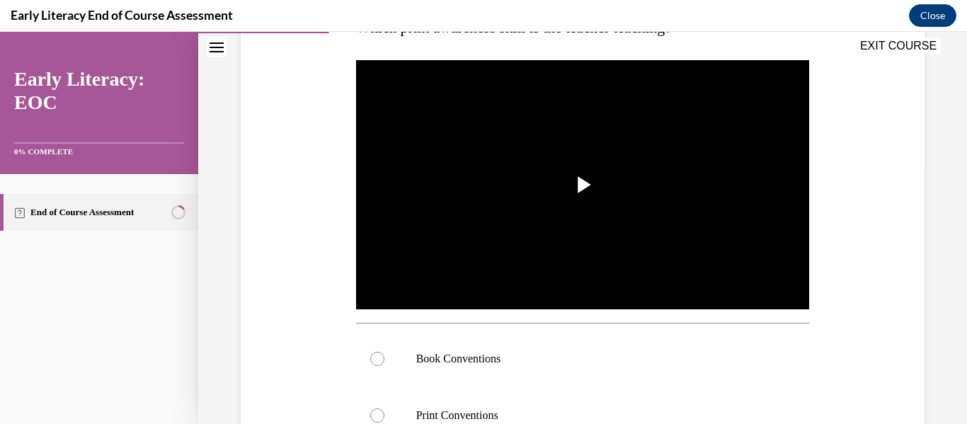
scroll to position [258, 0]
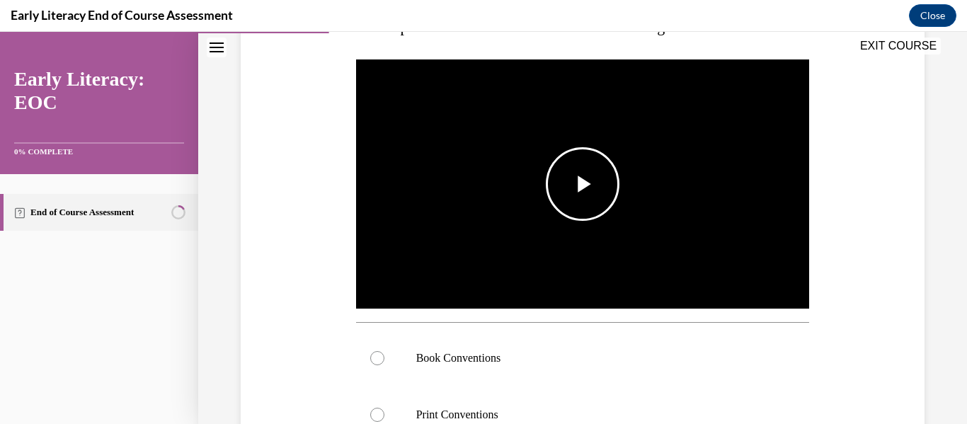
click at [583, 184] on span "Video player" at bounding box center [583, 184] width 0 height 0
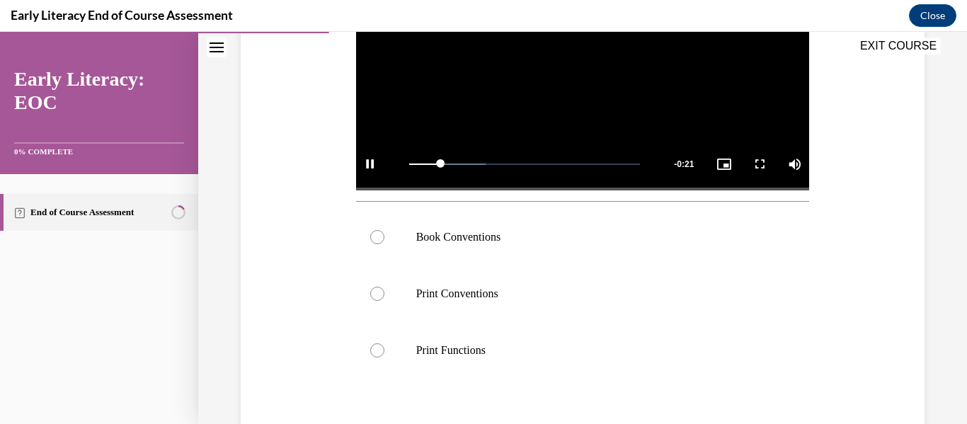
scroll to position [384, 0]
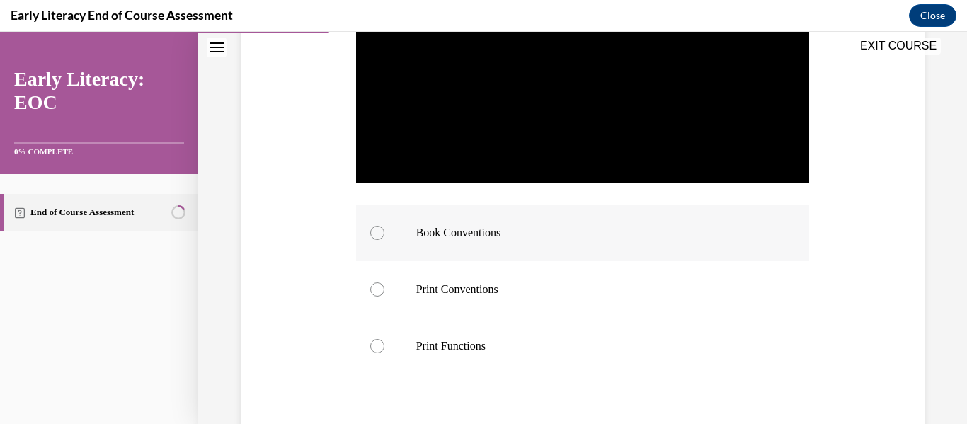
click at [377, 227] on div at bounding box center [377, 233] width 14 height 14
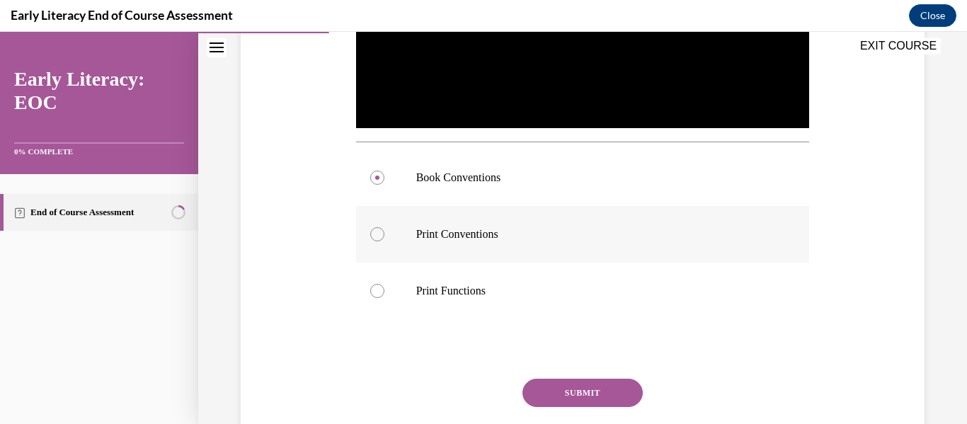
scroll to position [492, 0]
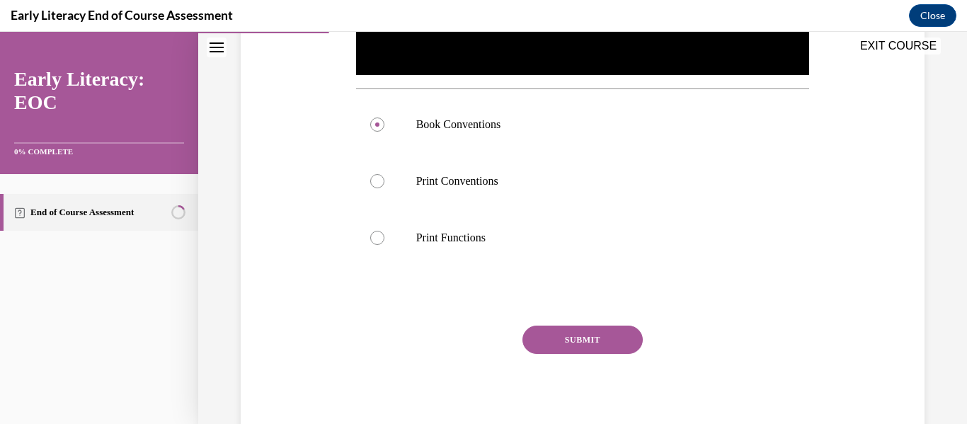
click at [576, 336] on button "SUBMIT" at bounding box center [583, 340] width 120 height 28
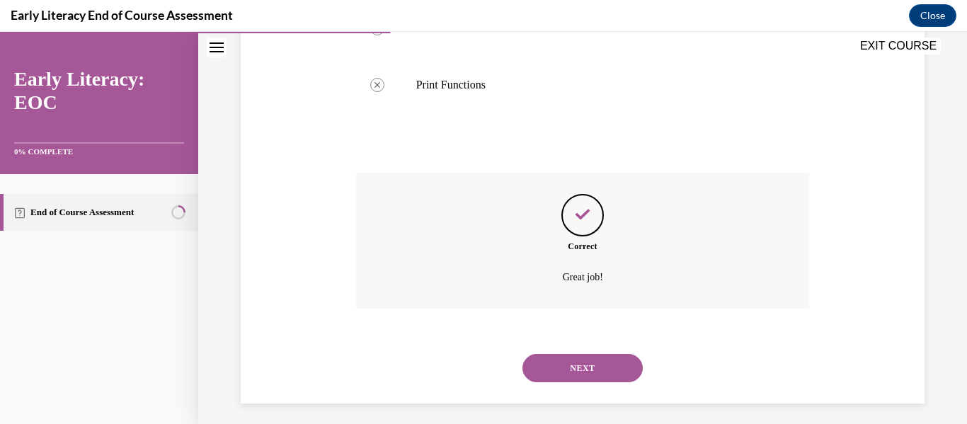
scroll to position [649, 0]
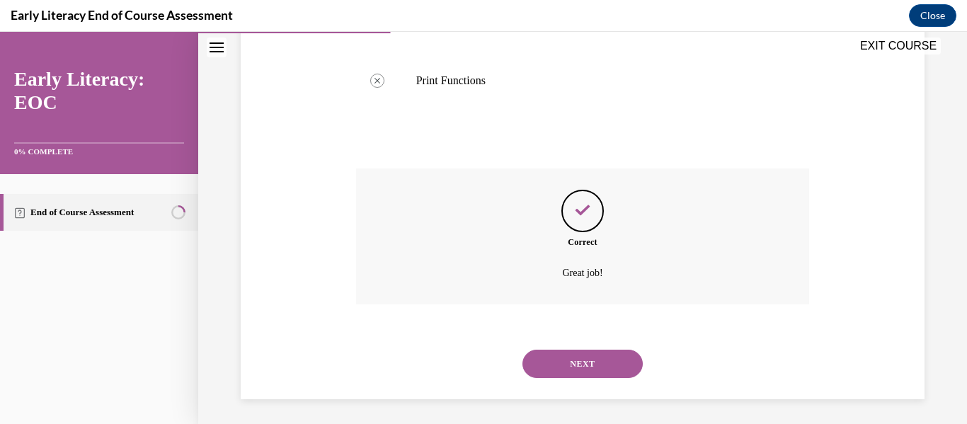
click at [580, 359] on button "NEXT" at bounding box center [583, 364] width 120 height 28
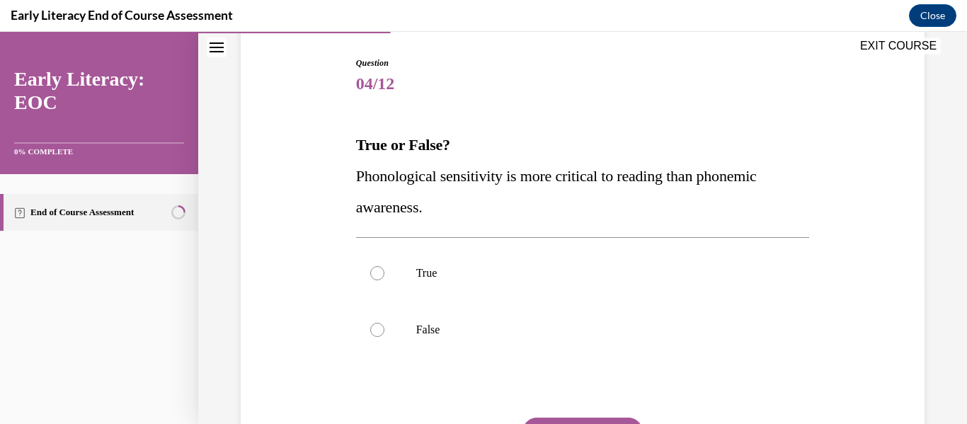
scroll to position [145, 0]
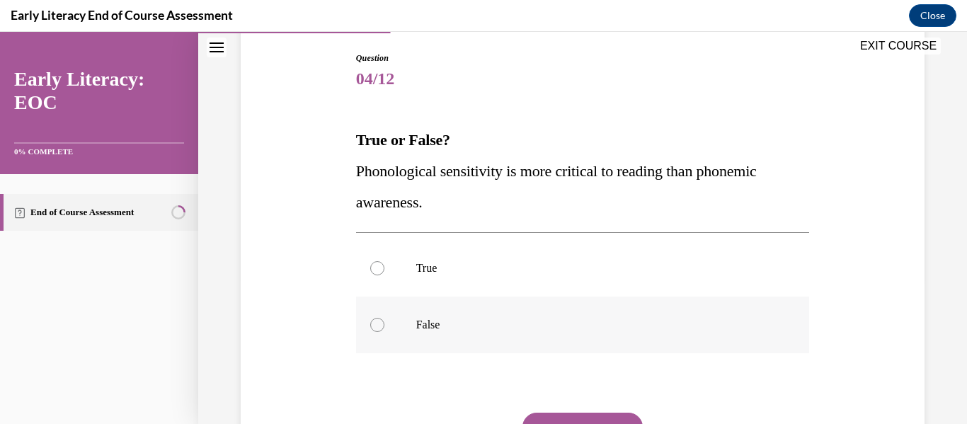
click at [372, 319] on div at bounding box center [377, 325] width 14 height 14
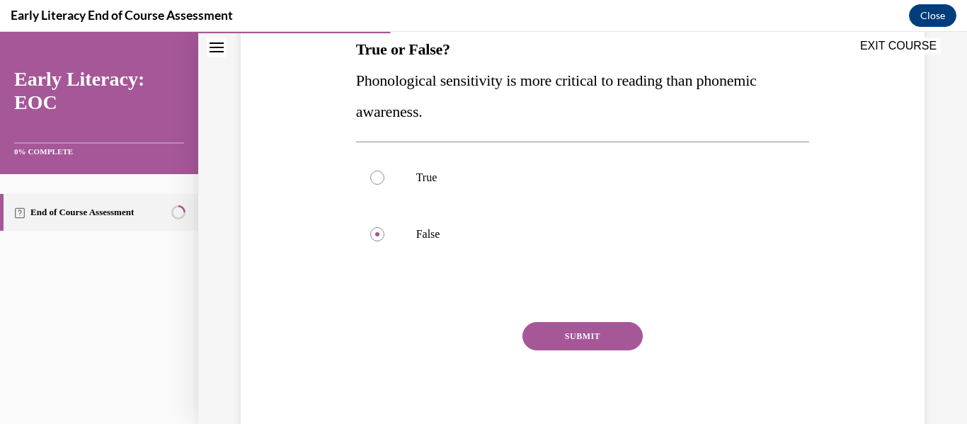
click at [569, 336] on button "SUBMIT" at bounding box center [583, 336] width 120 height 28
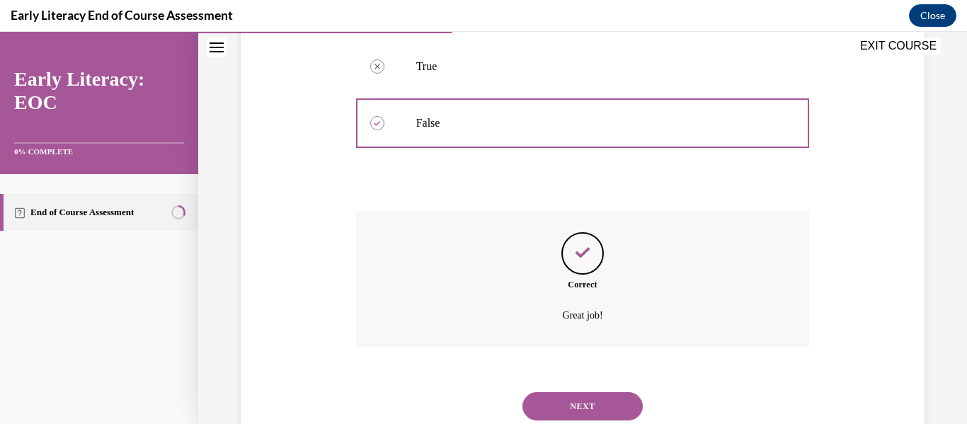
scroll to position [393, 0]
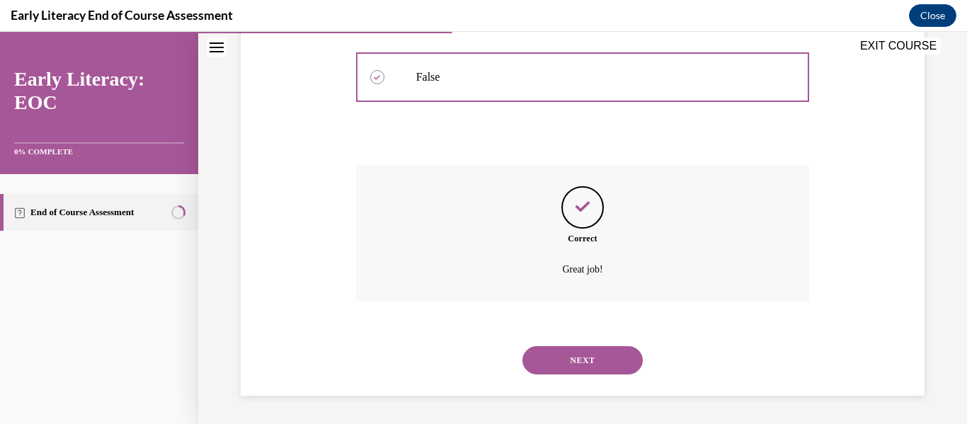
click at [577, 355] on button "NEXT" at bounding box center [583, 360] width 120 height 28
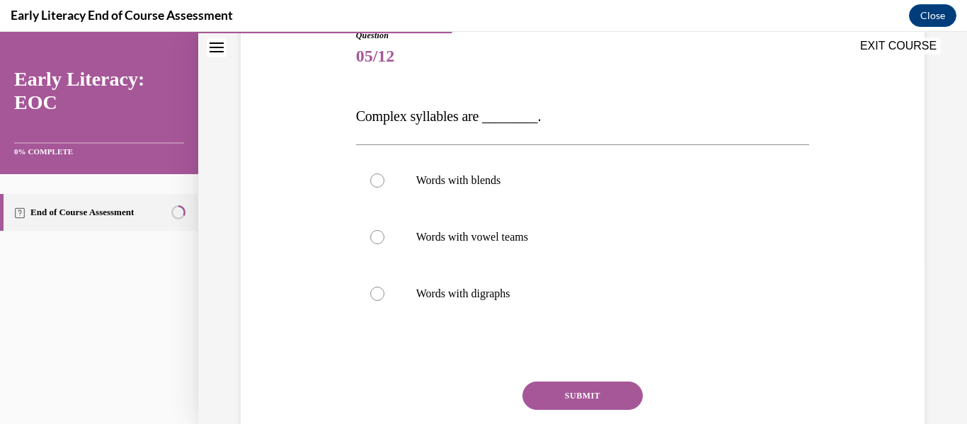
scroll to position [169, 0]
click at [477, 181] on p "Words with blends" at bounding box center [595, 179] width 358 height 14
click at [567, 387] on button "SUBMIT" at bounding box center [583, 394] width 120 height 28
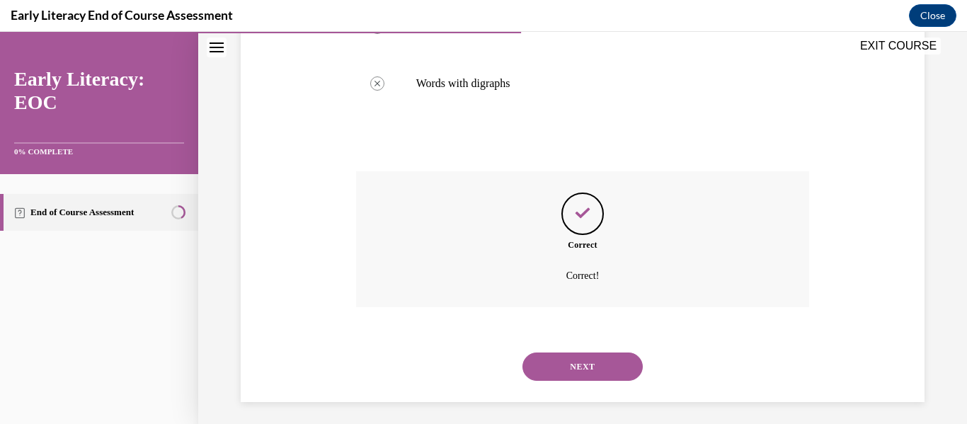
scroll to position [385, 0]
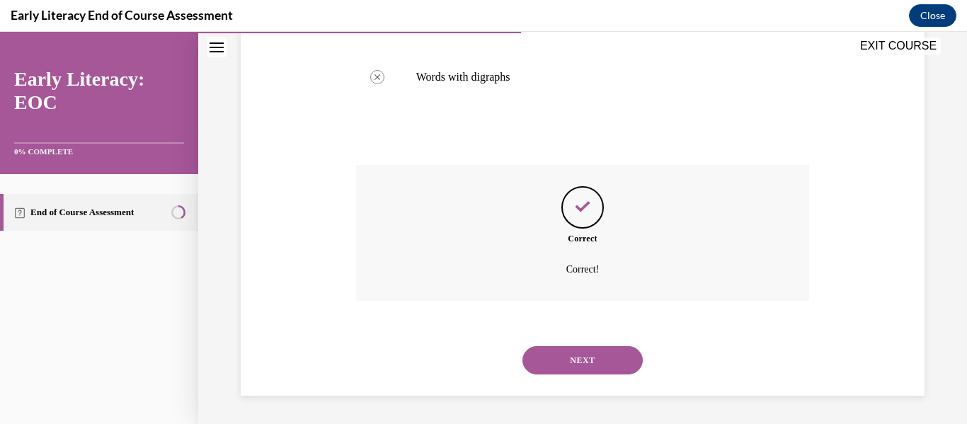
click at [587, 350] on button "NEXT" at bounding box center [583, 360] width 120 height 28
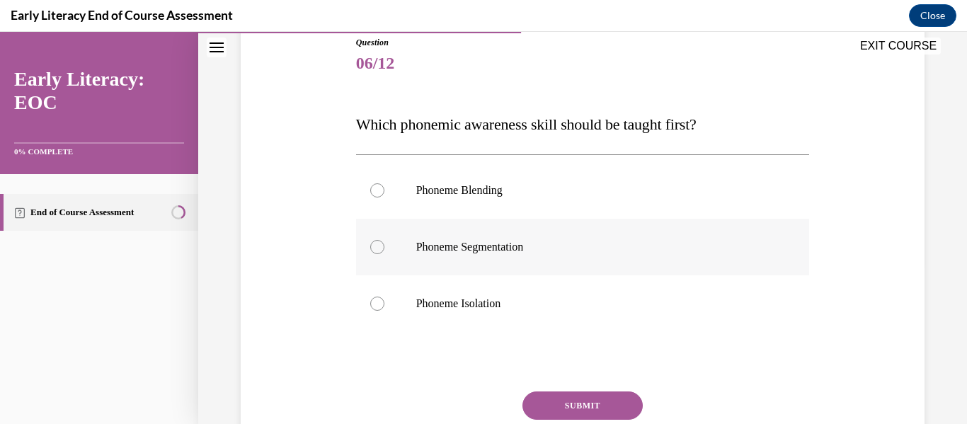
scroll to position [165, 0]
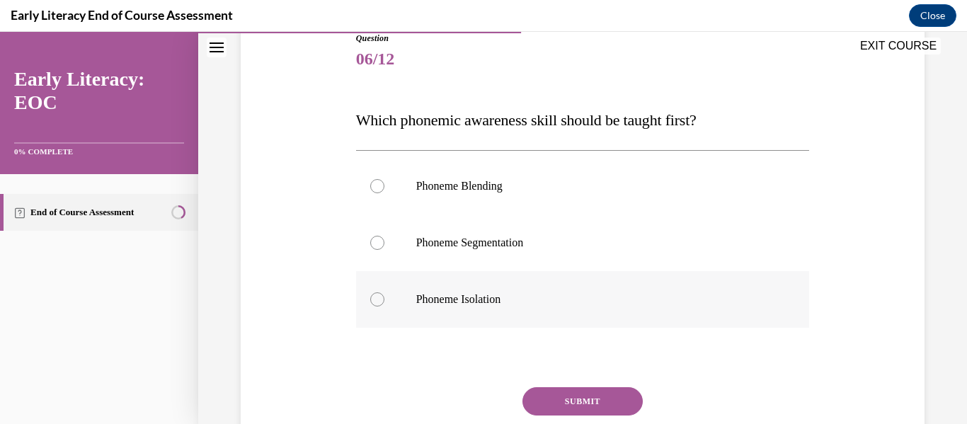
click at [469, 299] on p "Phoneme Isolation" at bounding box center [595, 299] width 358 height 14
click at [575, 399] on button "SUBMIT" at bounding box center [583, 401] width 120 height 28
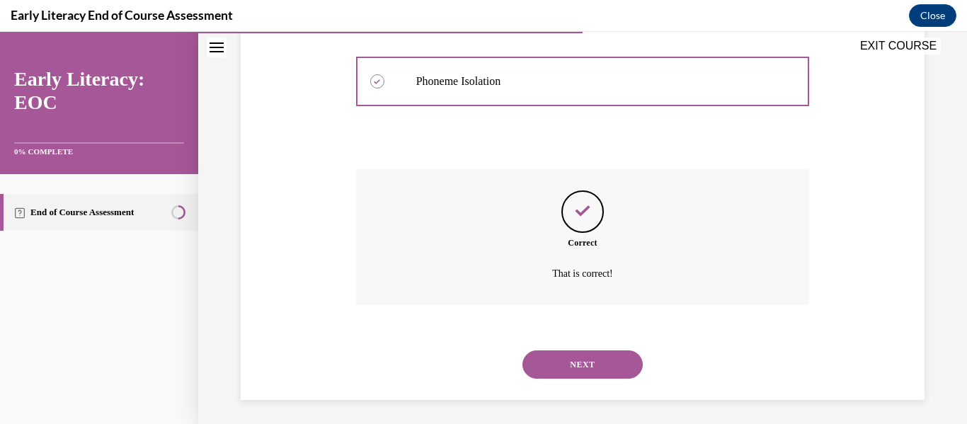
scroll to position [387, 0]
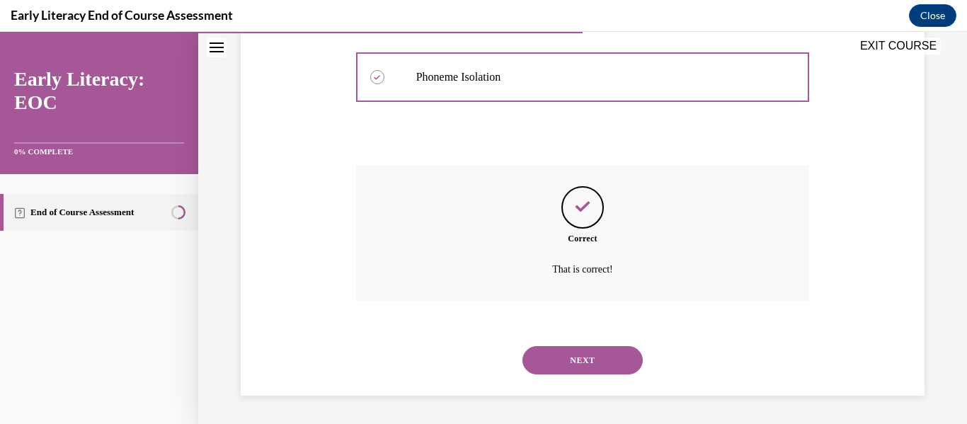
click at [582, 353] on button "NEXT" at bounding box center [583, 360] width 120 height 28
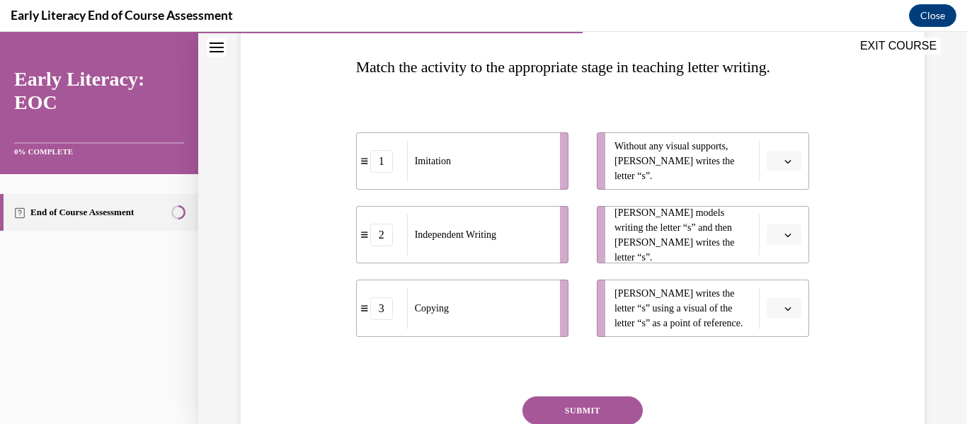
scroll to position [219, 0]
click at [783, 166] on span "button" at bounding box center [788, 161] width 10 height 10
click at [778, 280] on div "2" at bounding box center [773, 280] width 35 height 28
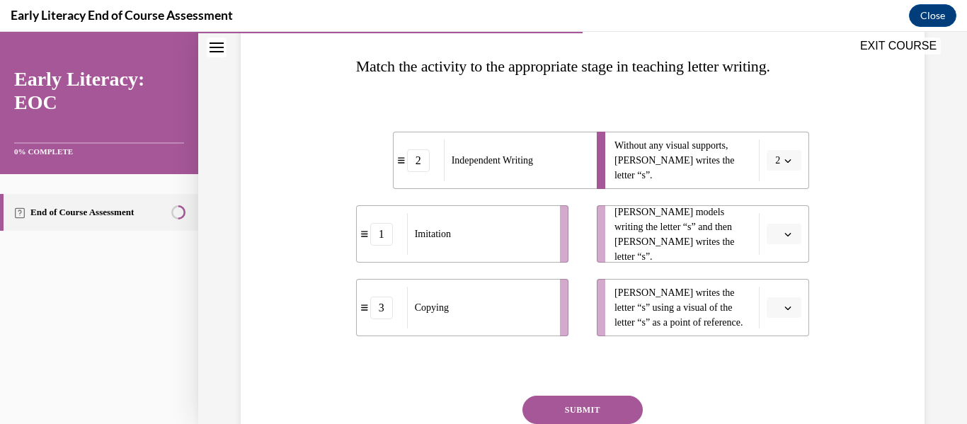
click at [785, 238] on icon "button" at bounding box center [788, 234] width 7 height 7
click at [771, 324] on span "1" at bounding box center [770, 324] width 5 height 11
click at [785, 312] on icon "button" at bounding box center [788, 308] width 7 height 7
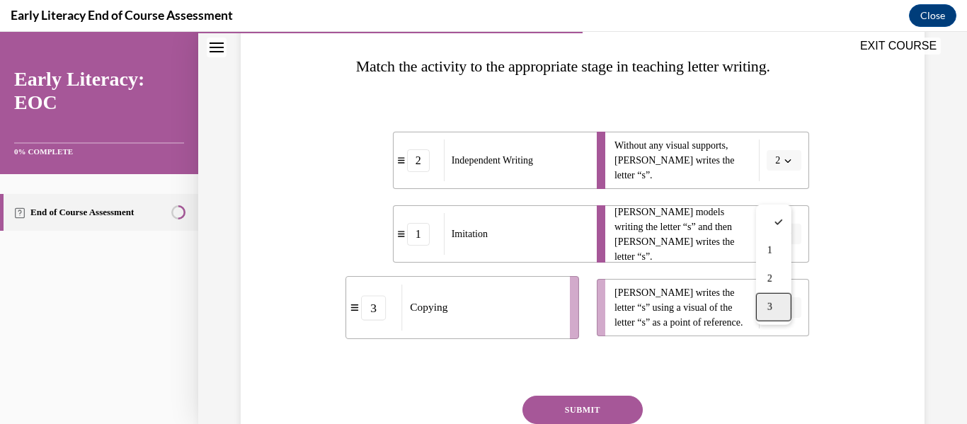
click at [773, 312] on div "3" at bounding box center [773, 307] width 35 height 28
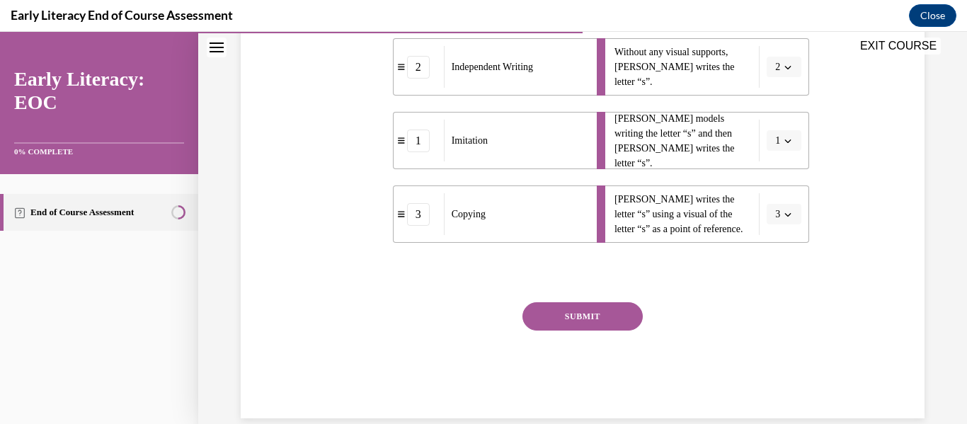
scroll to position [324, 0]
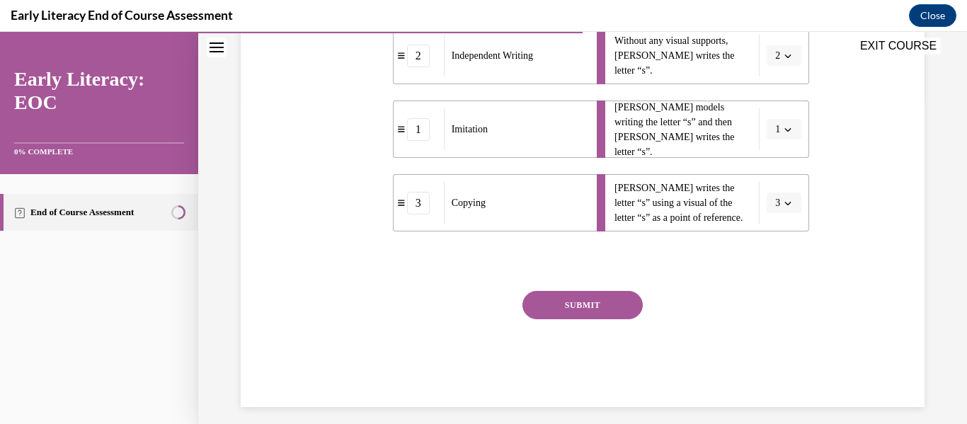
click at [599, 319] on button "SUBMIT" at bounding box center [583, 305] width 120 height 28
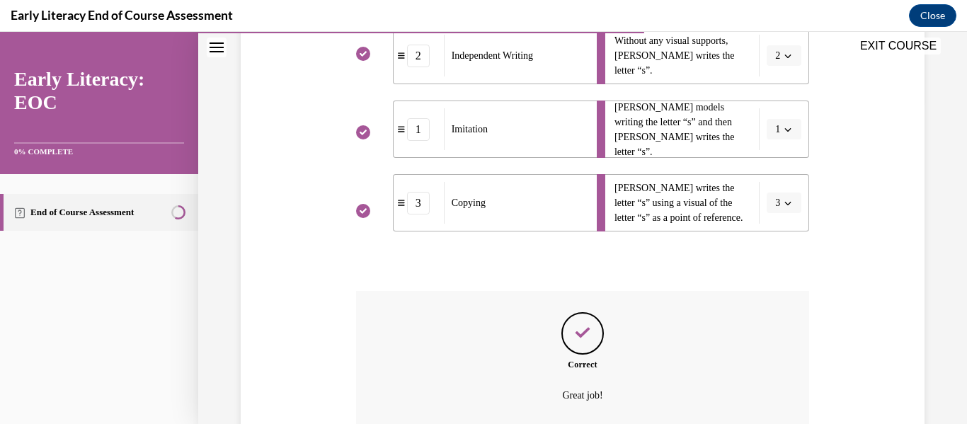
scroll to position [481, 0]
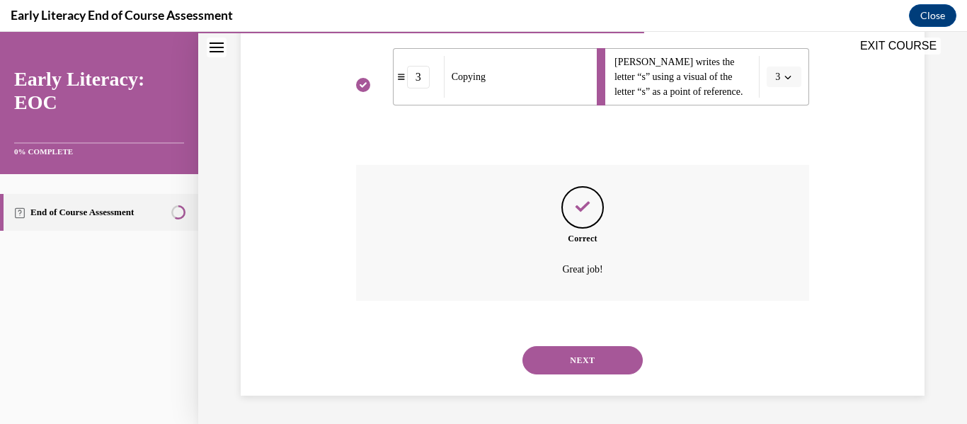
click at [584, 360] on button "NEXT" at bounding box center [583, 360] width 120 height 28
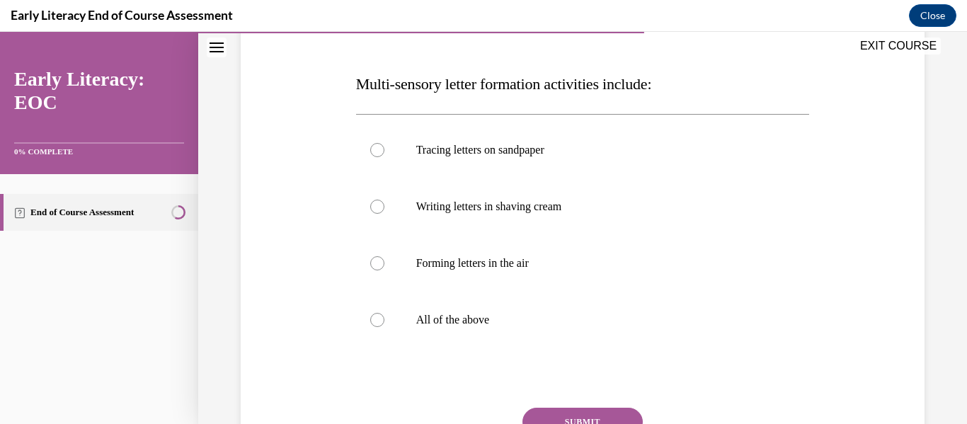
scroll to position [202, 0]
click at [373, 322] on div at bounding box center [377, 319] width 14 height 14
click at [589, 410] on button "SUBMIT" at bounding box center [583, 421] width 120 height 28
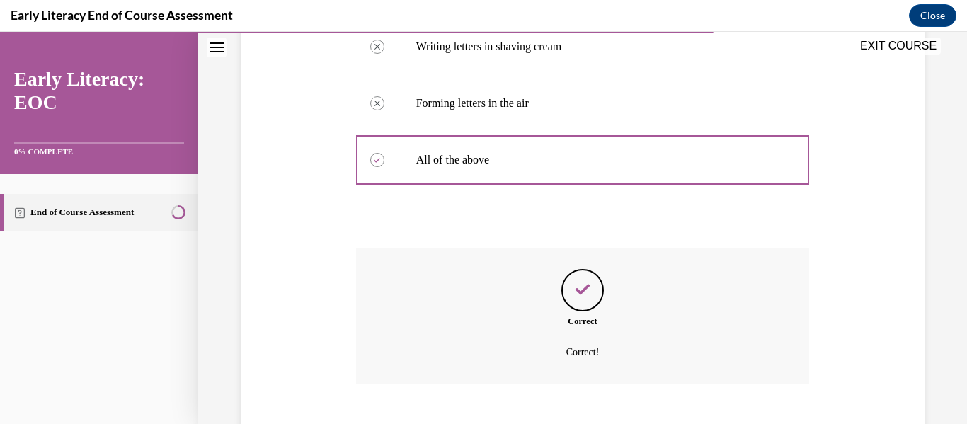
scroll to position [444, 0]
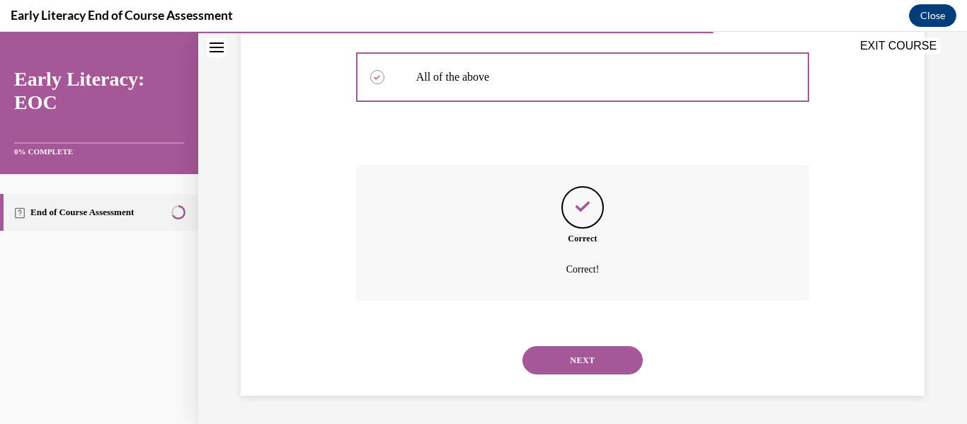
click at [579, 360] on button "NEXT" at bounding box center [583, 360] width 120 height 28
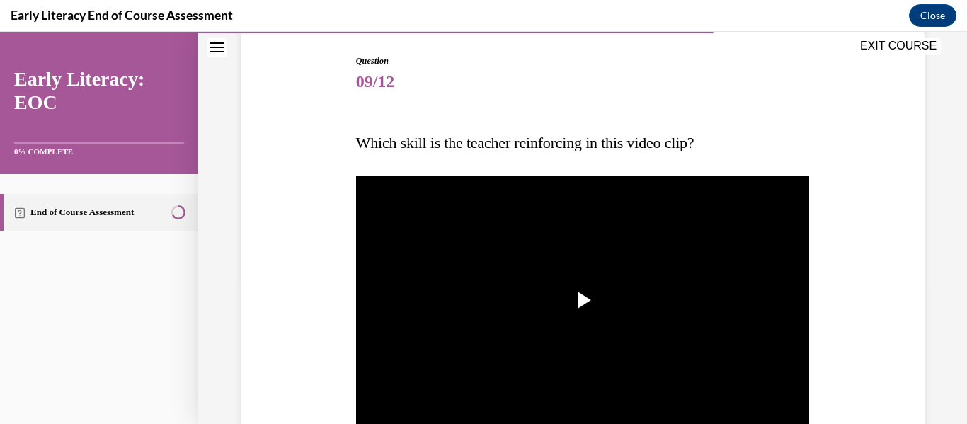
scroll to position [143, 0]
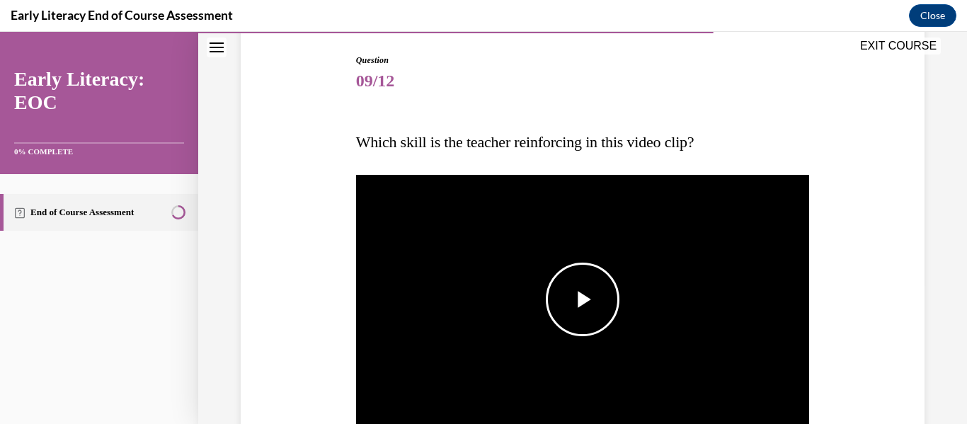
click at [583, 300] on span "Video player" at bounding box center [583, 300] width 0 height 0
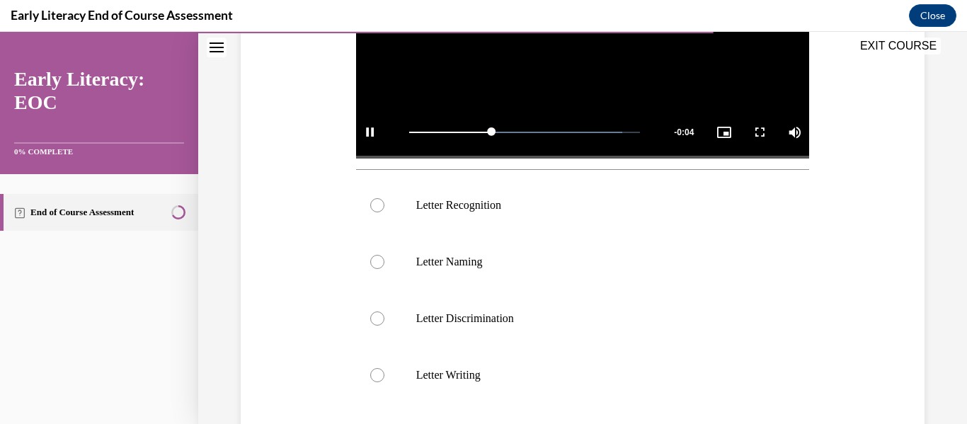
scroll to position [412, 0]
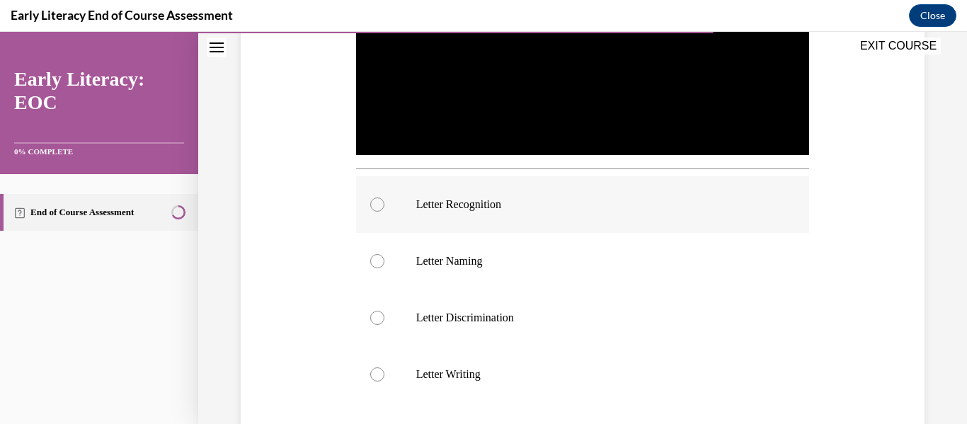
click at [468, 198] on p "Letter Recognition" at bounding box center [595, 205] width 358 height 14
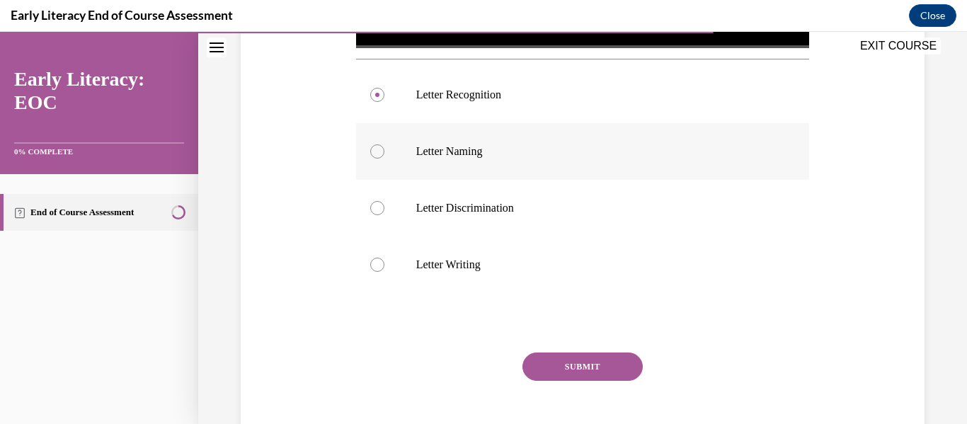
scroll to position [549, 0]
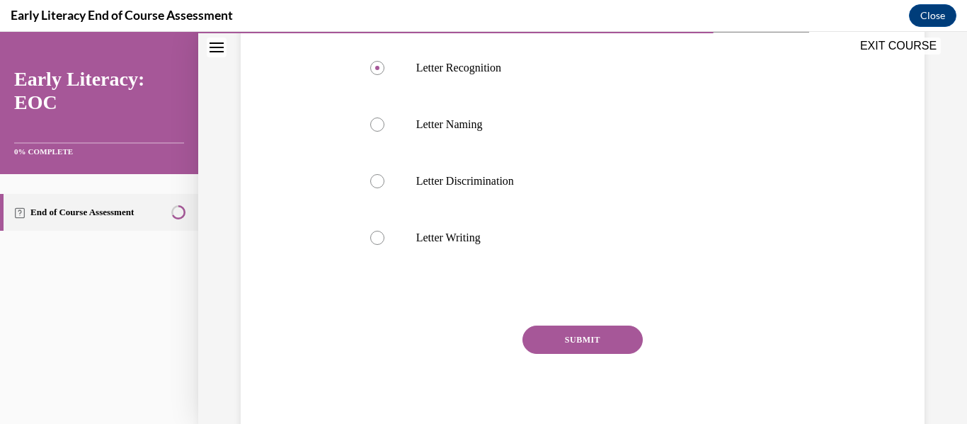
click at [575, 343] on button "SUBMIT" at bounding box center [583, 340] width 120 height 28
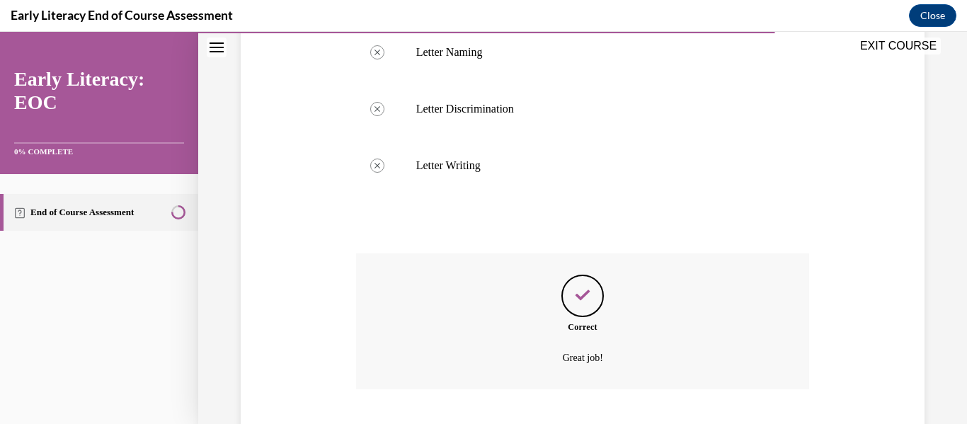
scroll to position [706, 0]
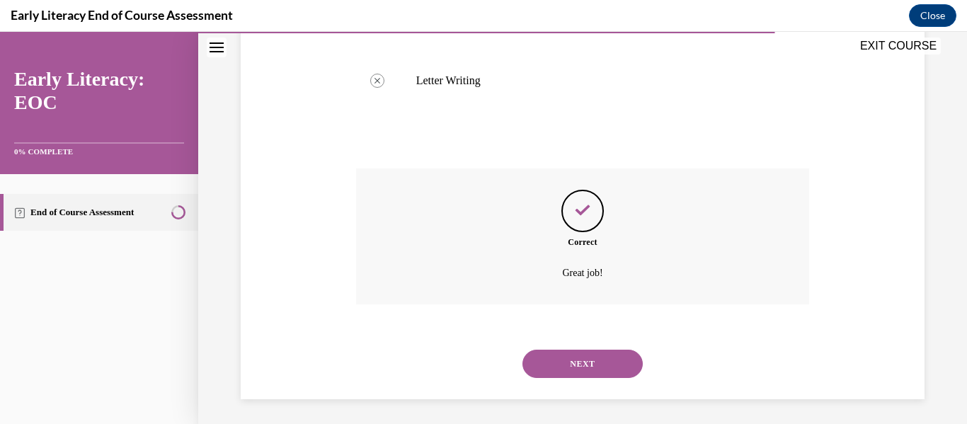
click at [572, 365] on button "NEXT" at bounding box center [583, 364] width 120 height 28
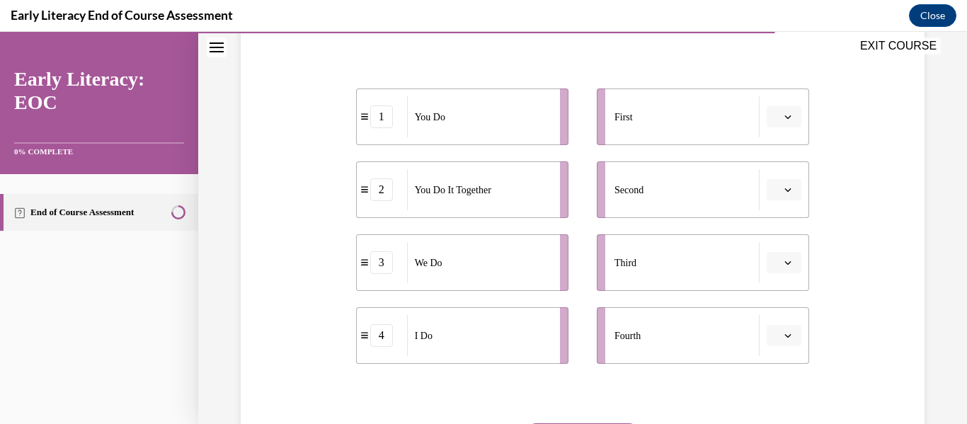
scroll to position [268, 0]
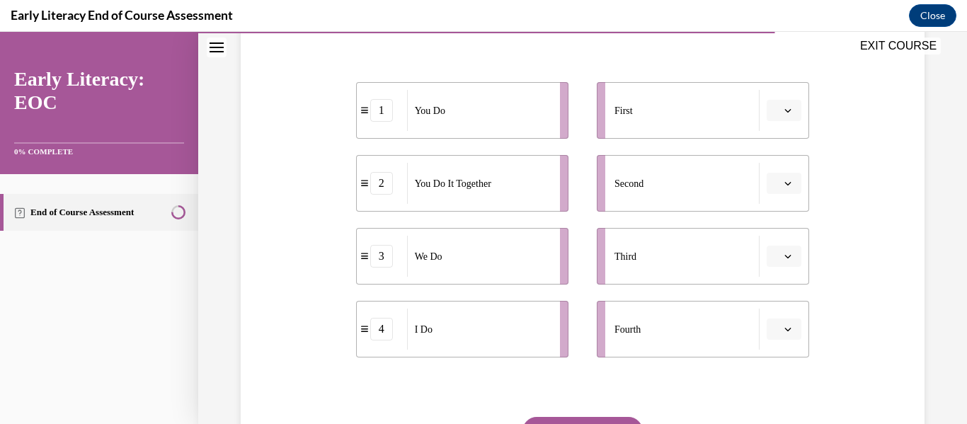
click at [785, 113] on icon "button" at bounding box center [788, 110] width 7 height 7
click at [766, 263] on div "4" at bounding box center [773, 255] width 35 height 28
click at [785, 184] on icon "button" at bounding box center [788, 184] width 6 height 4
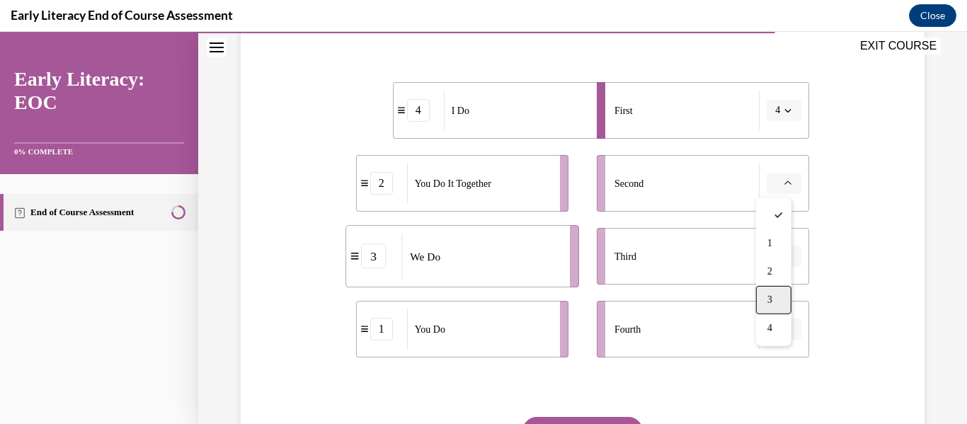
click at [776, 295] on div "3" at bounding box center [773, 300] width 35 height 28
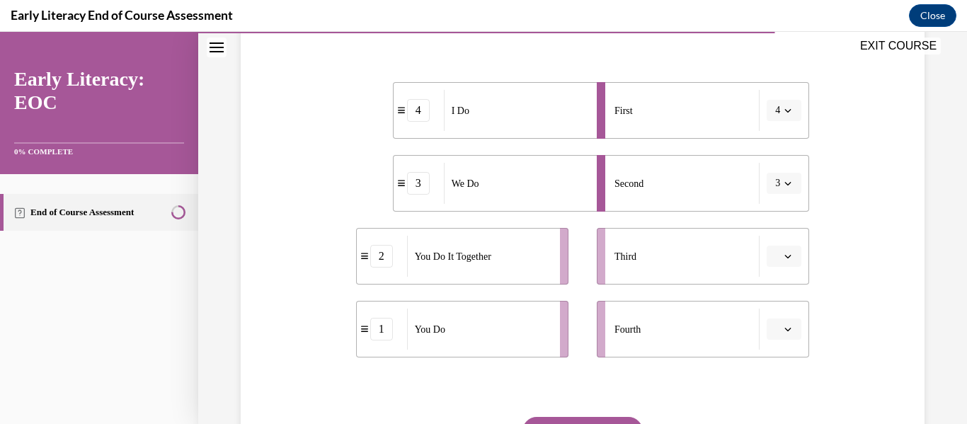
click at [785, 256] on icon "button" at bounding box center [788, 257] width 6 height 4
click at [766, 351] on div "2" at bounding box center [773, 345] width 35 height 28
click at [785, 329] on icon "button" at bounding box center [788, 329] width 7 height 7
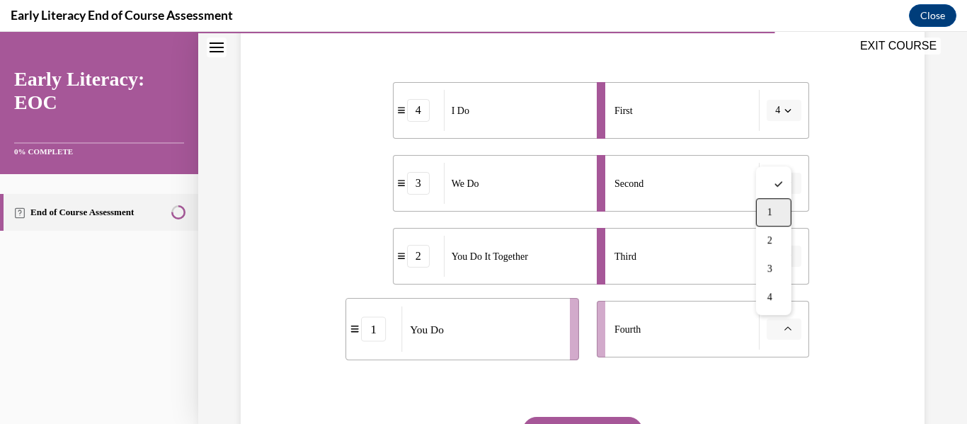
click at [768, 218] on span "1" at bounding box center [770, 212] width 5 height 11
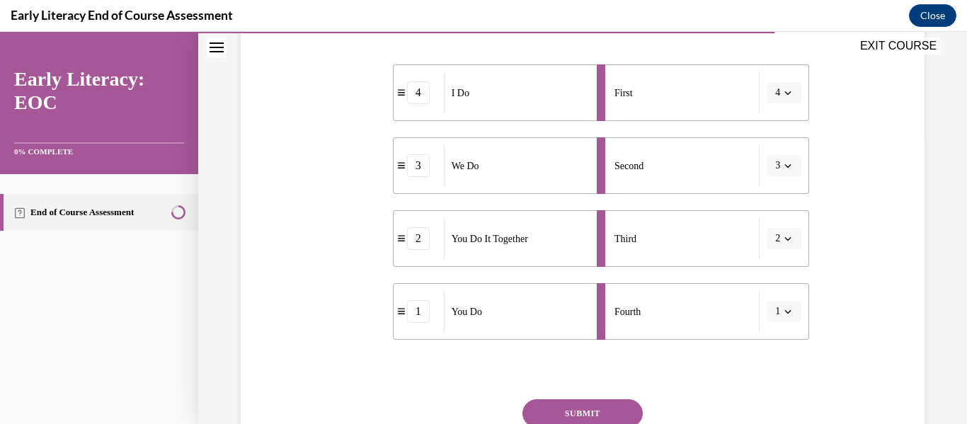
scroll to position [287, 0]
click at [557, 411] on button "SUBMIT" at bounding box center [583, 413] width 120 height 28
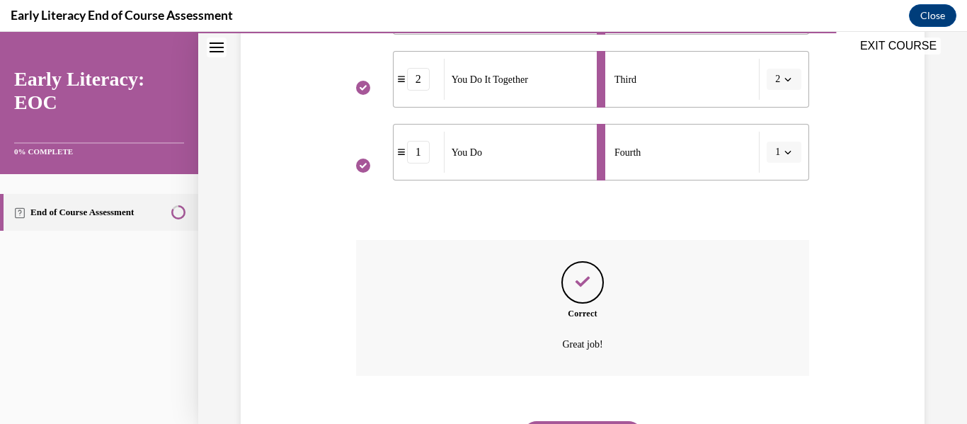
scroll to position [521, 0]
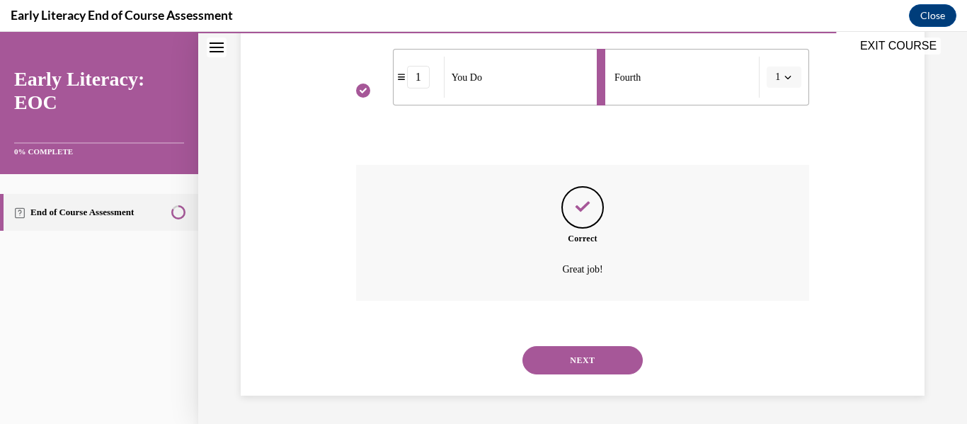
click at [574, 360] on button "NEXT" at bounding box center [583, 360] width 120 height 28
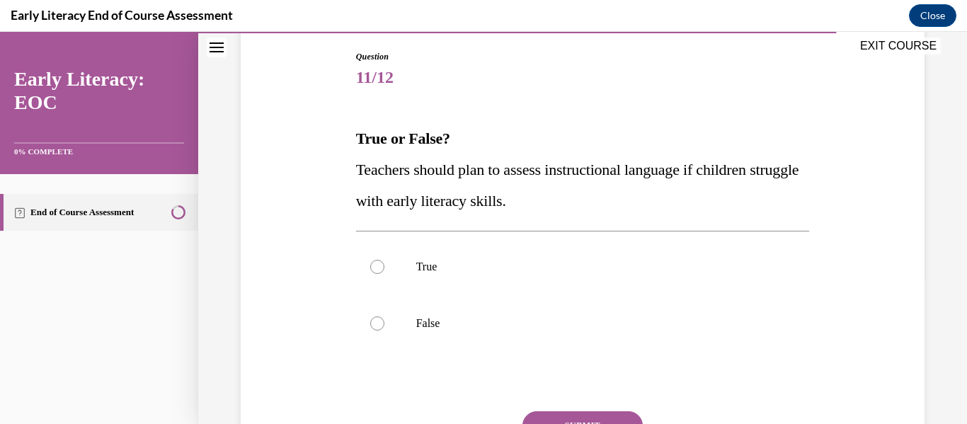
scroll to position [147, 0]
click at [376, 261] on div at bounding box center [377, 266] width 14 height 14
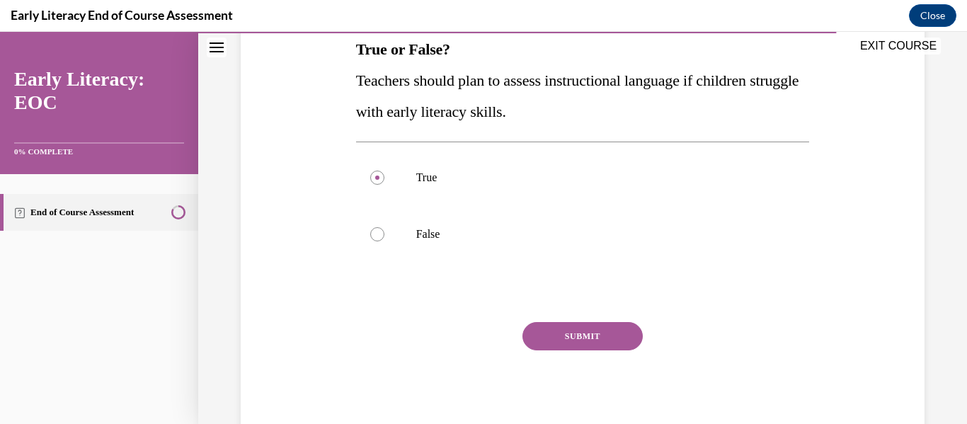
click at [574, 334] on button "SUBMIT" at bounding box center [583, 336] width 120 height 28
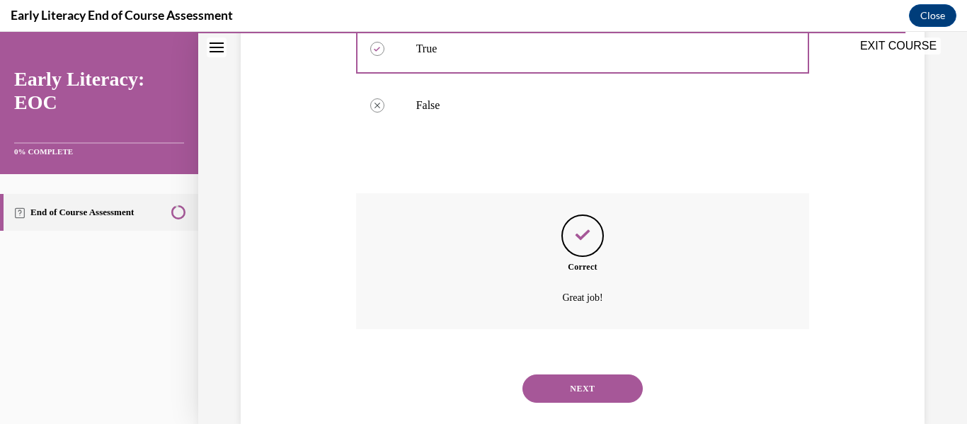
scroll to position [365, 0]
click at [584, 380] on button "NEXT" at bounding box center [583, 388] width 120 height 28
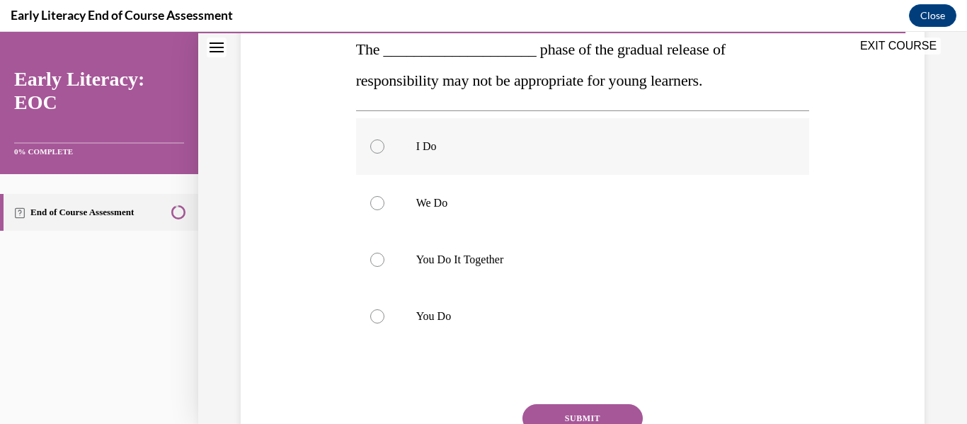
scroll to position [237, 0]
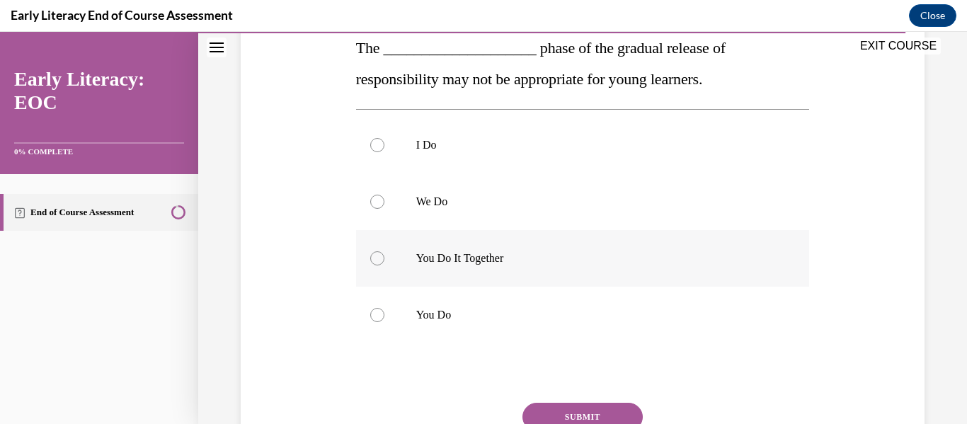
click at [375, 251] on div at bounding box center [377, 258] width 14 height 14
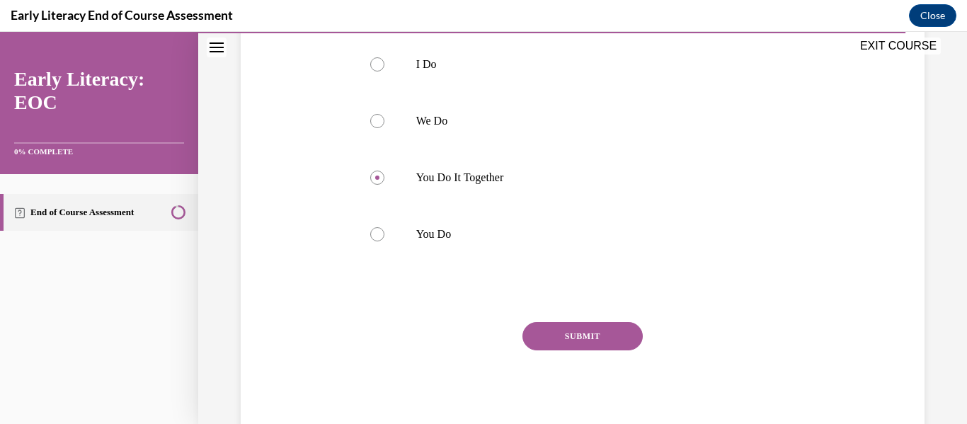
click at [589, 341] on button "SUBMIT" at bounding box center [583, 336] width 120 height 28
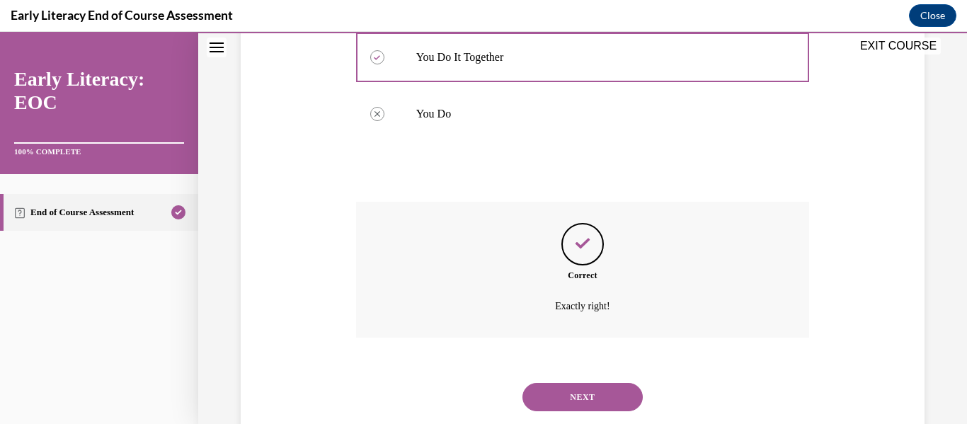
scroll to position [475, 0]
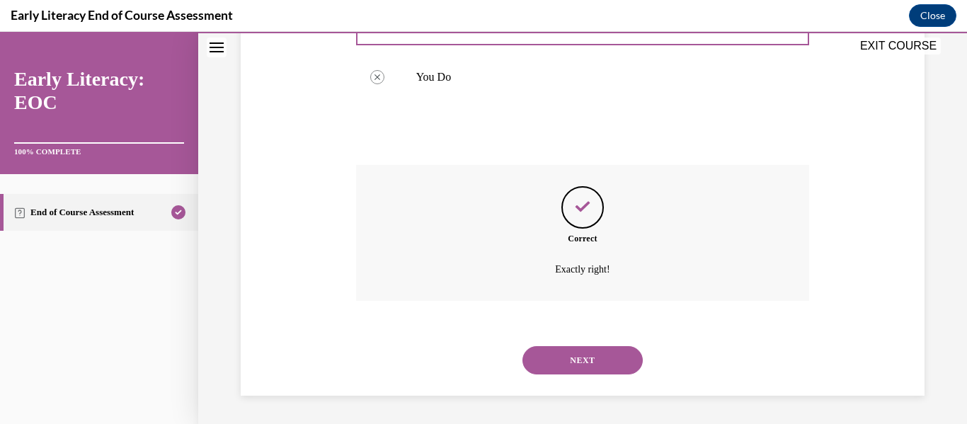
click at [572, 361] on button "NEXT" at bounding box center [583, 360] width 120 height 28
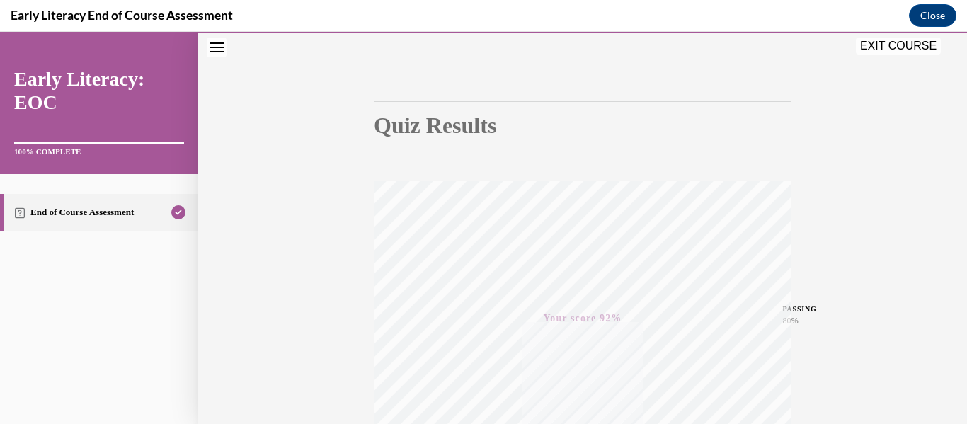
scroll to position [0, 0]
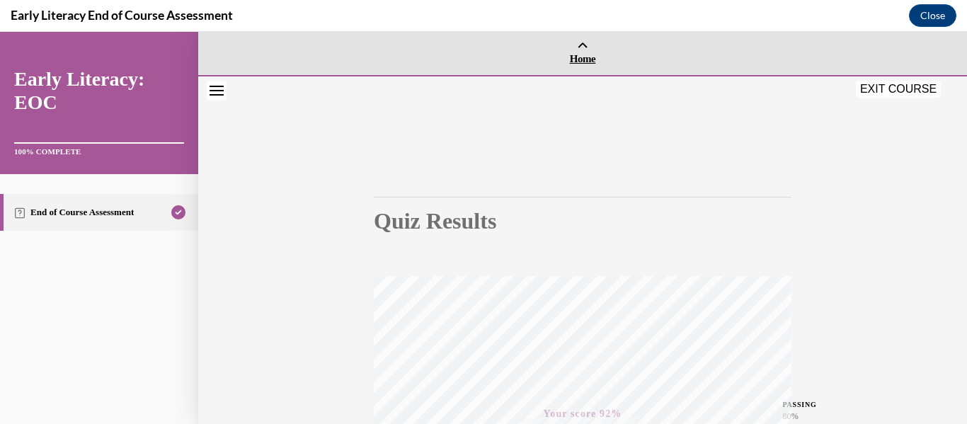
click at [587, 50] on link "Home" at bounding box center [582, 53] width 769 height 43
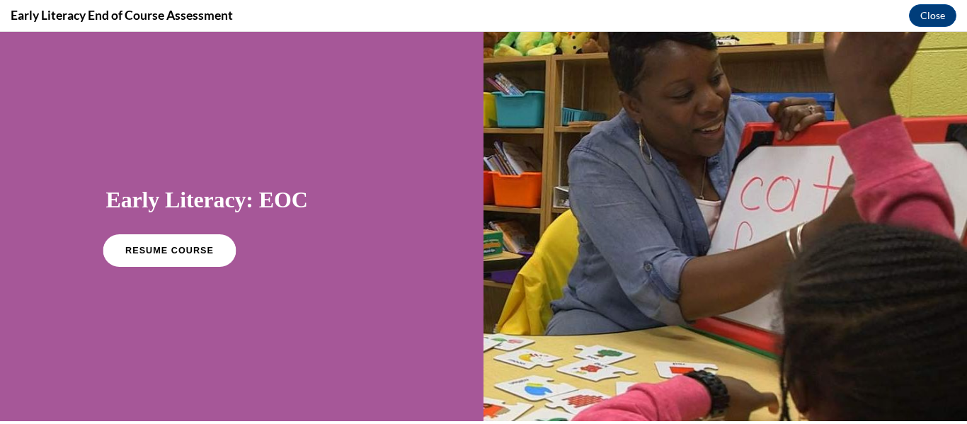
click at [172, 246] on span "RESUME COURSE" at bounding box center [169, 251] width 89 height 11
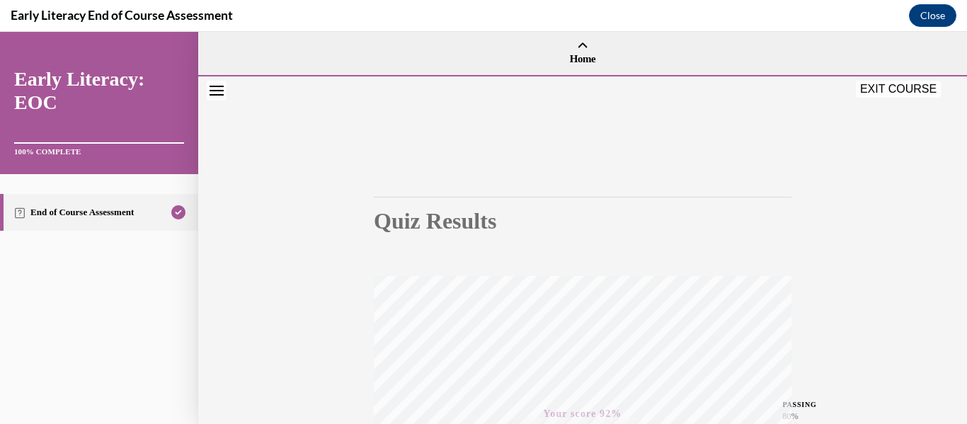
click at [913, 79] on div "EXIT COURSE" at bounding box center [575, 90] width 755 height 31
click at [913, 89] on button "EXIT COURSE" at bounding box center [898, 89] width 85 height 17
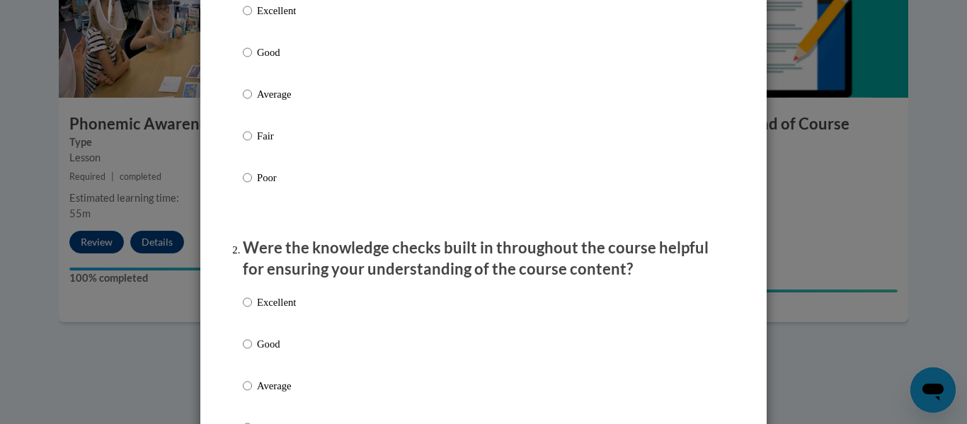
scroll to position [232, 0]
click at [243, 17] on input "Excellent" at bounding box center [247, 9] width 9 height 16
radio input "true"
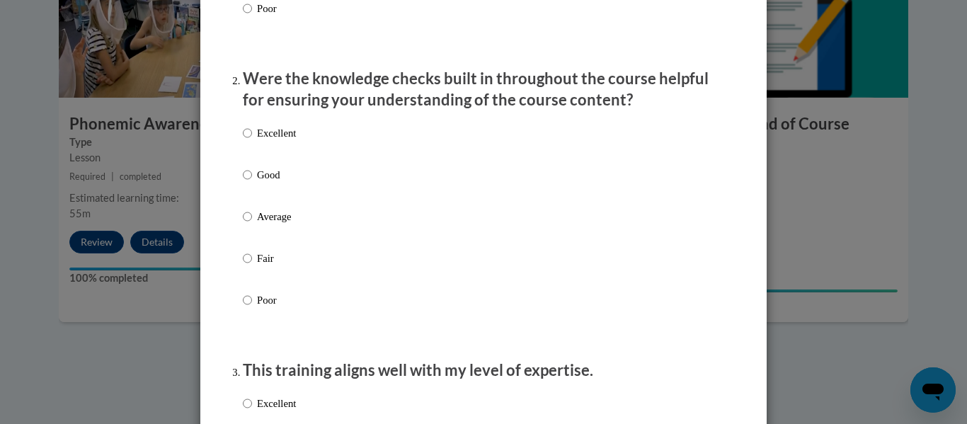
scroll to position [402, 0]
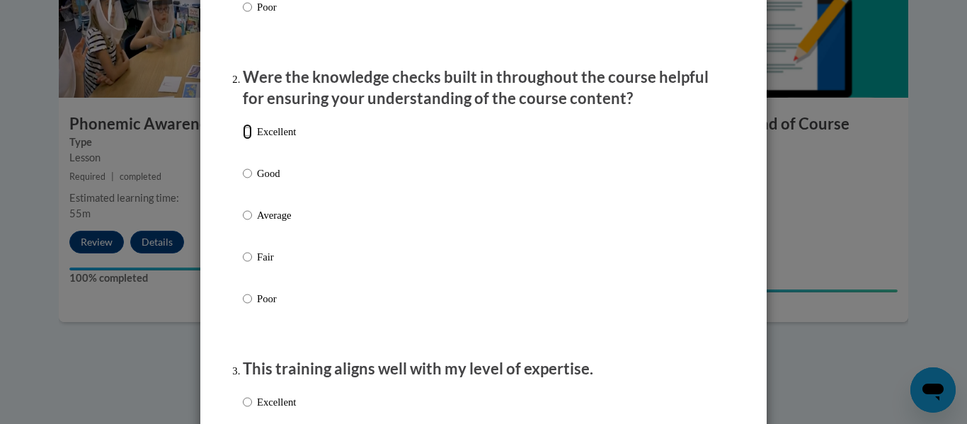
click at [244, 140] on input "Excellent" at bounding box center [247, 132] width 9 height 16
radio input "true"
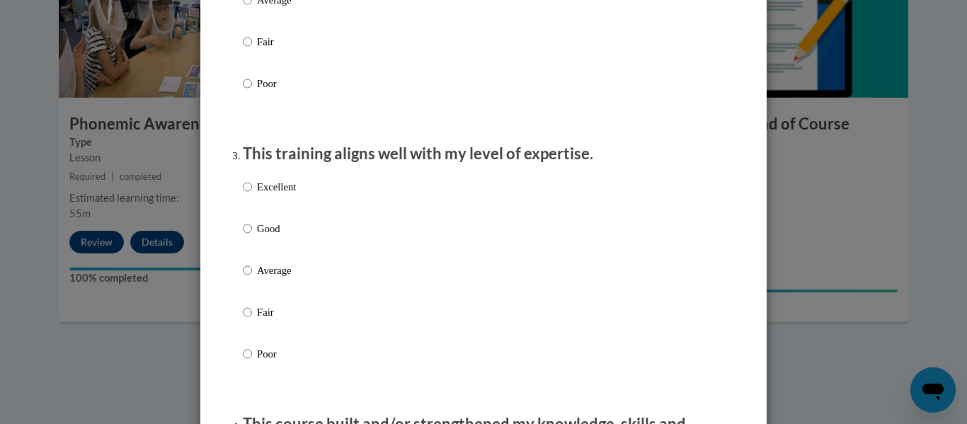
scroll to position [621, 0]
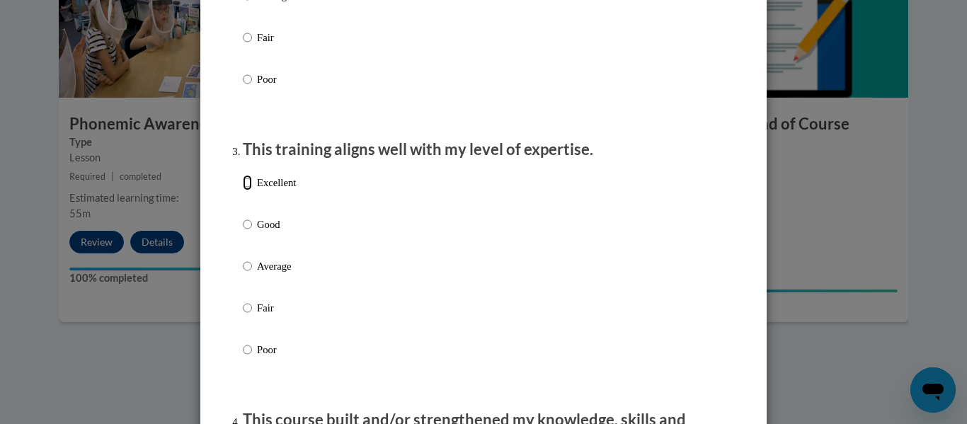
click at [243, 191] on input "Excellent" at bounding box center [247, 183] width 9 height 16
radio input "true"
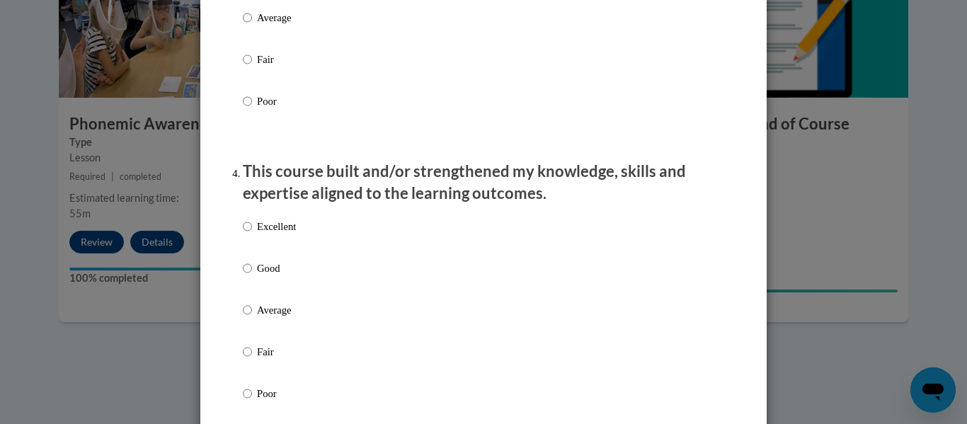
scroll to position [871, 0]
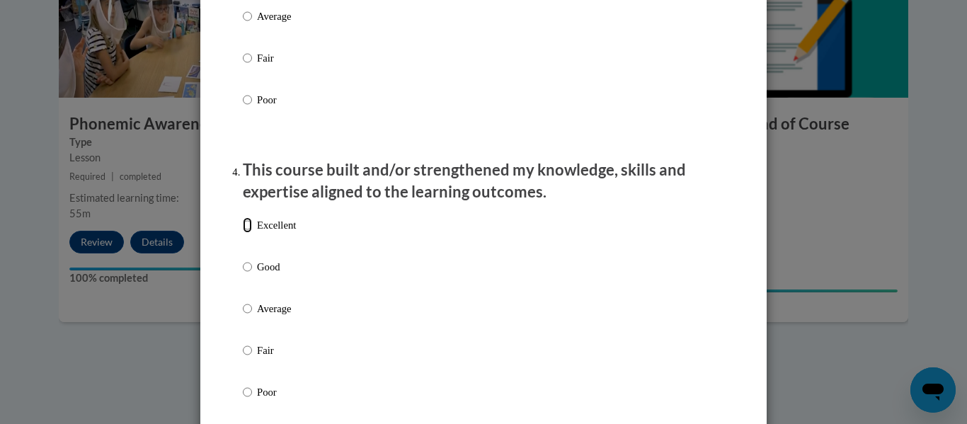
click at [243, 233] on input "Excellent" at bounding box center [247, 225] width 9 height 16
radio input "true"
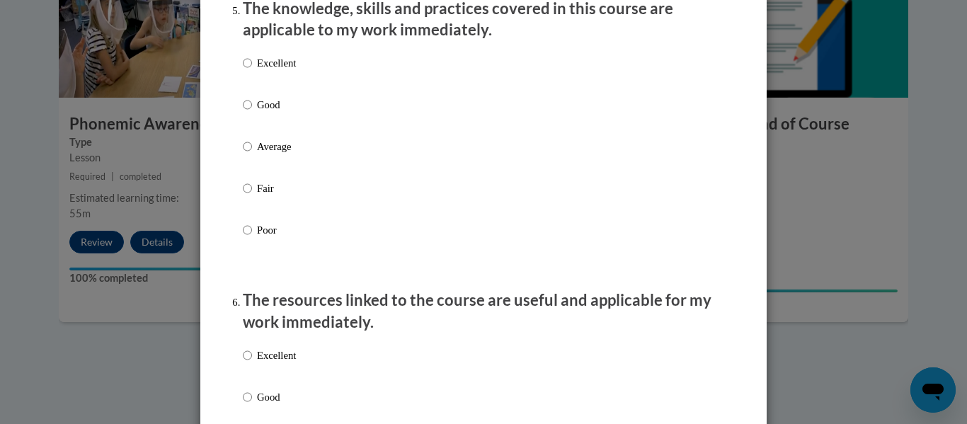
scroll to position [1326, 0]
click at [243, 70] on input "Excellent" at bounding box center [247, 63] width 9 height 16
radio input "true"
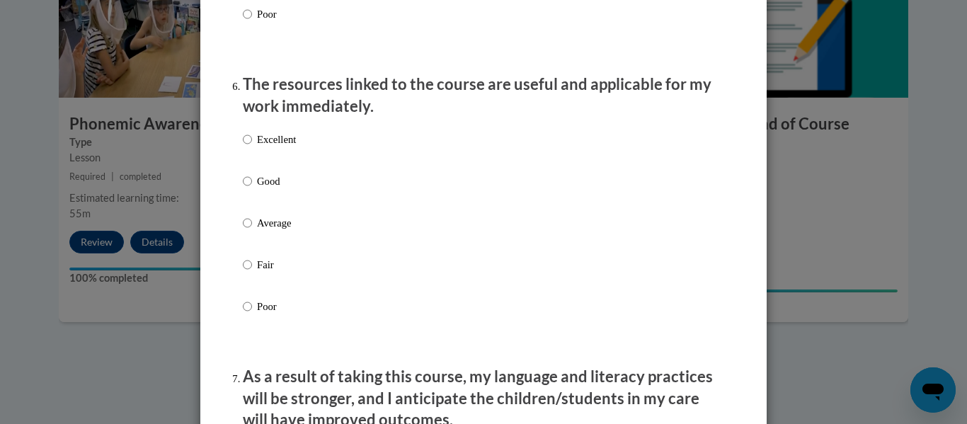
scroll to position [1546, 0]
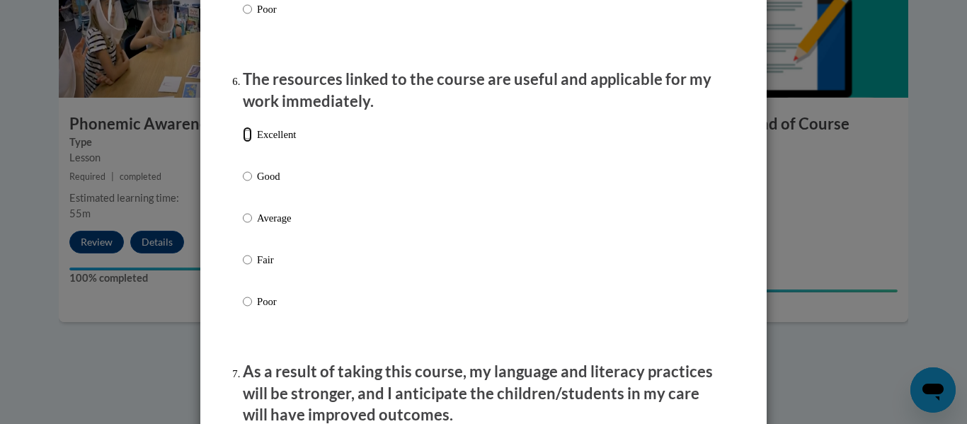
click at [246, 142] on input "Excellent" at bounding box center [247, 135] width 9 height 16
radio input "true"
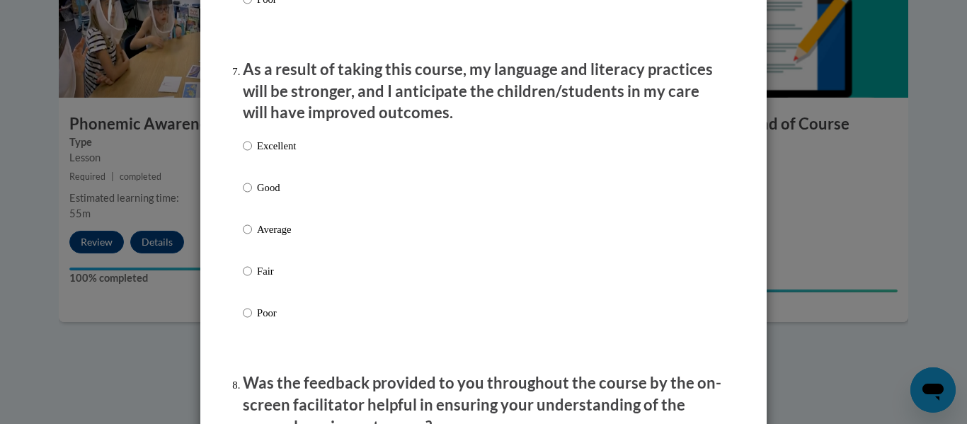
scroll to position [1850, 0]
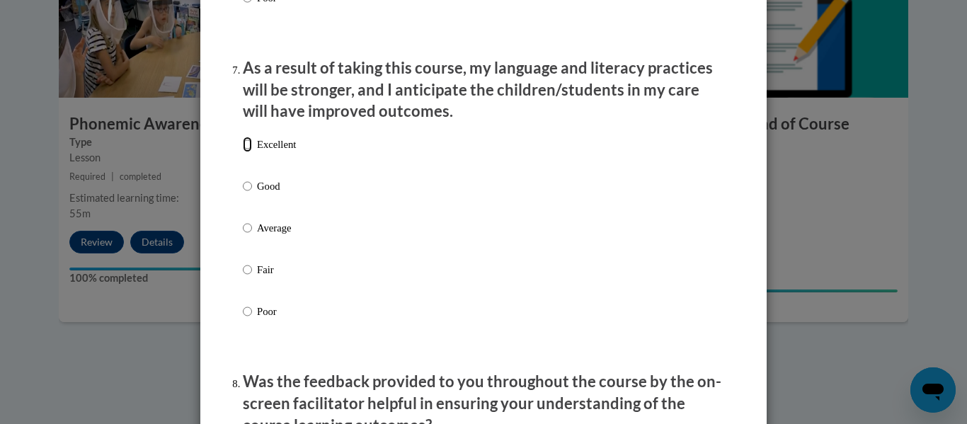
click at [243, 152] on input "Excellent" at bounding box center [247, 145] width 9 height 16
radio input "true"
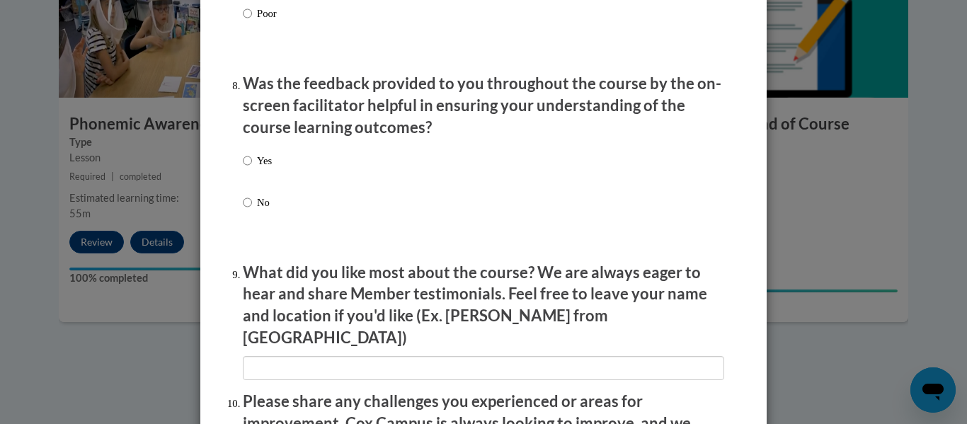
scroll to position [2151, 0]
